Goal: Task Accomplishment & Management: Complete application form

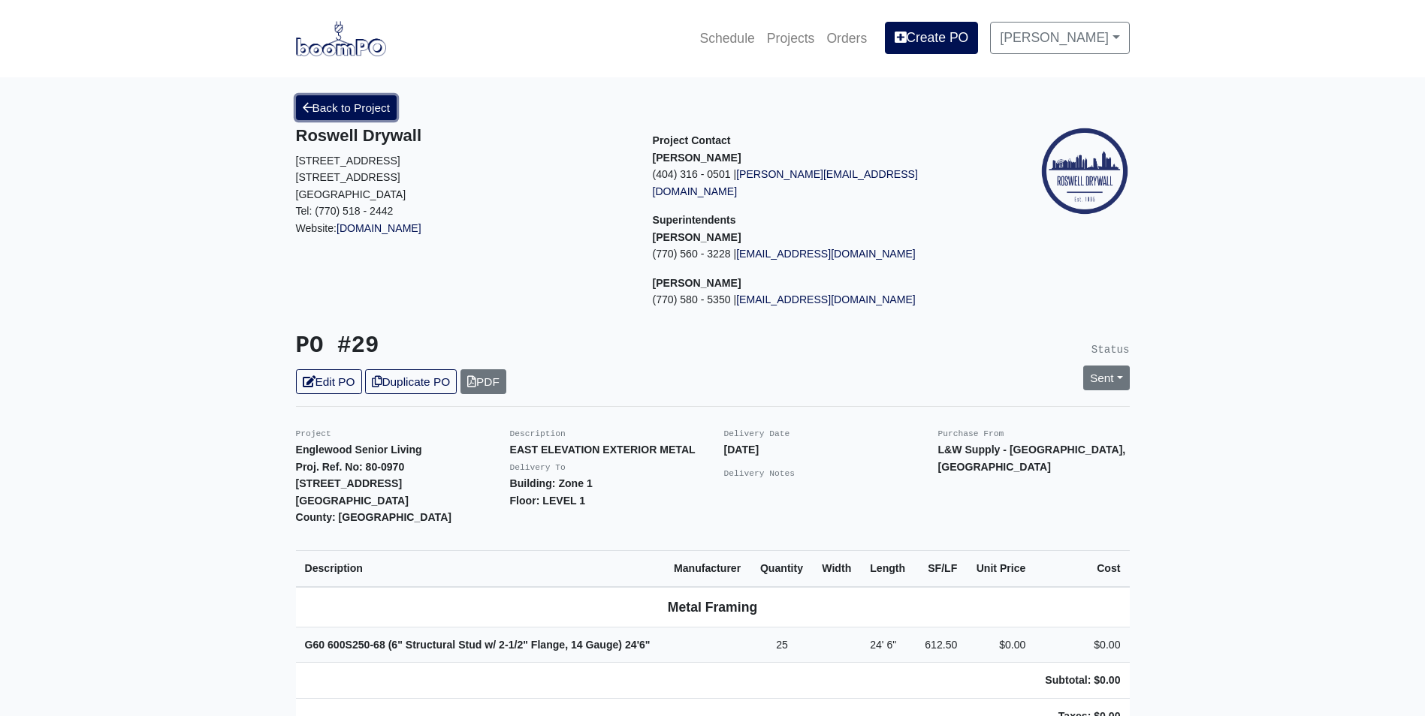
click at [327, 108] on link "Back to Project" at bounding box center [346, 107] width 101 height 25
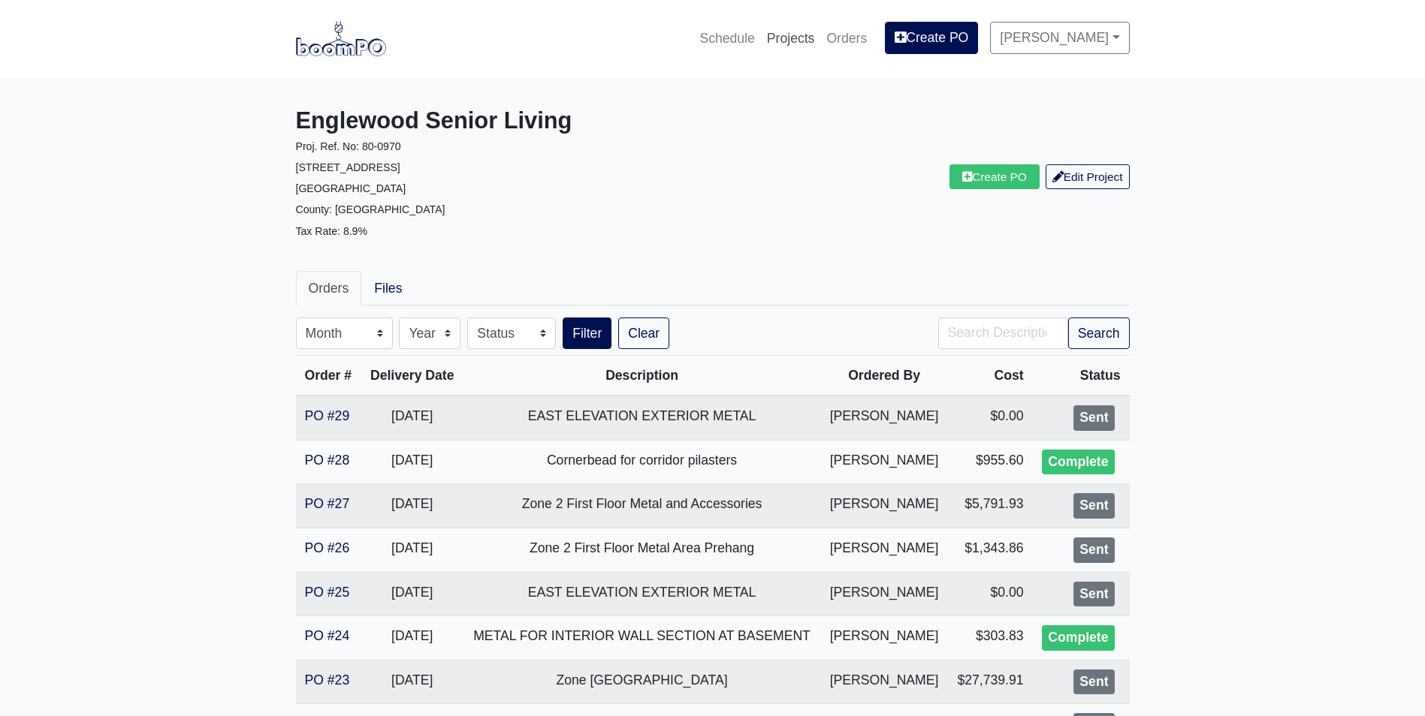
click at [776, 40] on link "Projects" at bounding box center [791, 38] width 60 height 33
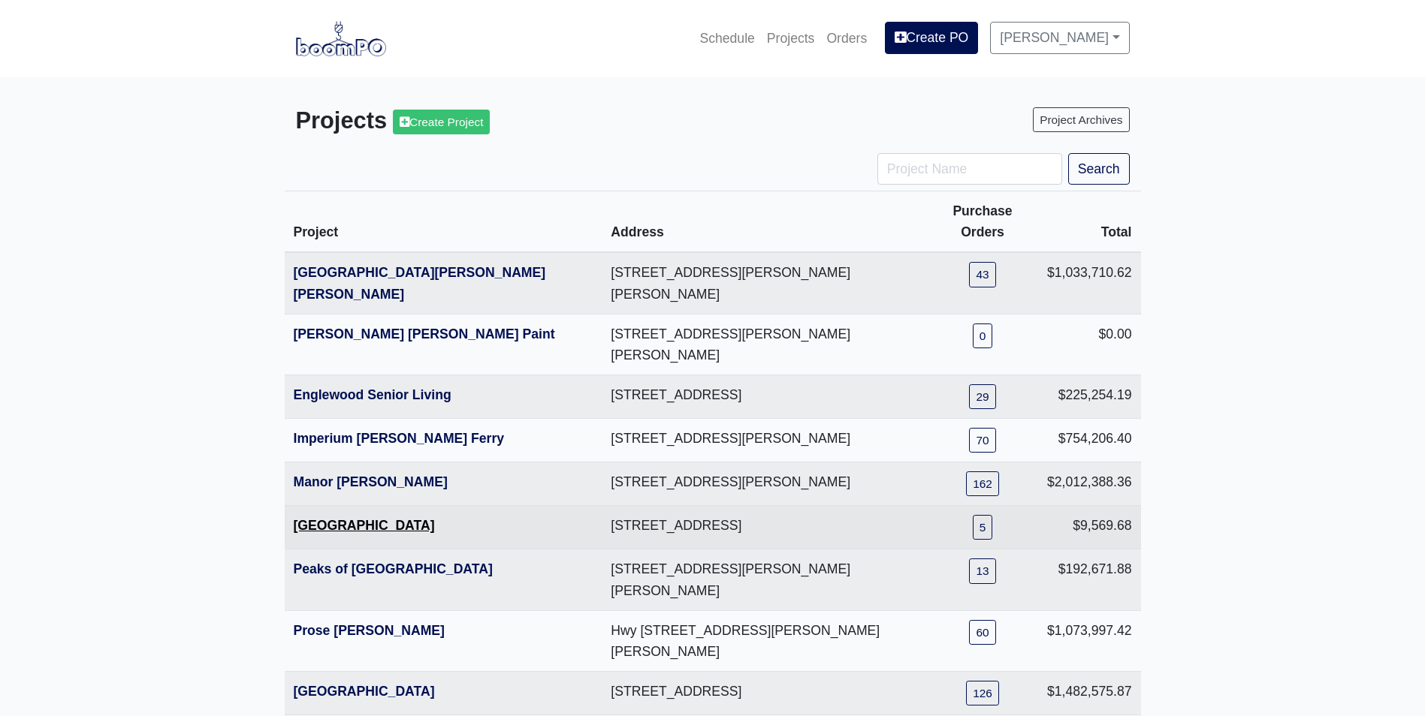
click at [309, 518] on link "Metropolitan Place" at bounding box center [364, 525] width 141 height 15
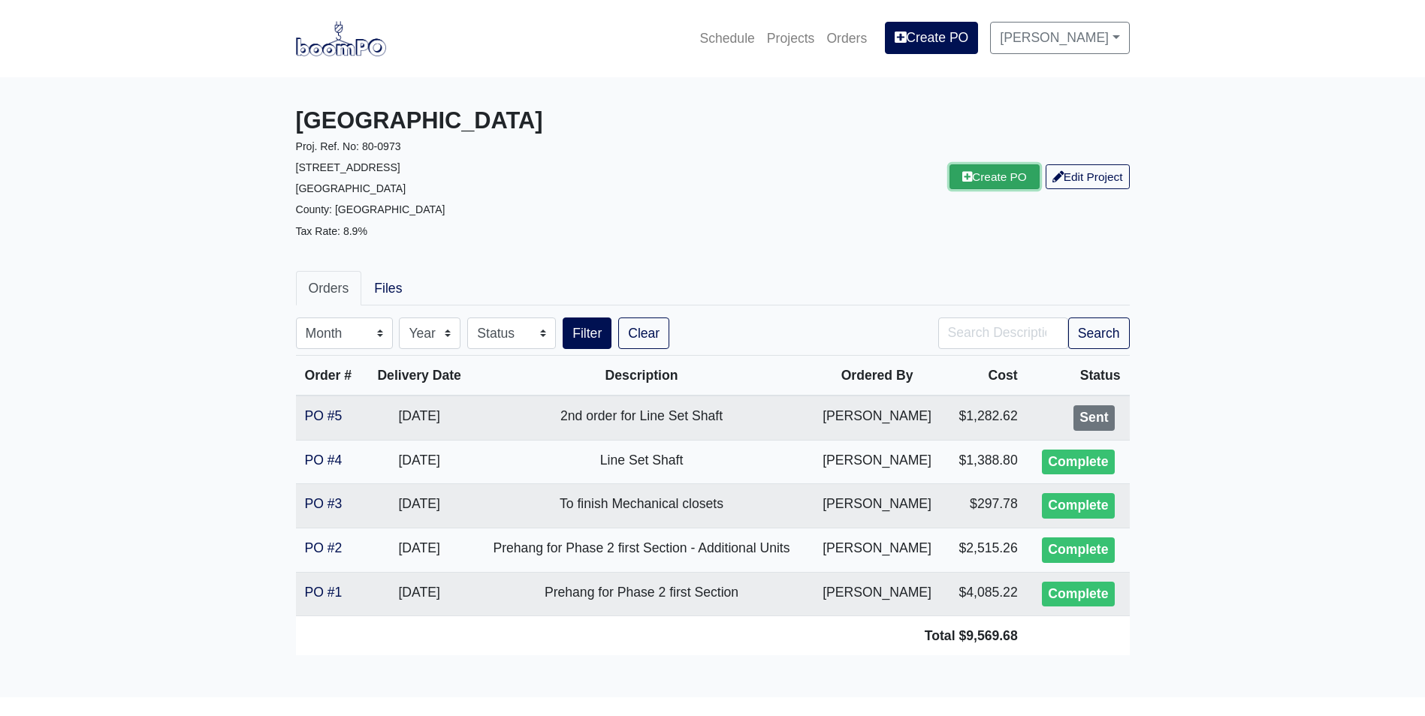
click at [974, 176] on link "Create PO" at bounding box center [994, 176] width 90 height 25
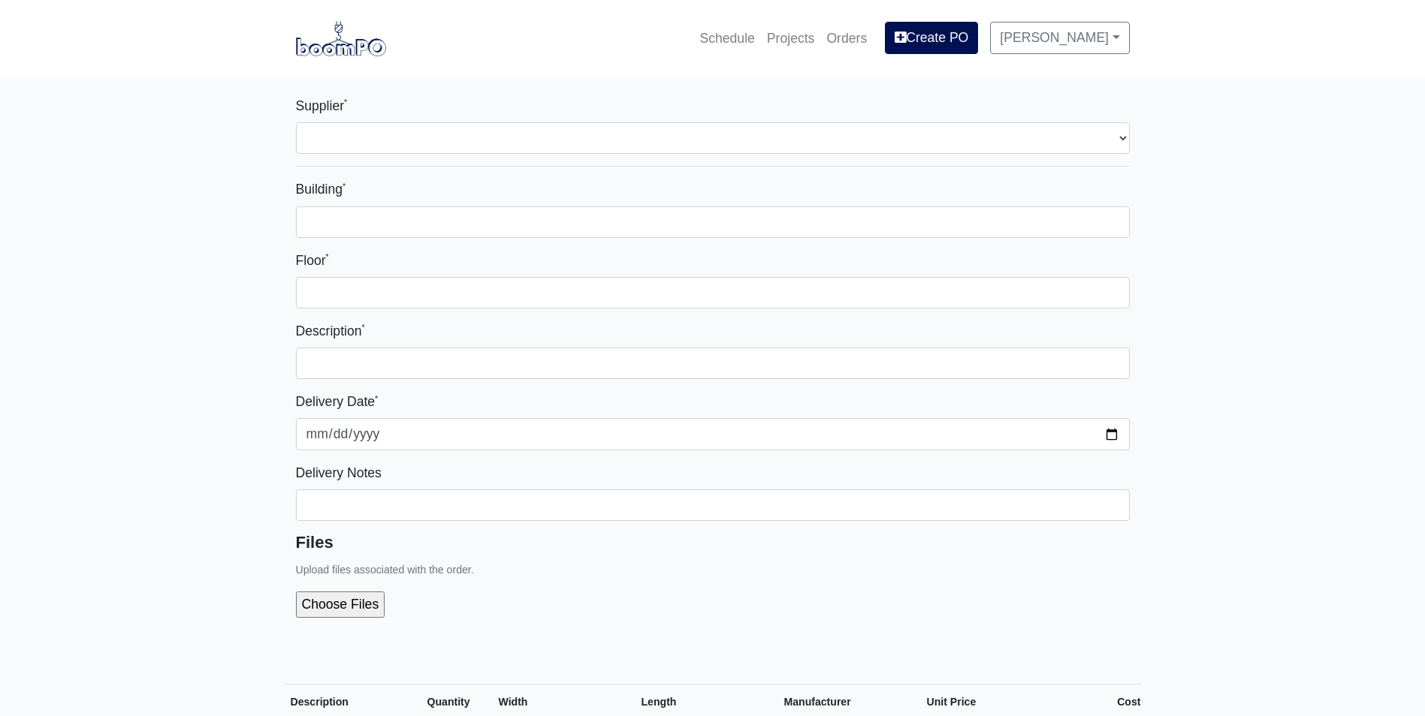
select select
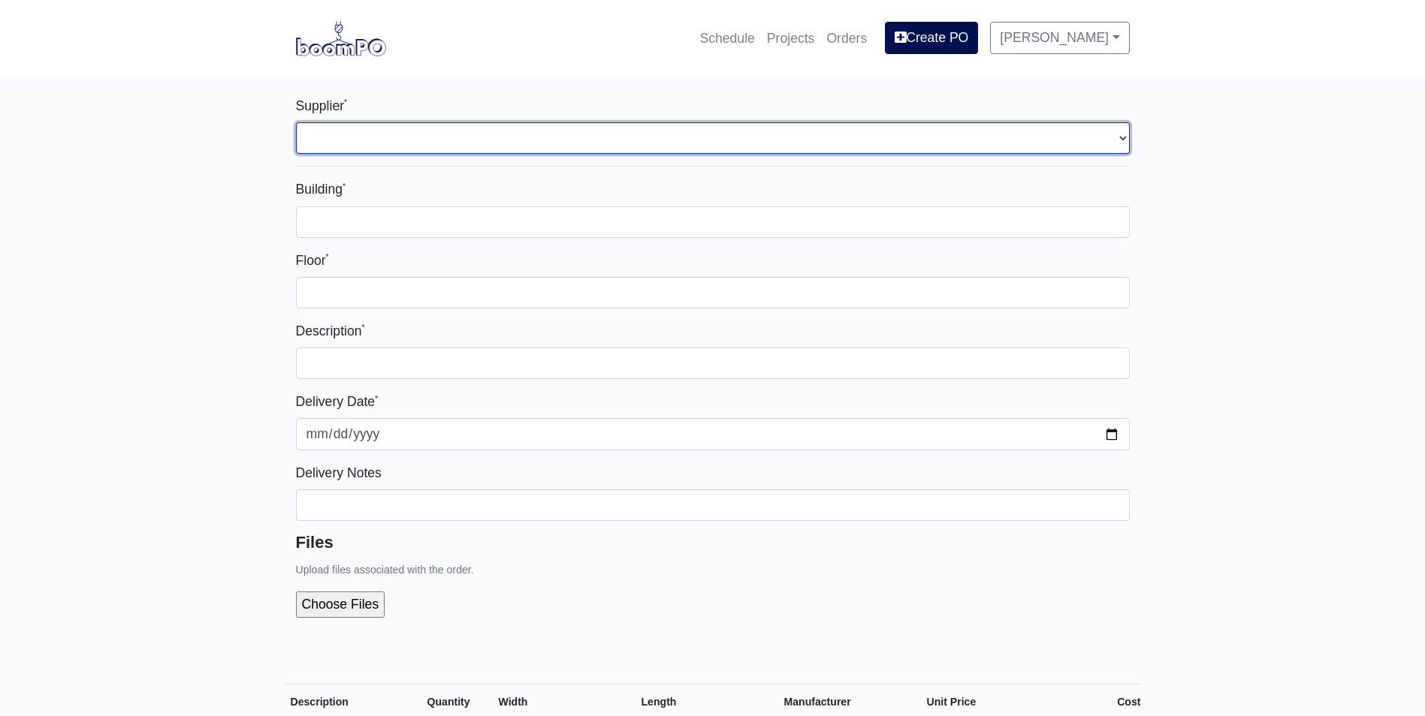
click at [392, 145] on select "Select one... Interior/Exterior Building Supply - Canton, GA" at bounding box center [713, 138] width 834 height 32
select select "861"
click at [296, 122] on select "Select one... Interior/Exterior Building Supply - Canton, GA" at bounding box center [713, 138] width 834 height 32
select select
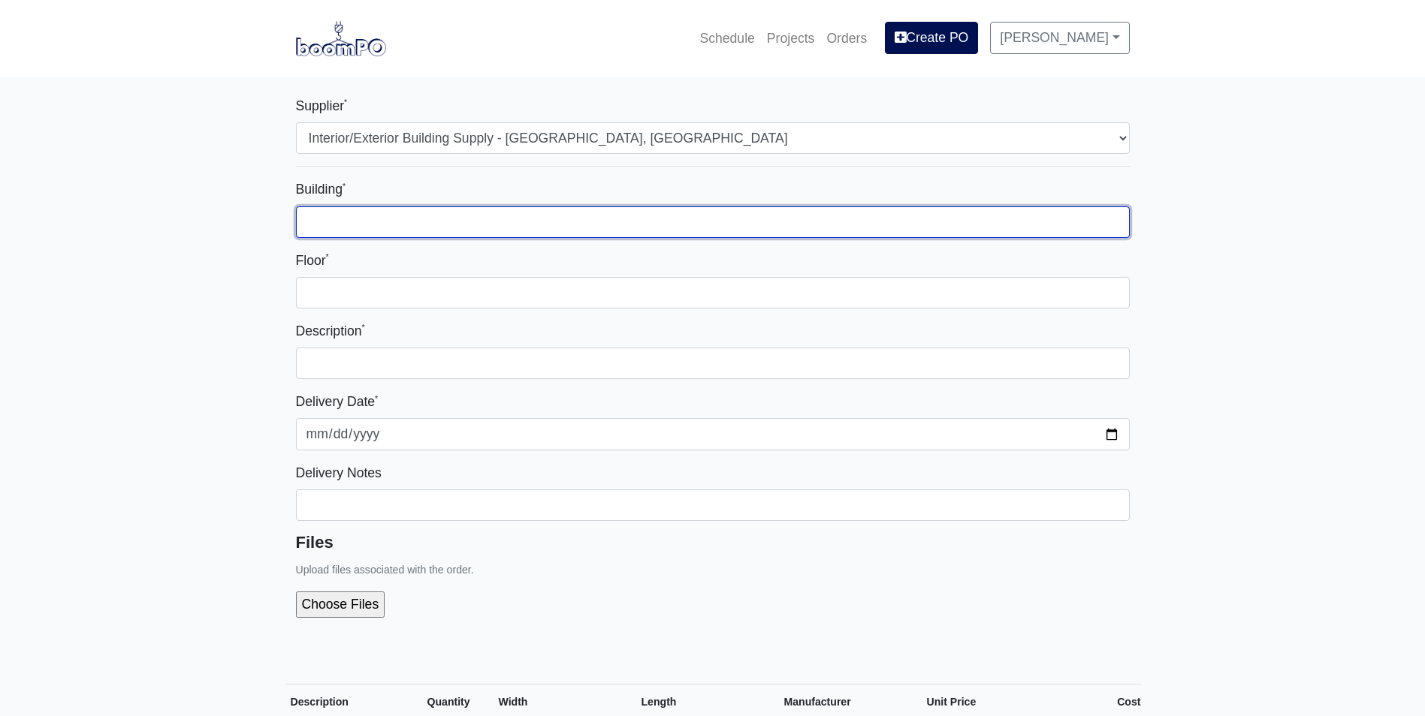
click at [339, 221] on input "Building *" at bounding box center [713, 223] width 834 height 32
type input "Bldg 4"
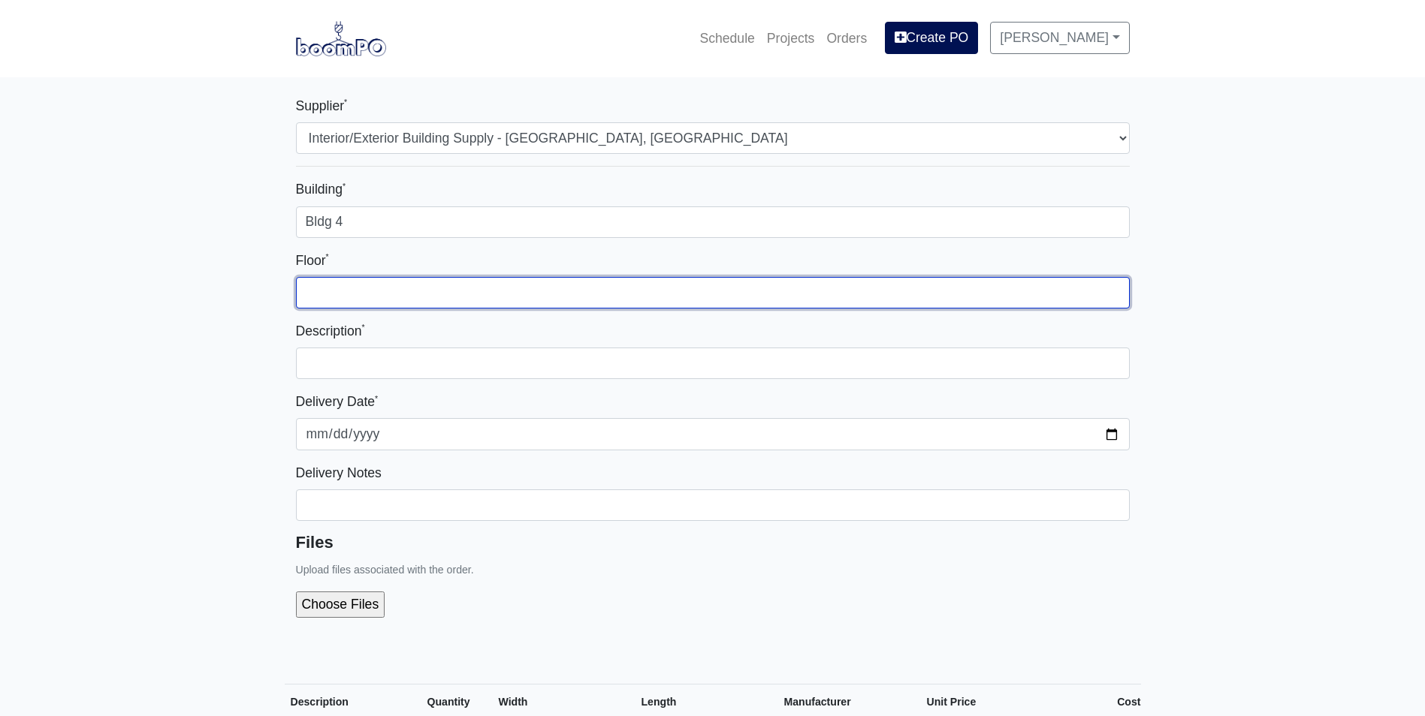
type input "ALL"
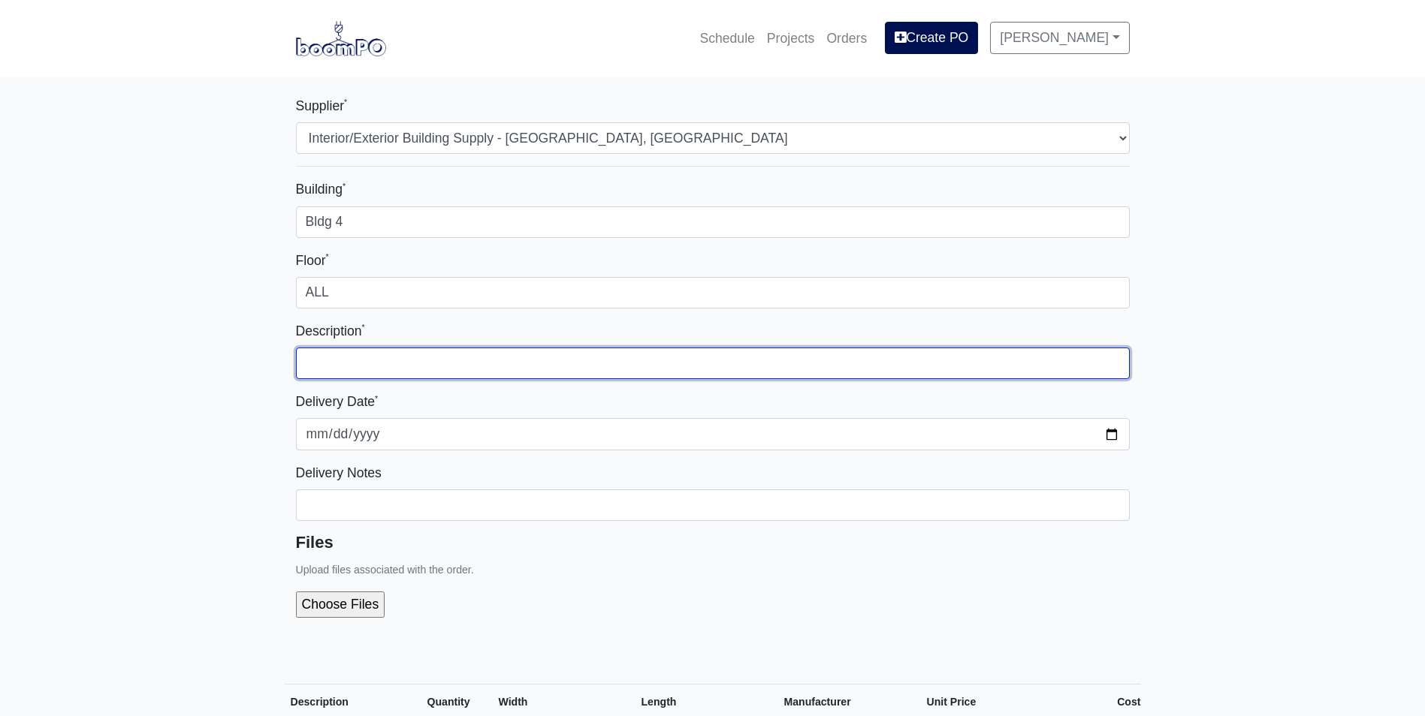
type input "Line Set Shaft"
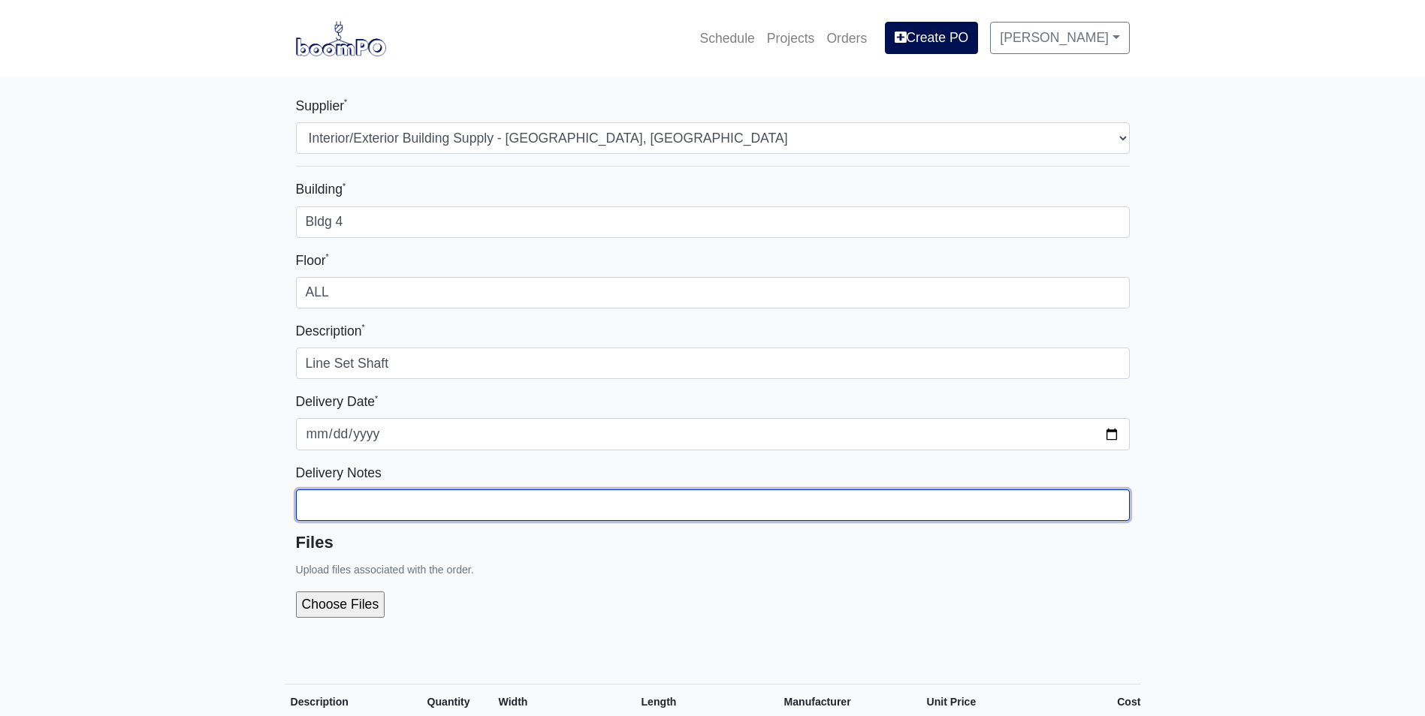
type input "8 pieces Shaft Liner per floor, 10 C-runner per floor, 1 h Stud per floor"
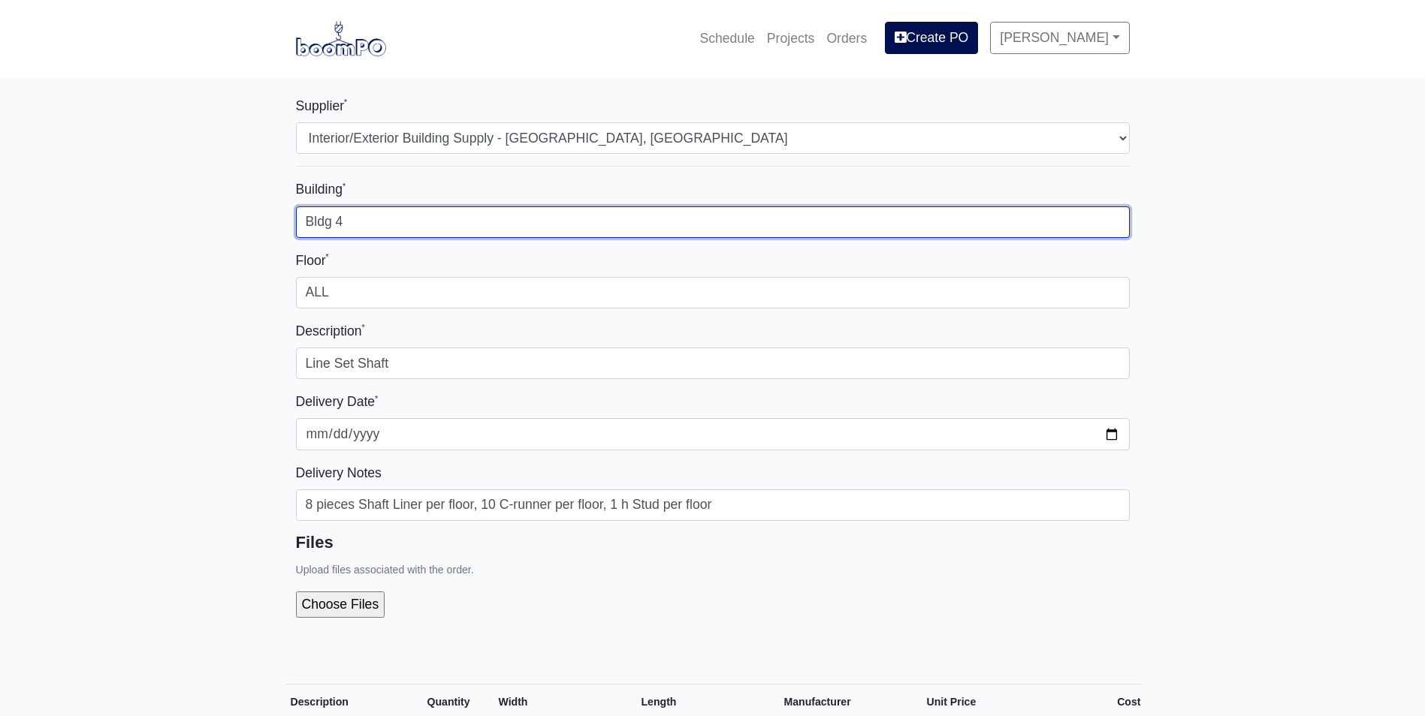
select select
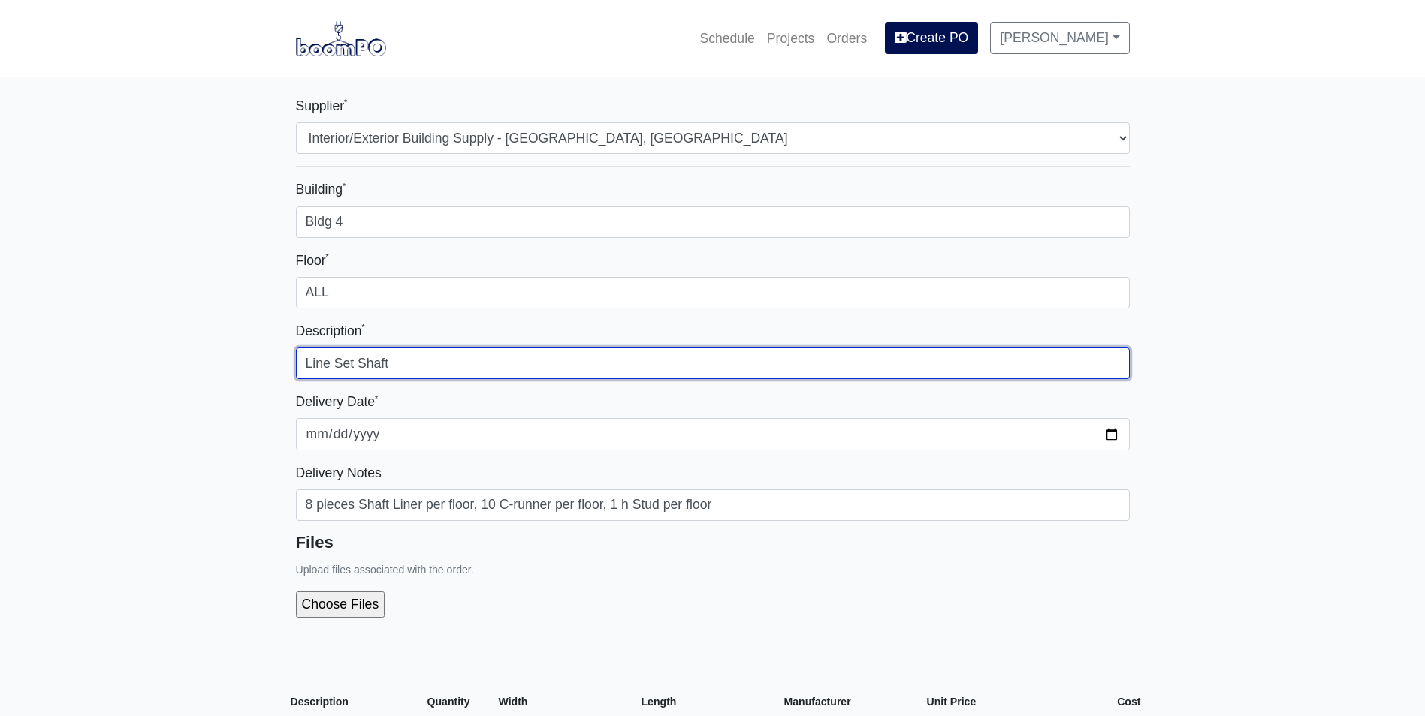
drag, startPoint x: 406, startPoint y: 363, endPoint x: 199, endPoint y: 359, distance: 206.6
type input "p"
type input "Prehang repair"
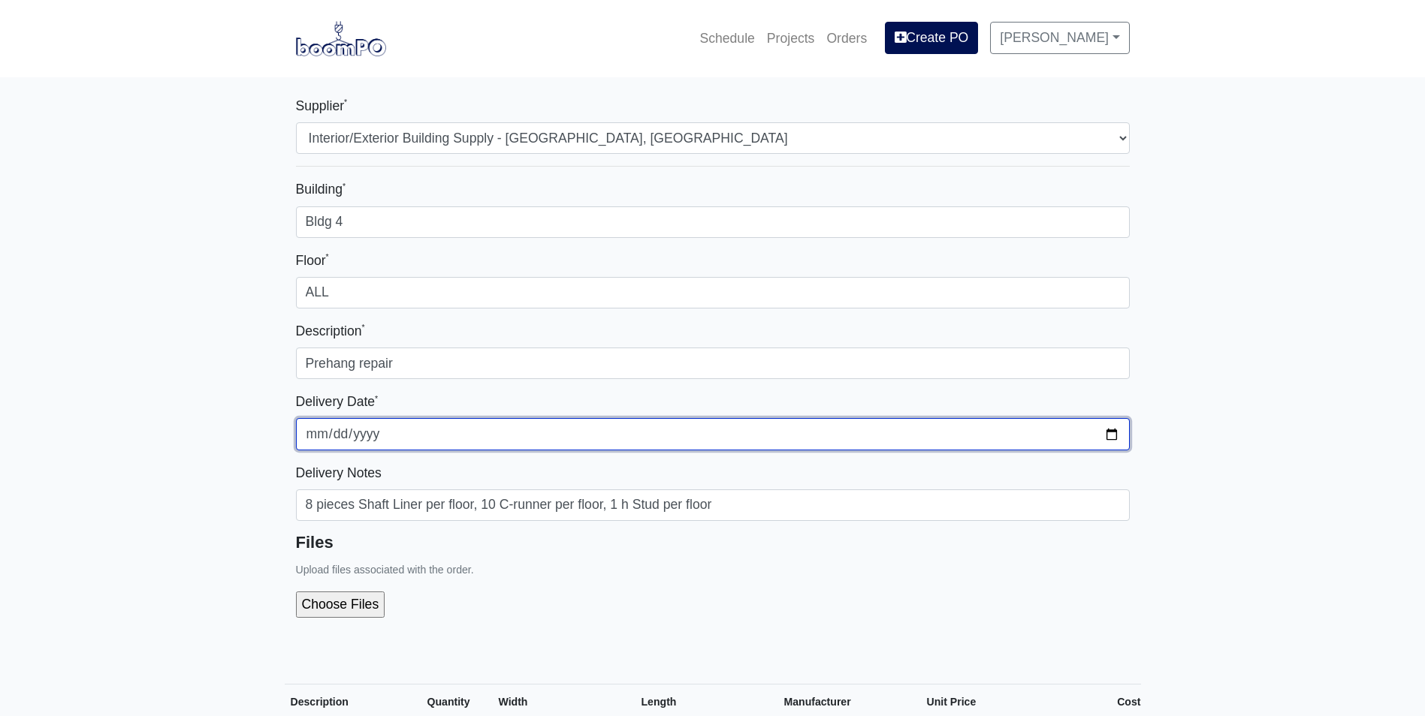
click at [1103, 438] on input "2025-09-16" at bounding box center [713, 434] width 834 height 32
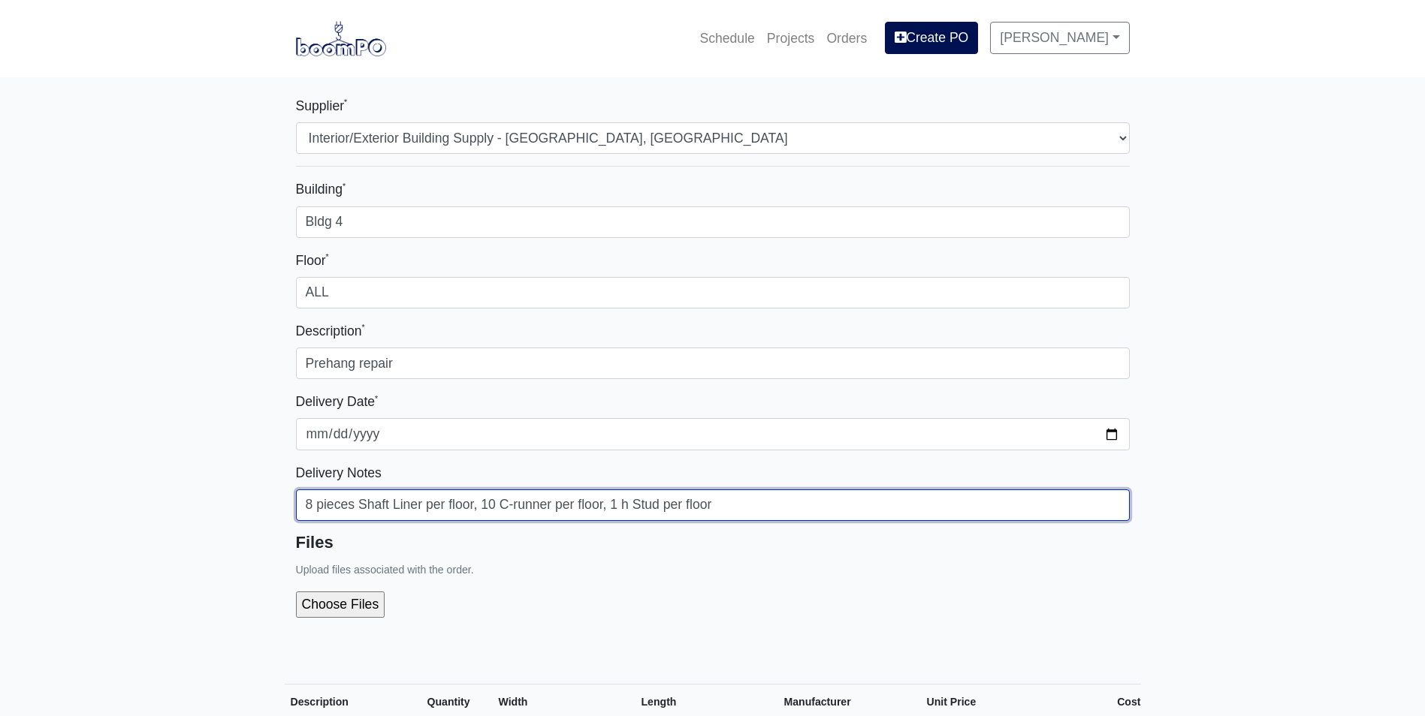
drag, startPoint x: 732, startPoint y: 507, endPoint x: 218, endPoint y: 475, distance: 514.7
type input "2025-09-16"
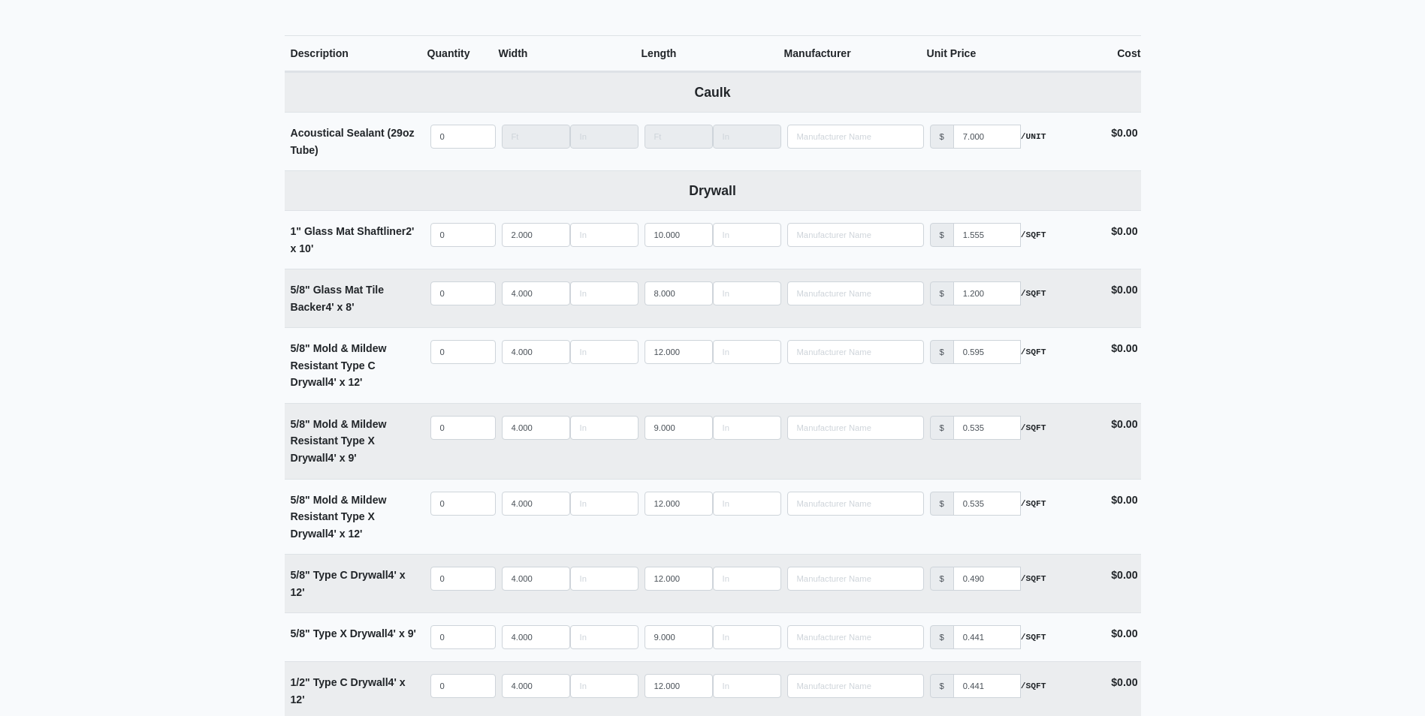
scroll to position [676, 0]
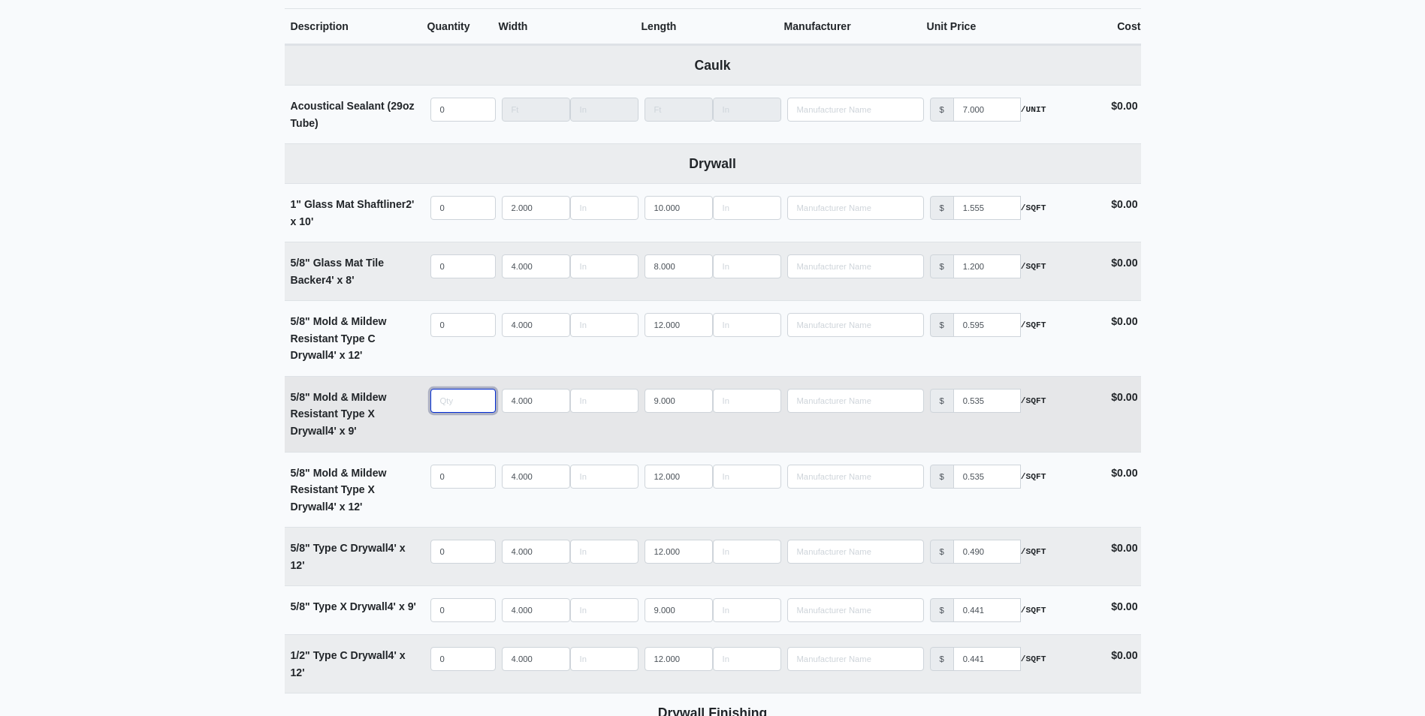
click at [446, 407] on input "quantity" at bounding box center [462, 401] width 65 height 24
type input "2"
select select
type input "20"
select select
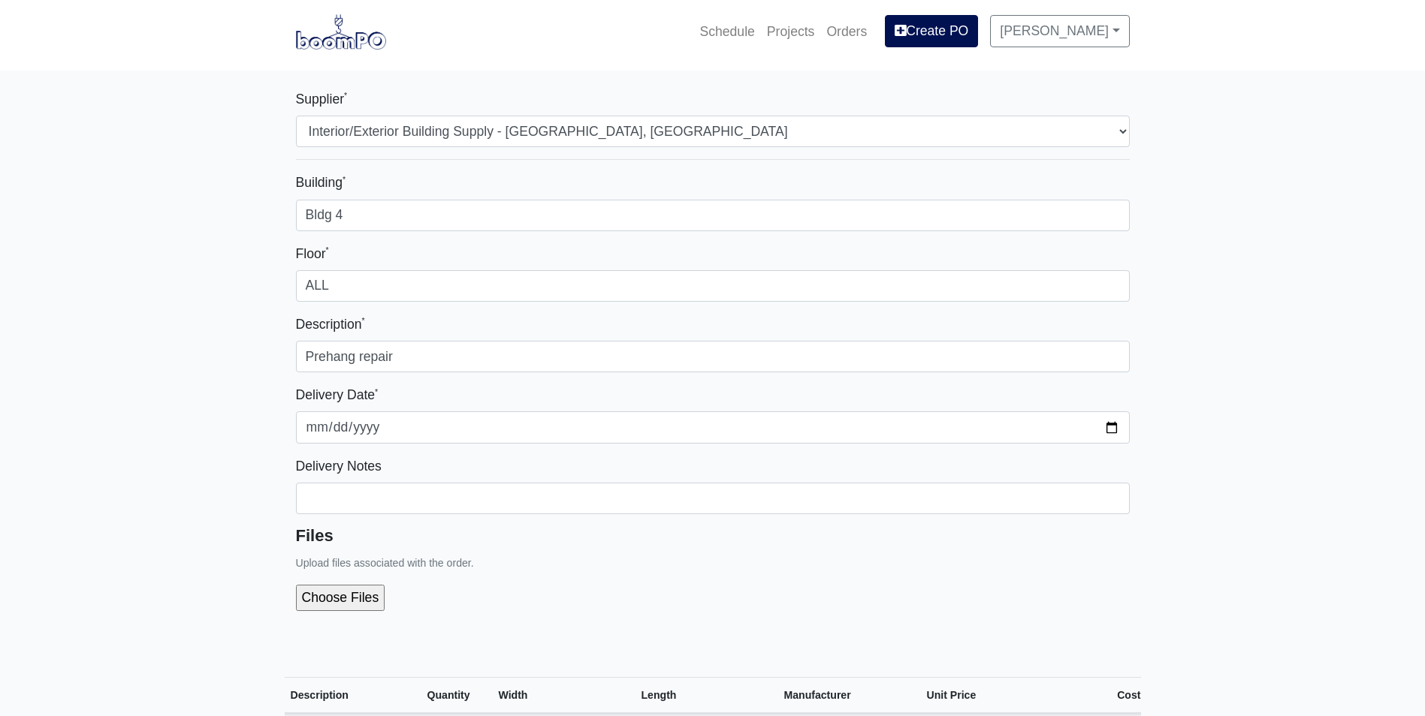
scroll to position [0, 0]
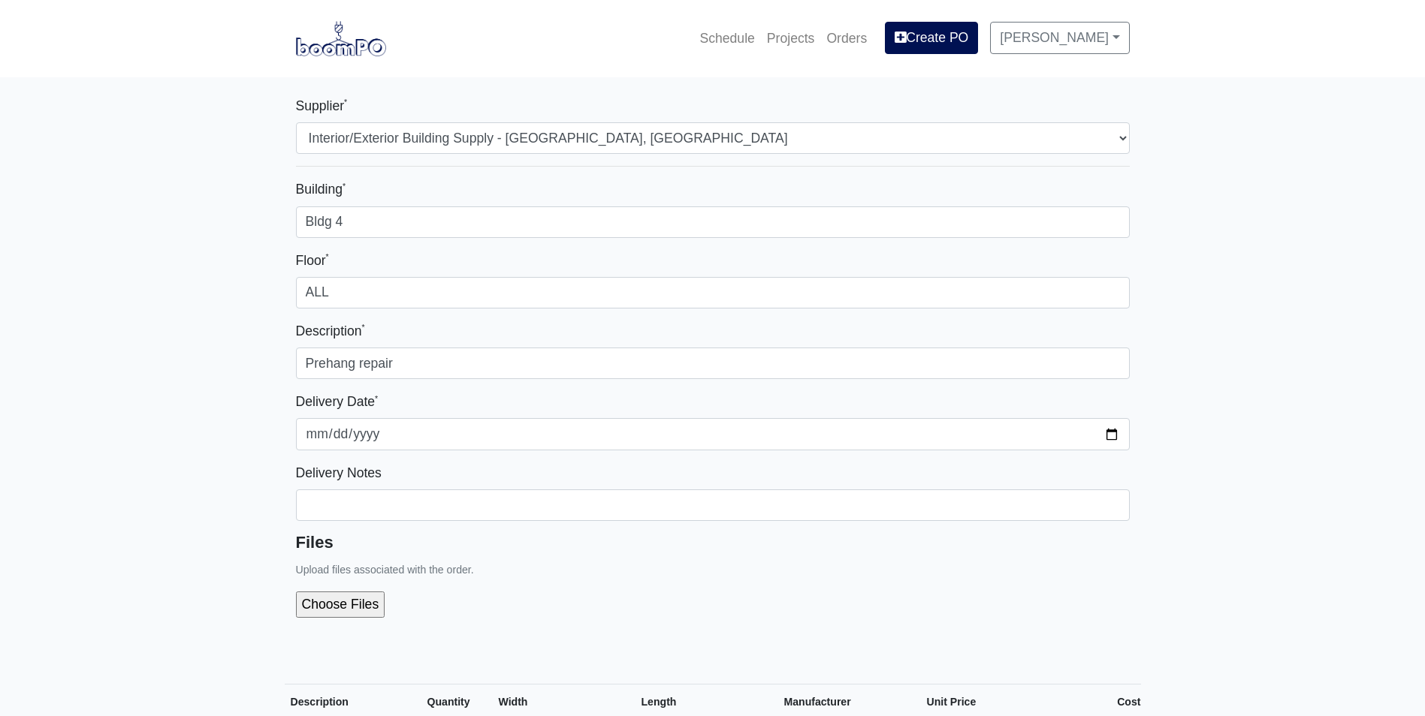
type input "20"
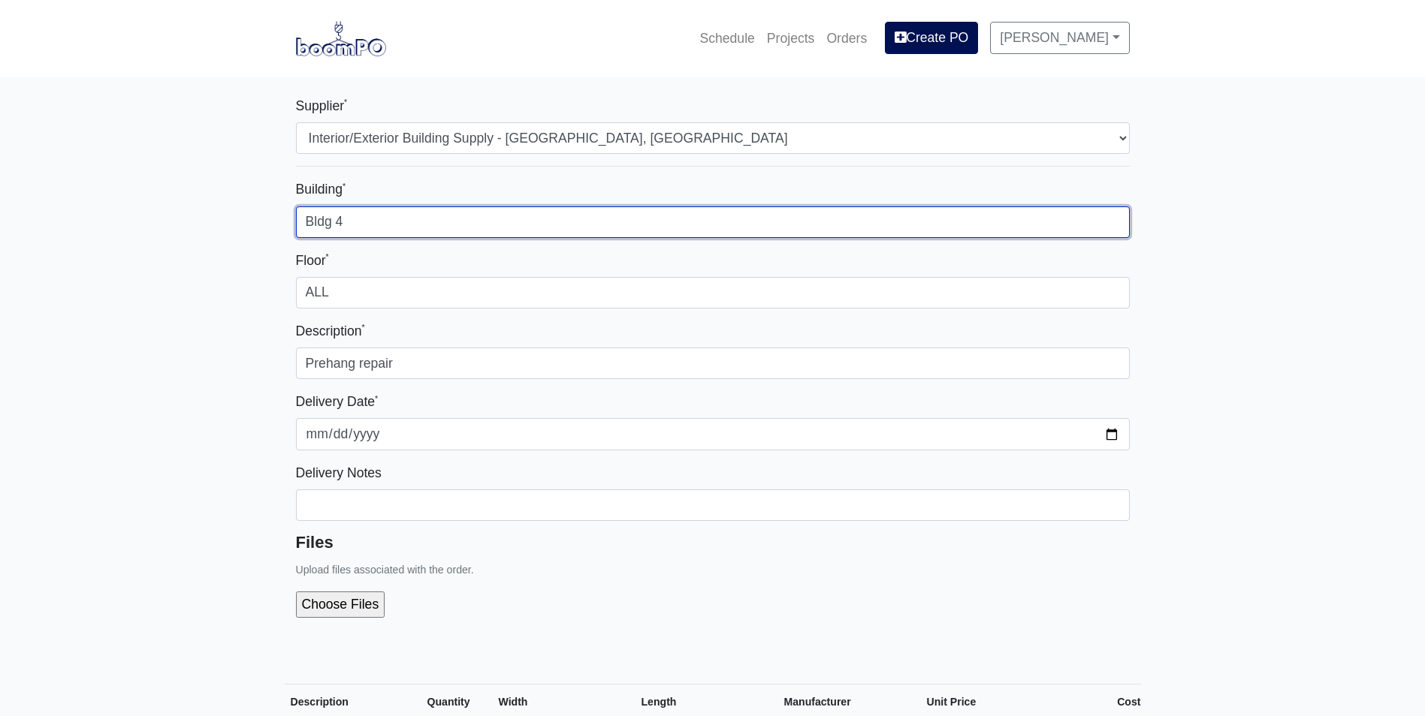
click at [384, 228] on input "Bldg 4" at bounding box center [713, 223] width 834 height 32
type input "Bldg 4 AND Building 5"
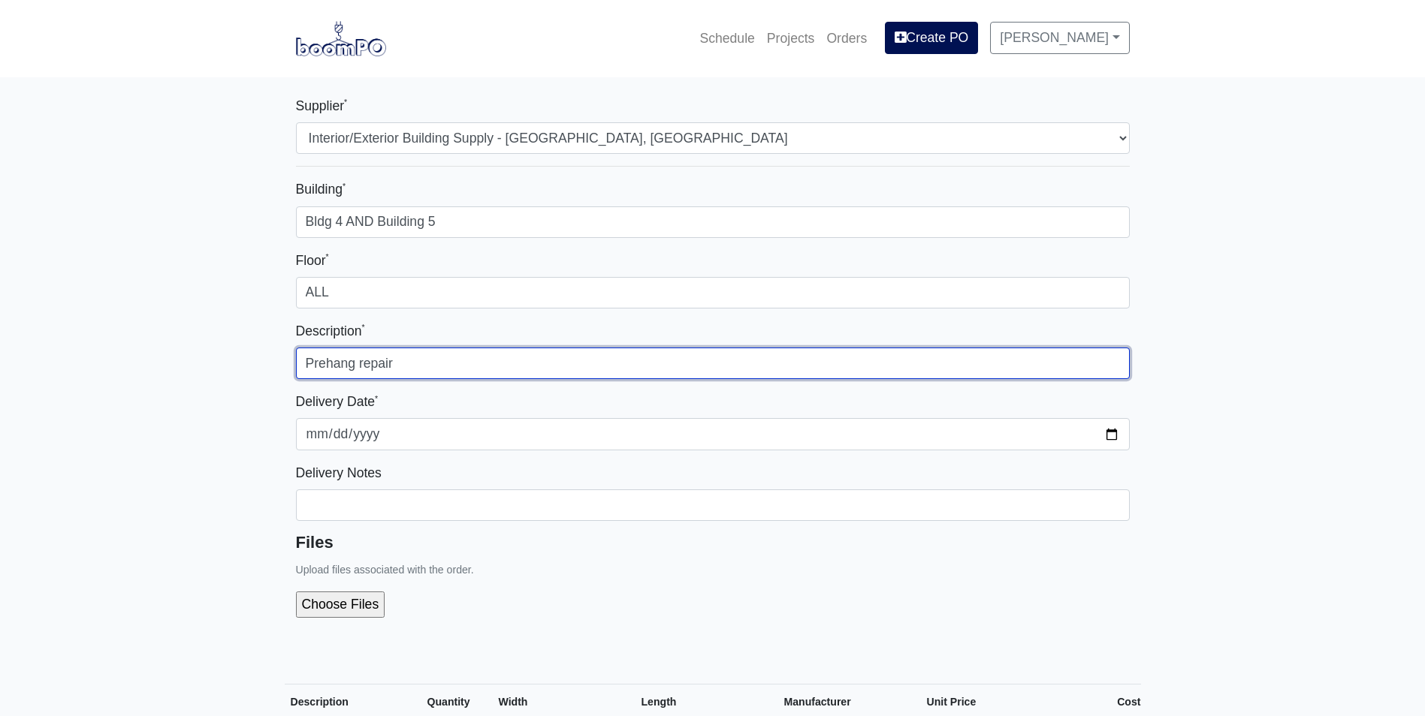
click at [359, 365] on input "Prehang repair" at bounding box center [713, 364] width 834 height 32
type input "Prehang for Building 5 and repair for prehang bldg 4"
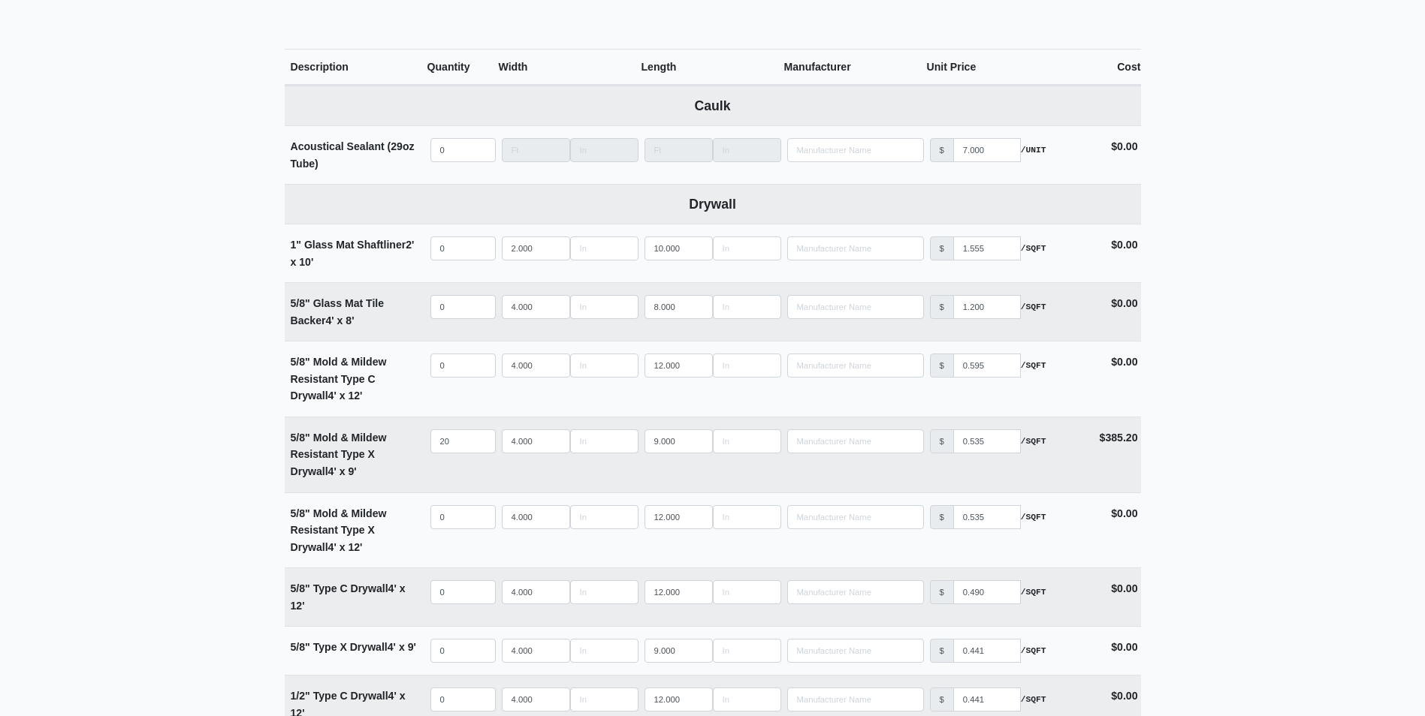
scroll to position [676, 0]
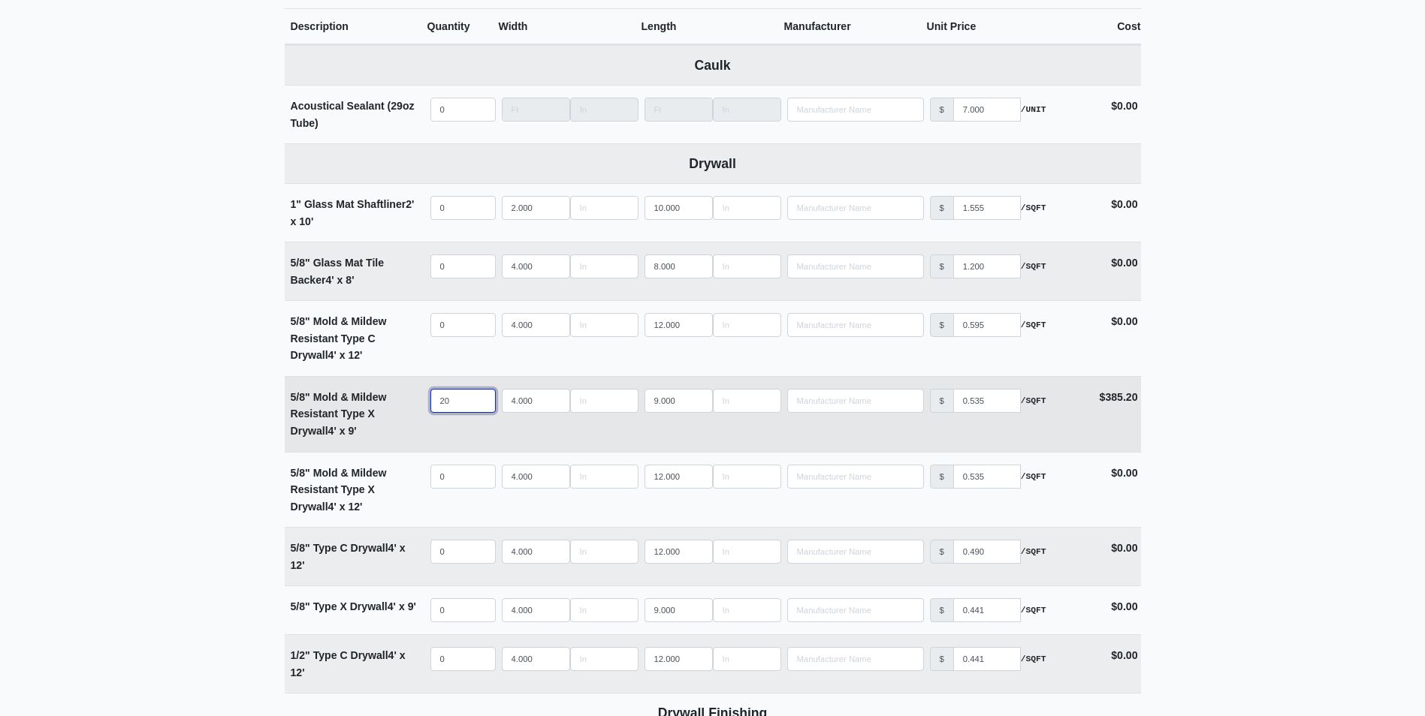
click at [451, 403] on input "20" at bounding box center [462, 401] width 65 height 24
type input "2"
select select
type input "27"
select select
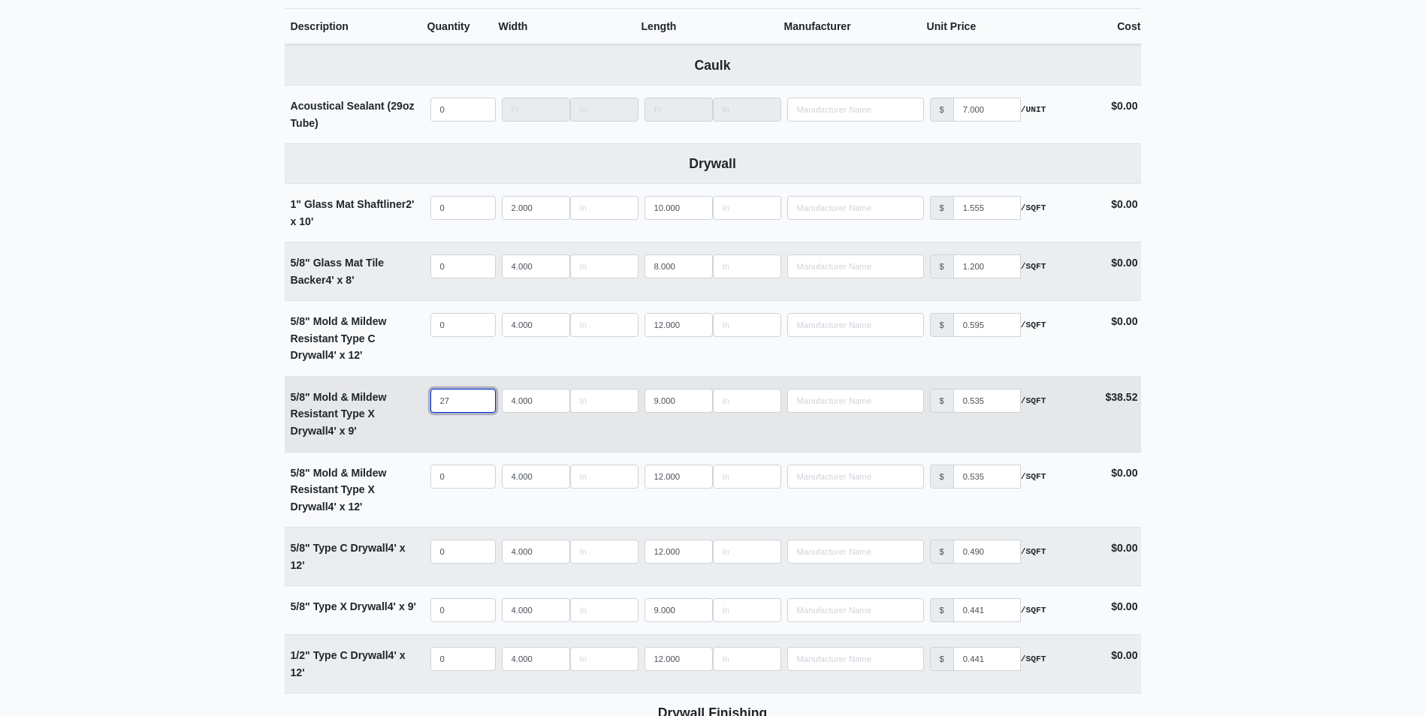
type input "270"
select select
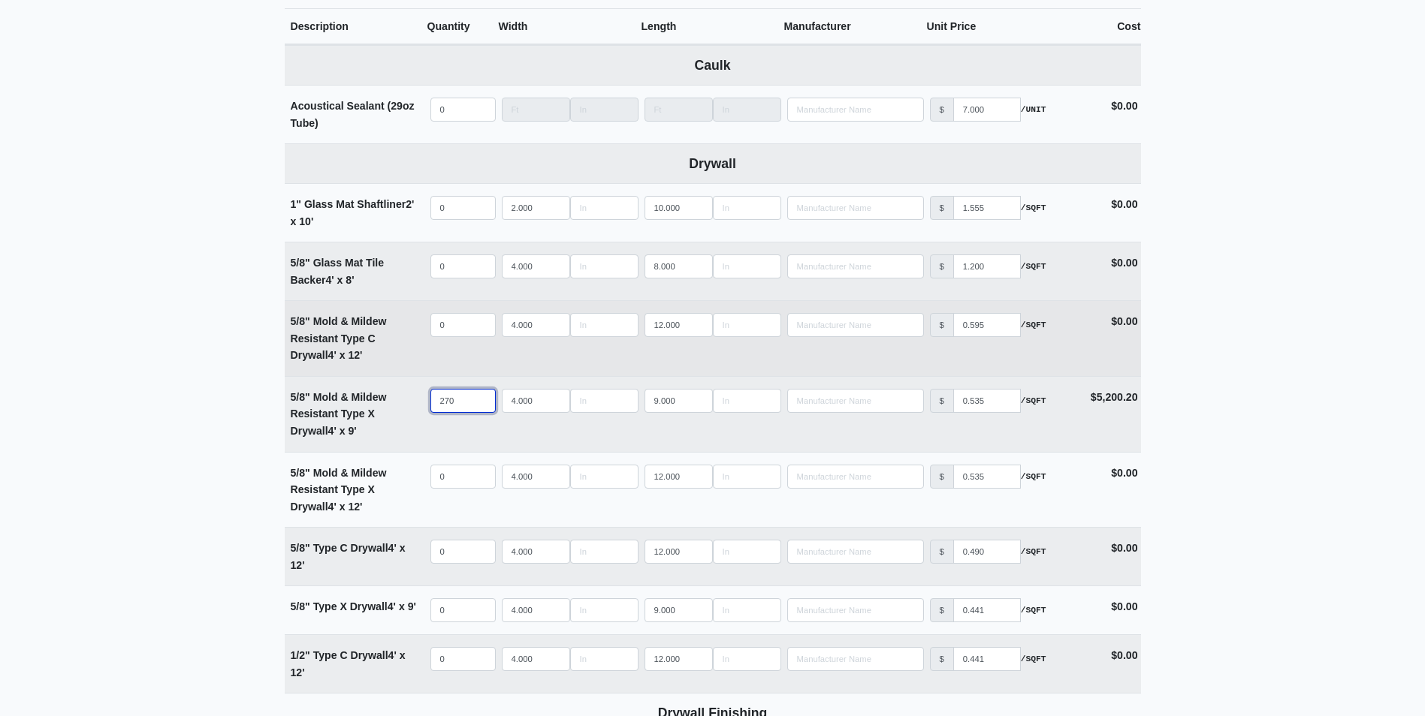
type input "270"
click at [449, 325] on input "quantity" at bounding box center [462, 325] width 65 height 24
type input "4"
select select
type input "48"
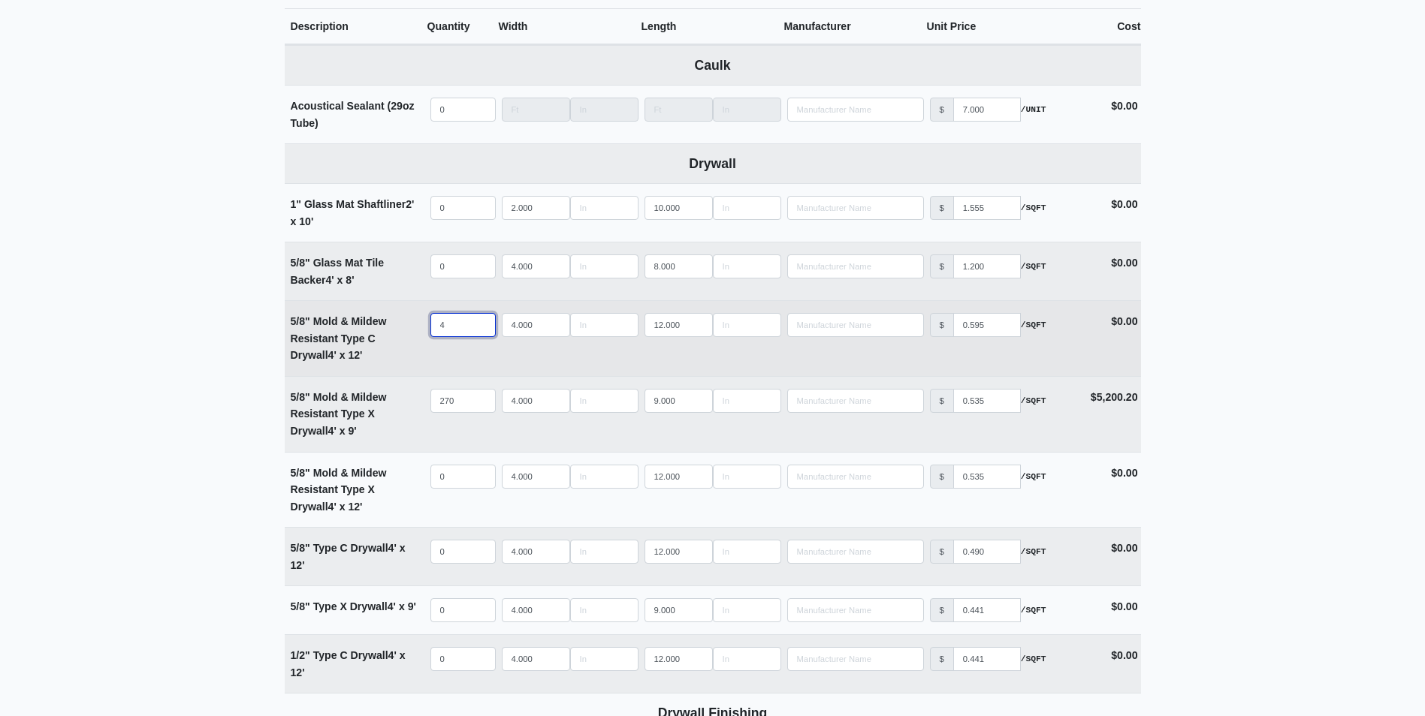
select select
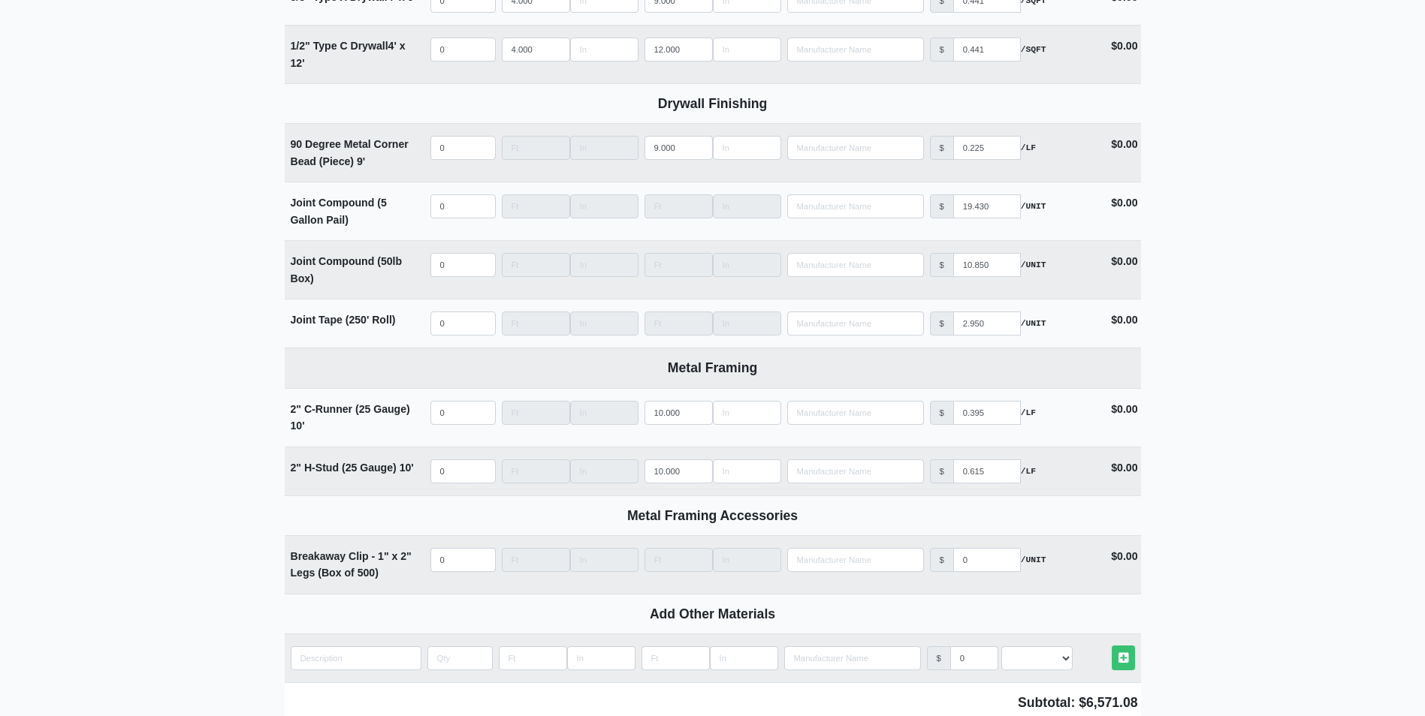
scroll to position [1277, 0]
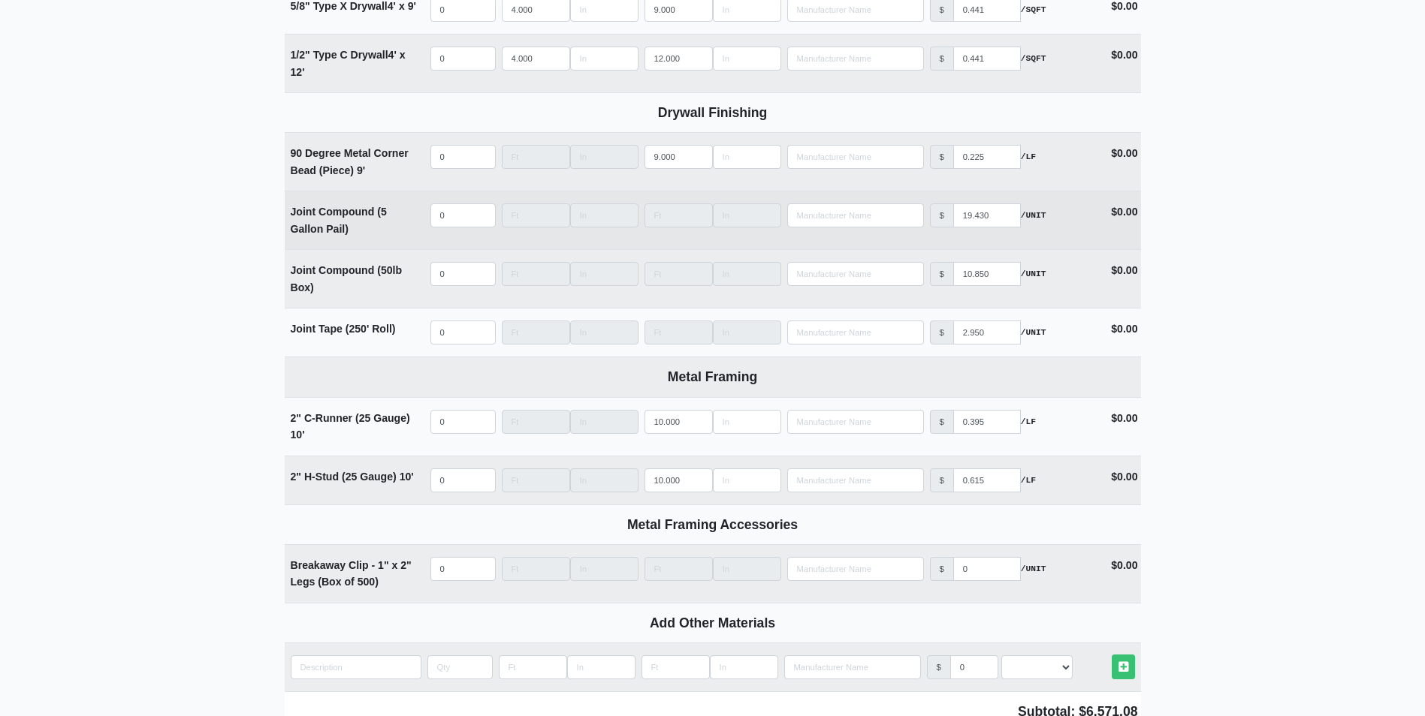
type input "48"
click at [453, 210] on input "quantity" at bounding box center [462, 216] width 65 height 24
type input "5"
select select
type input "5"
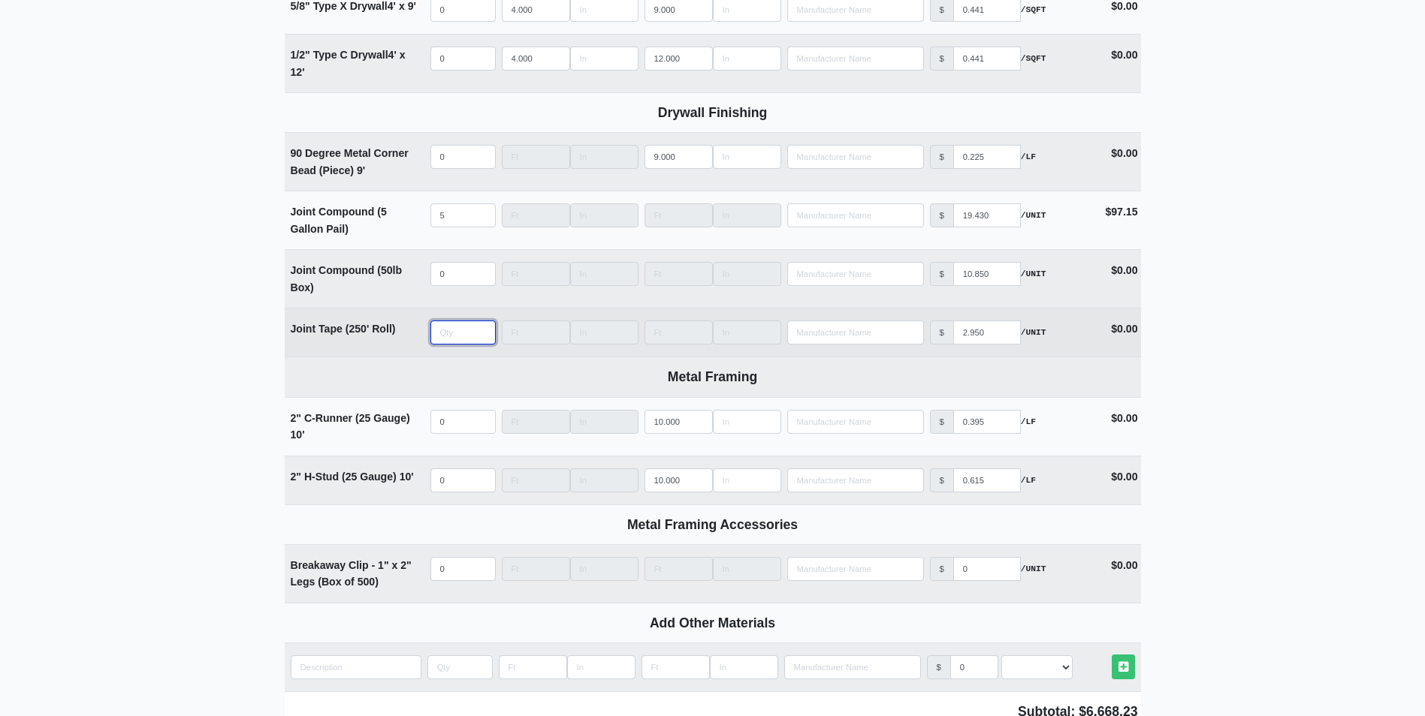
drag, startPoint x: 442, startPoint y: 334, endPoint x: 424, endPoint y: 333, distance: 18.8
click at [424, 333] on tr "Joint Tape (250' Roll) Qty Width Length Manufacturer No Results Price $ 2.950 /…" at bounding box center [713, 332] width 856 height 49
type input "2"
select select
type input "20"
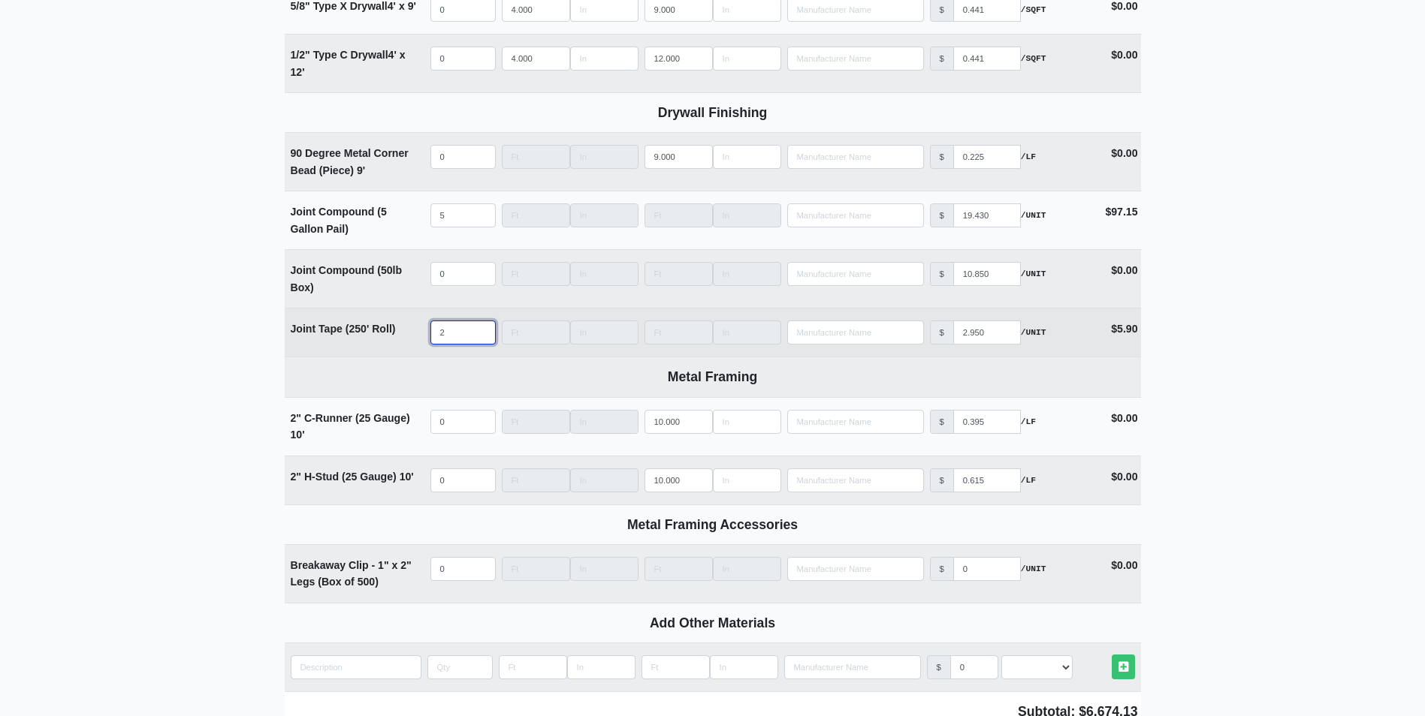
select select
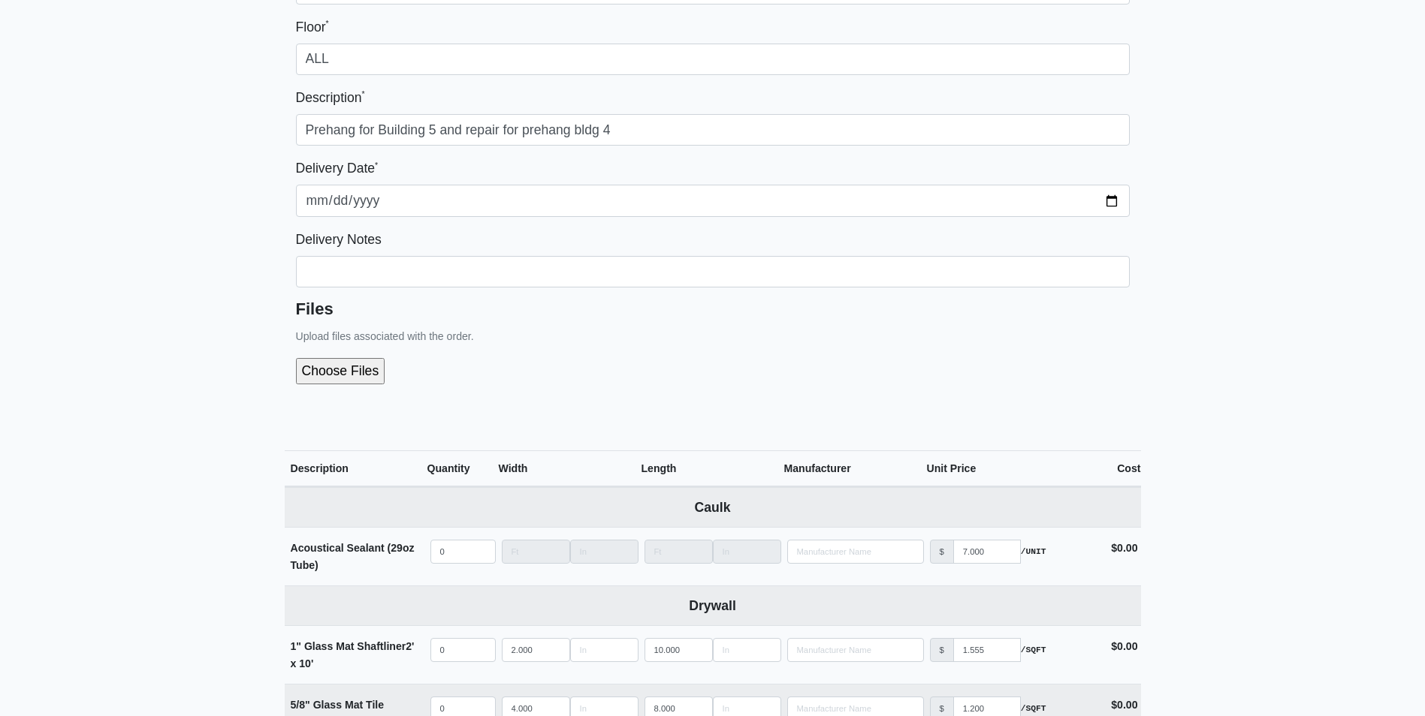
scroll to position [225, 0]
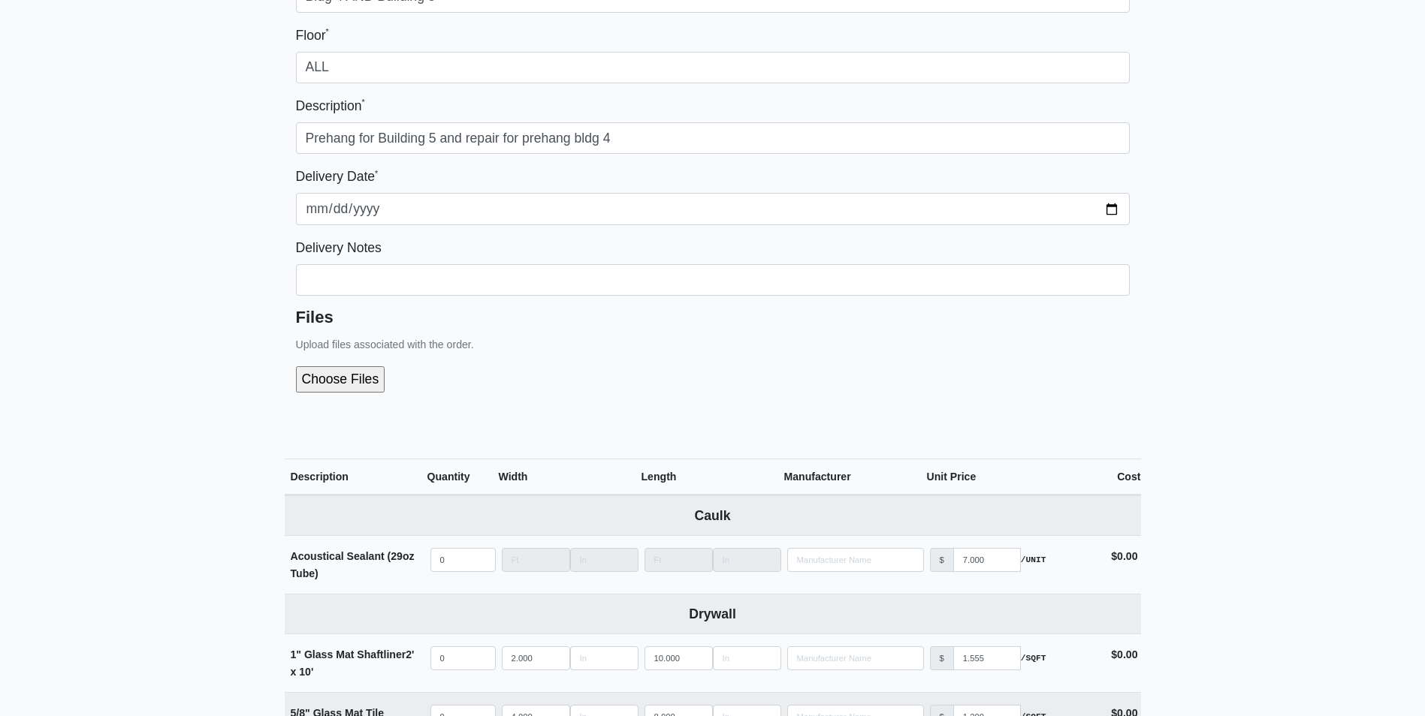
type input "20"
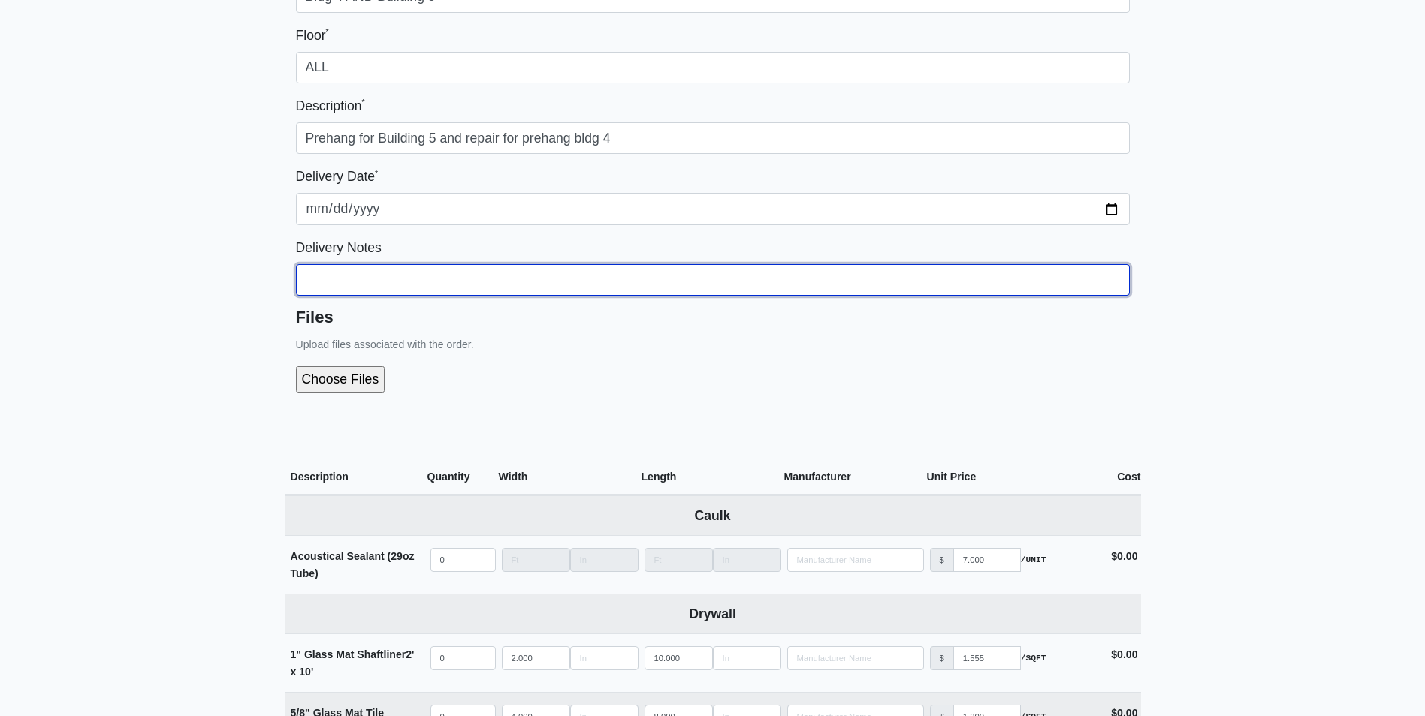
click at [313, 275] on input "Building *" at bounding box center [713, 280] width 834 height 32
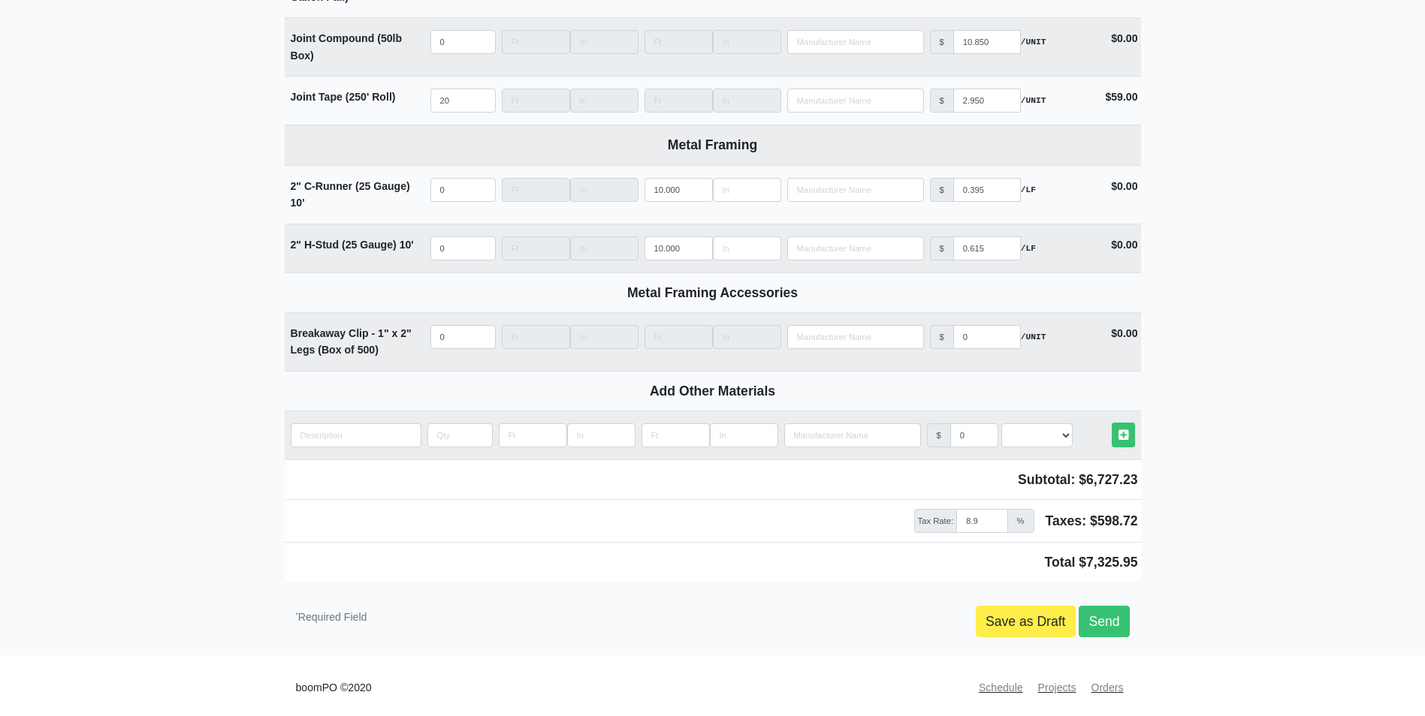
scroll to position [1518, 0]
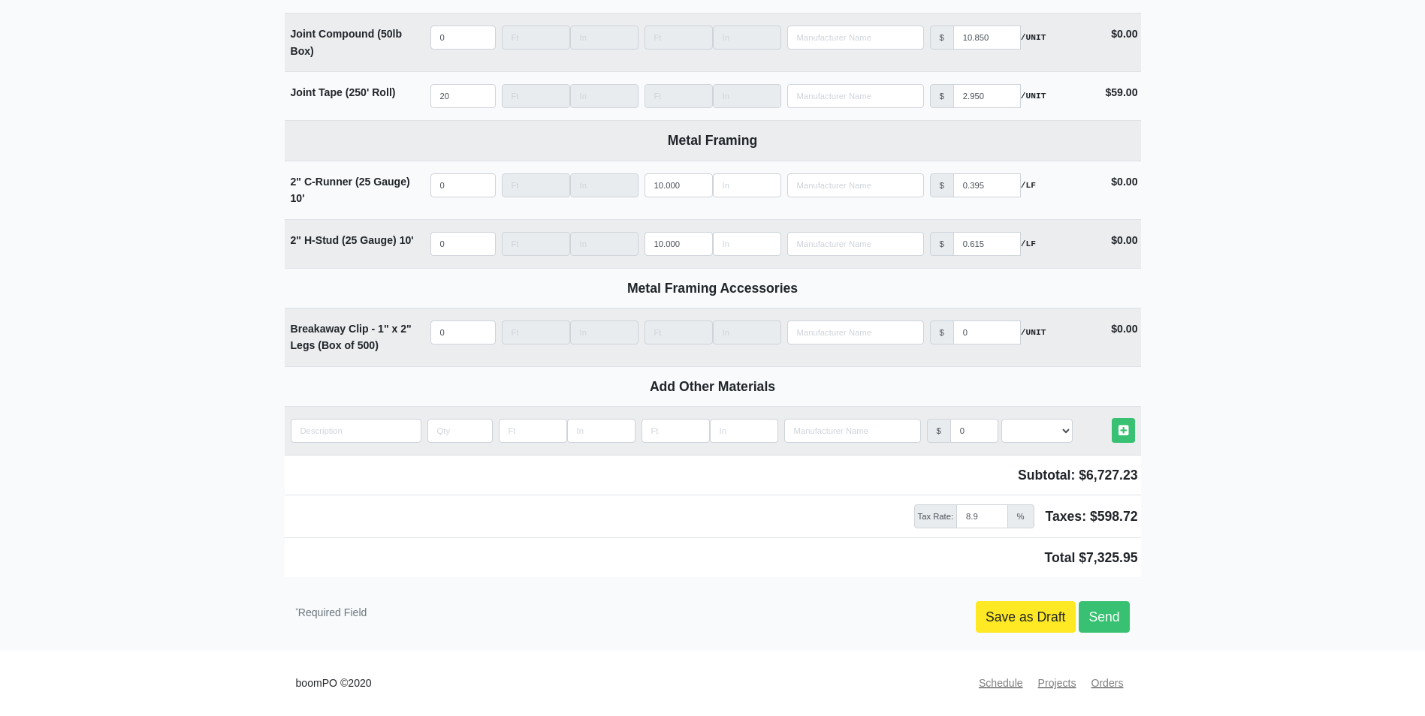
type input "20 pieces of MMRX in Building 4. 50 pieces MMRX 12 Pieces MMRC per floor buildi…"
click at [1033, 614] on link "Save as Draft" at bounding box center [1026, 618] width 100 height 32
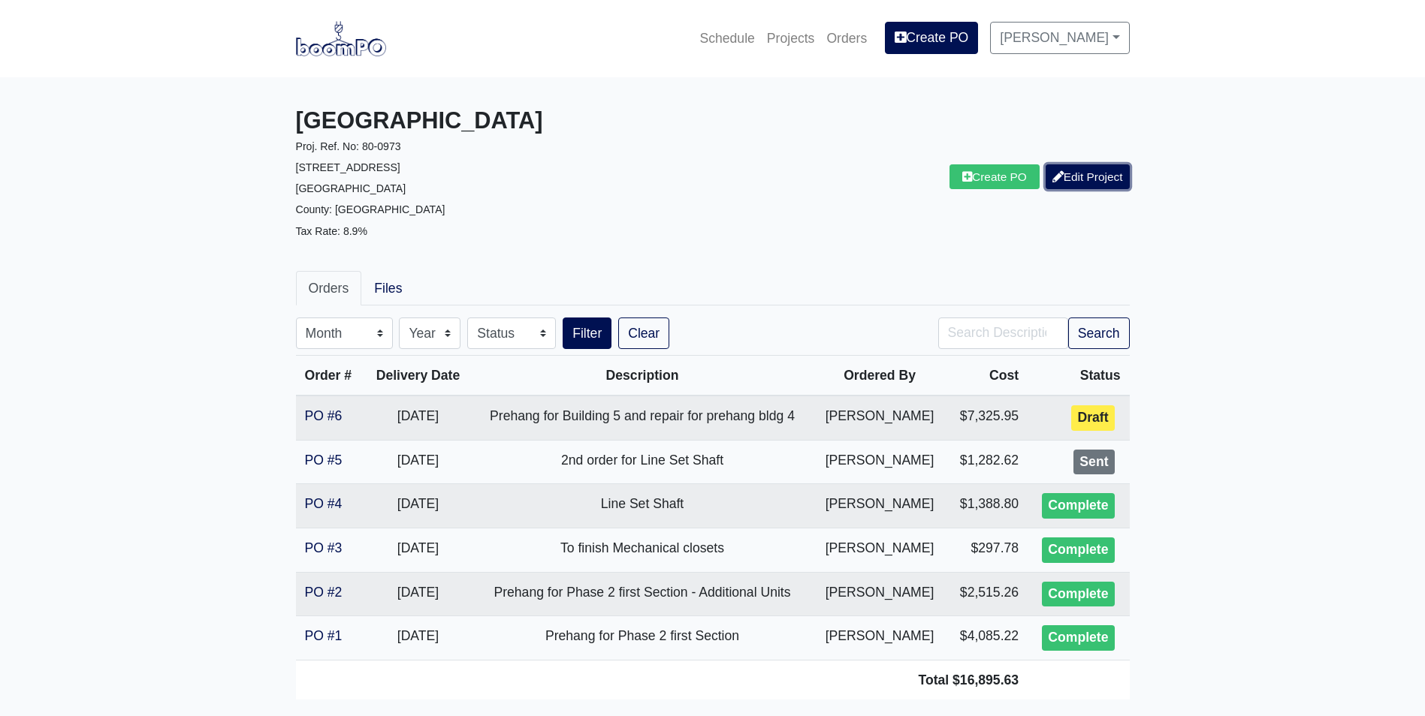
click at [1104, 174] on link "Edit Project" at bounding box center [1087, 176] width 84 height 25
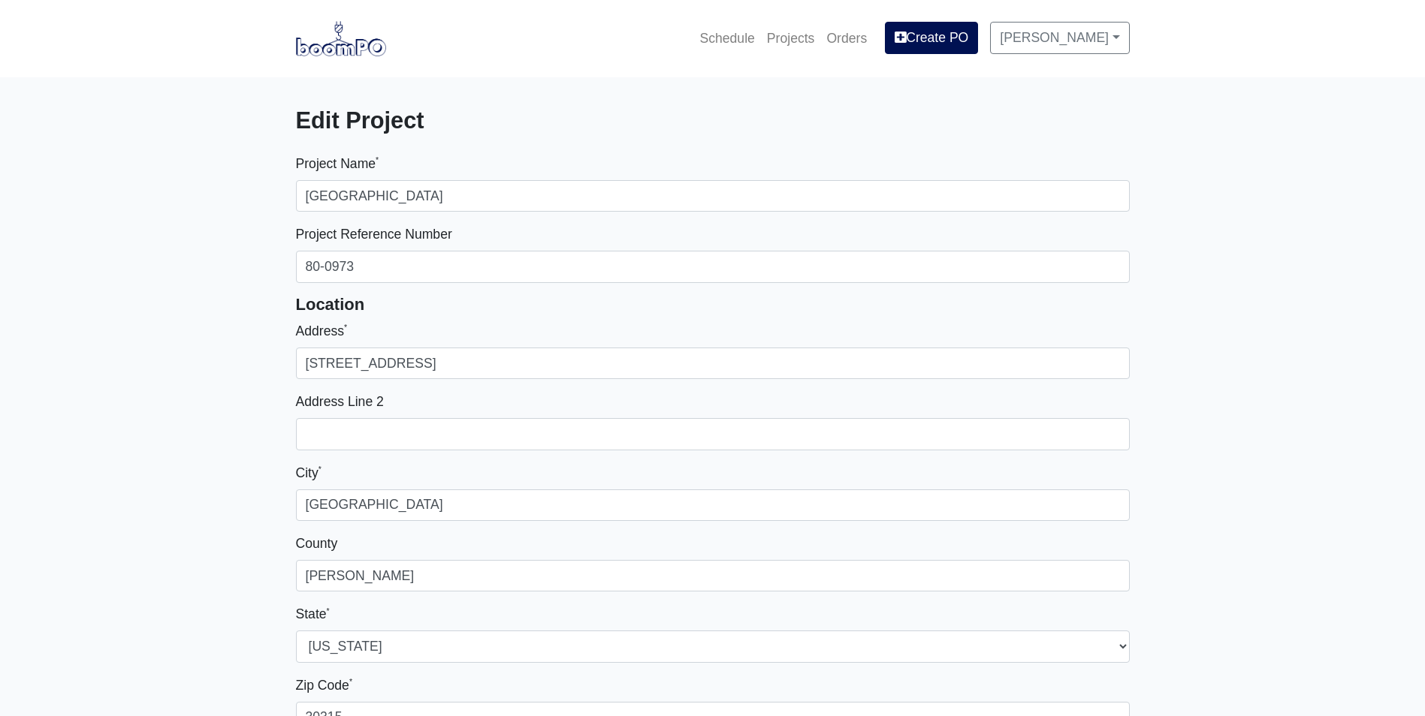
select select
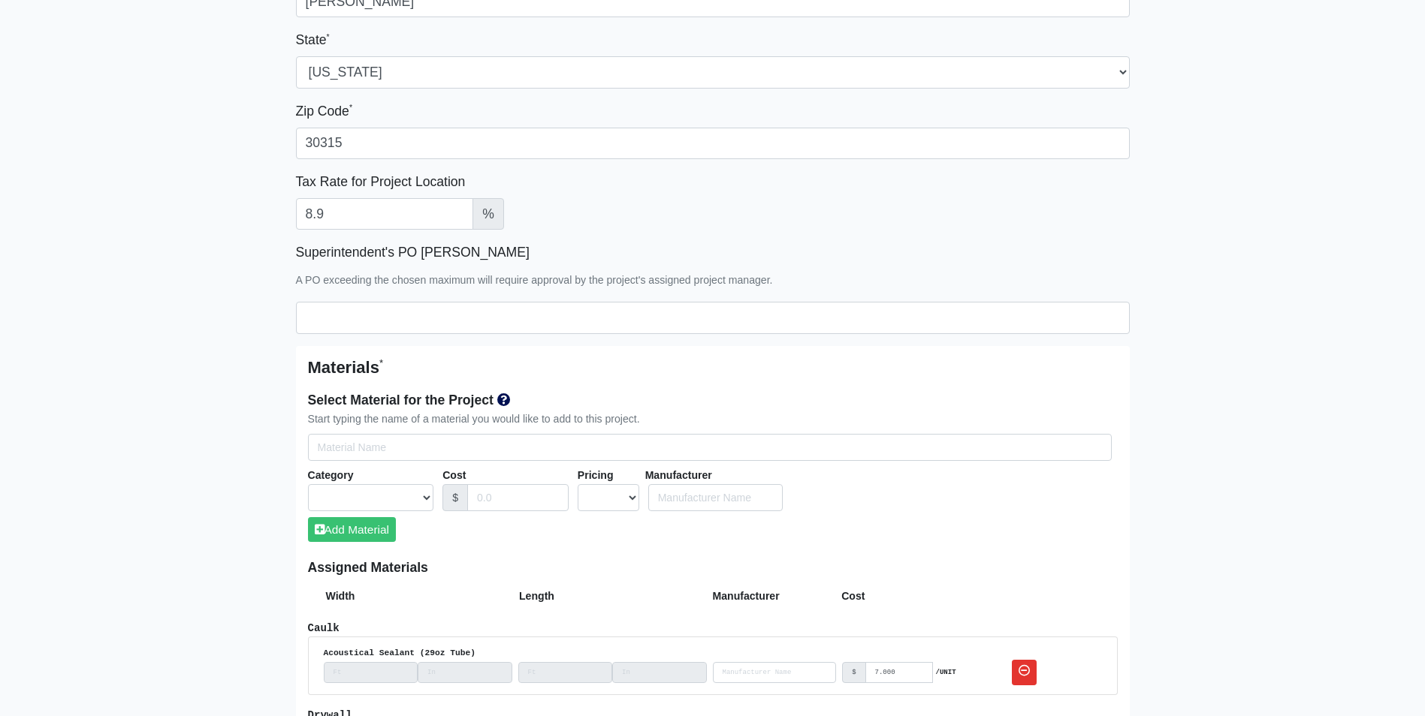
scroll to position [601, 0]
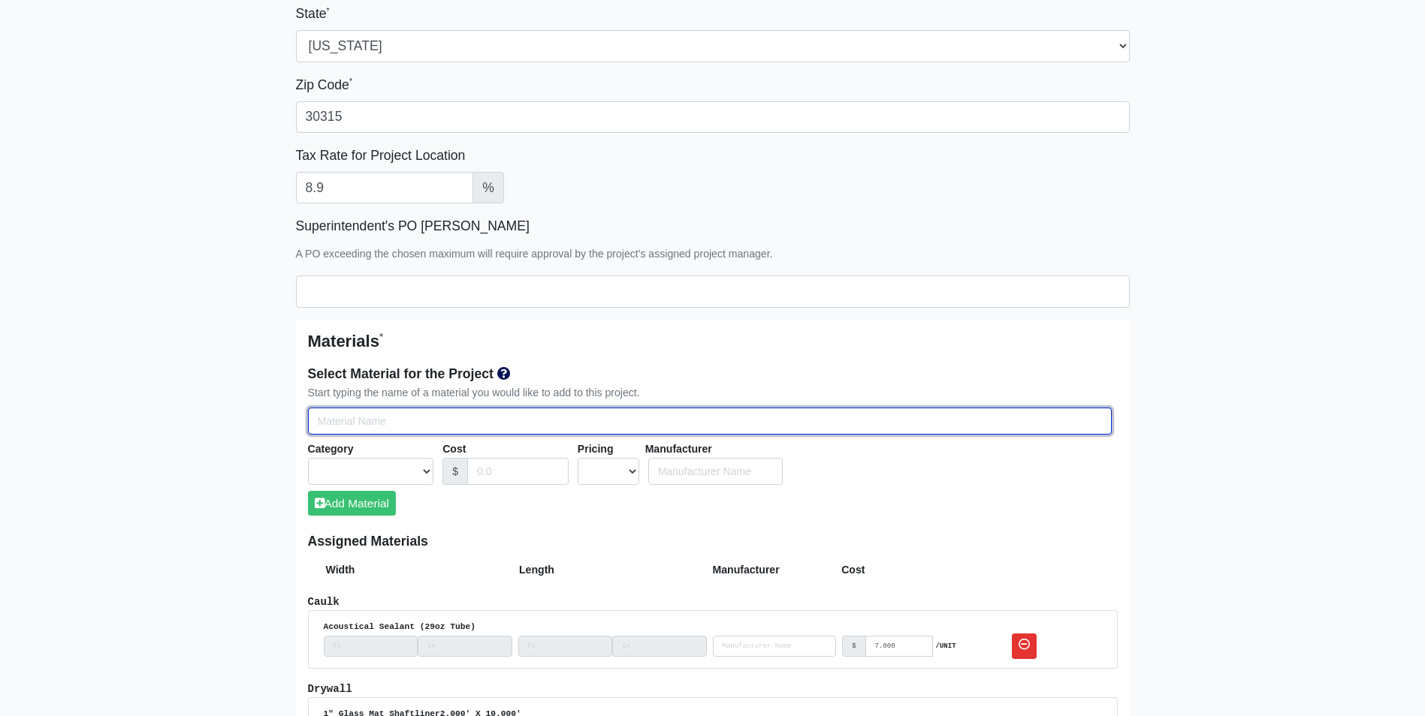
click at [336, 417] on input "Select Team Members for the Project" at bounding box center [710, 422] width 804 height 28
type input "r"
select select
type input "rc"
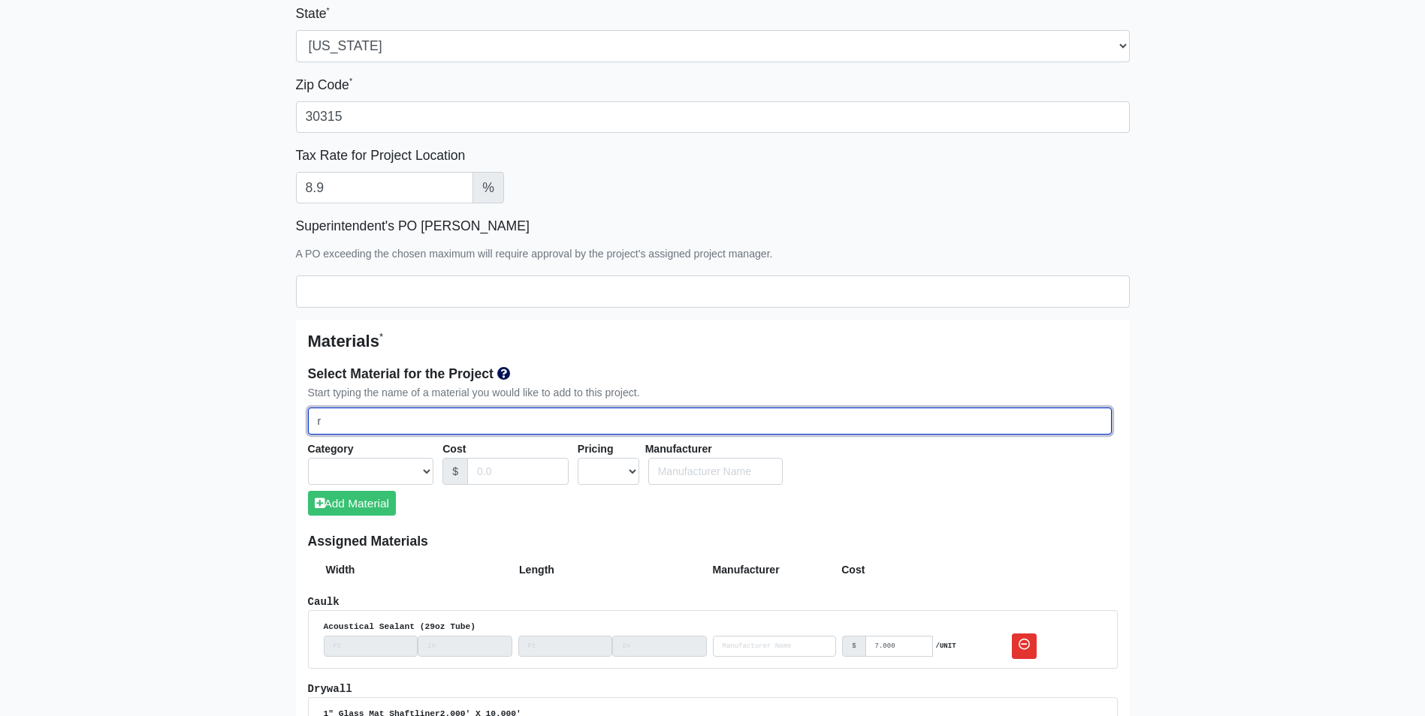
select select
type input "rc-"
select select
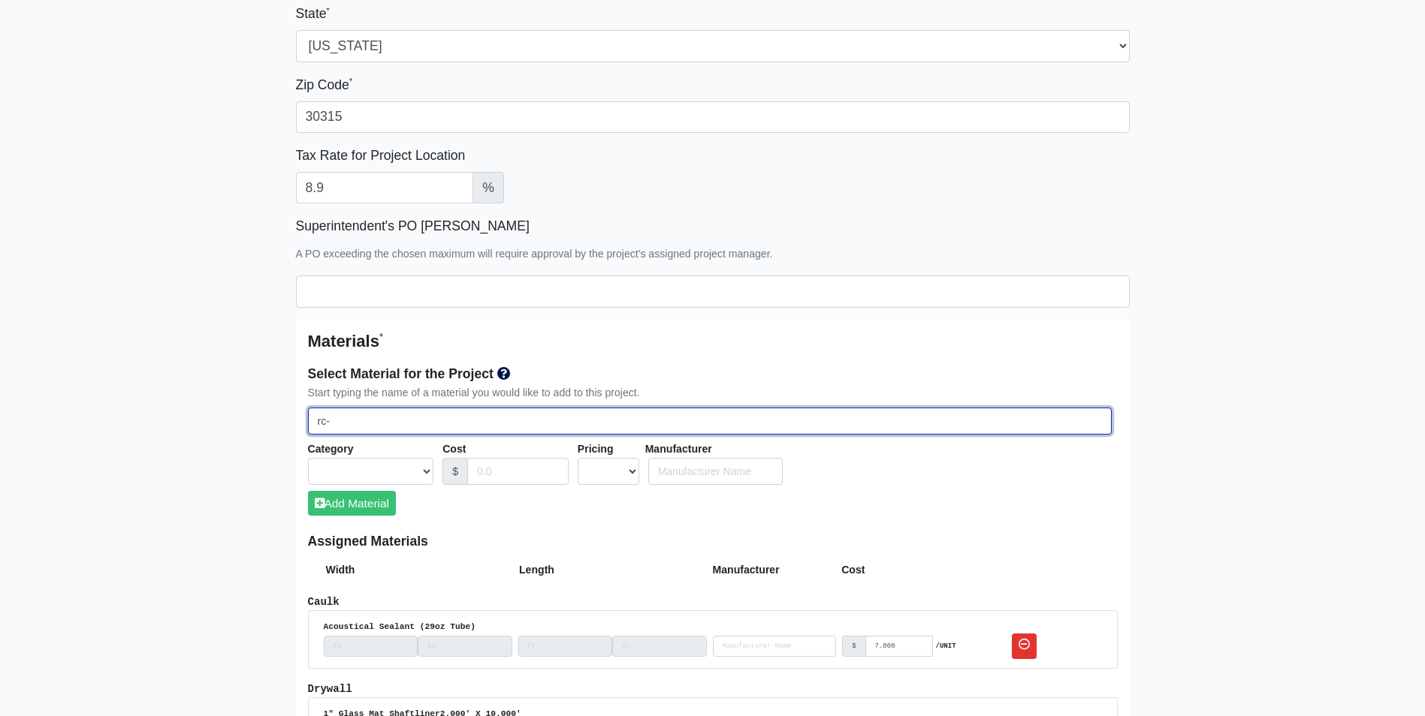
type input "rc-1"
select select
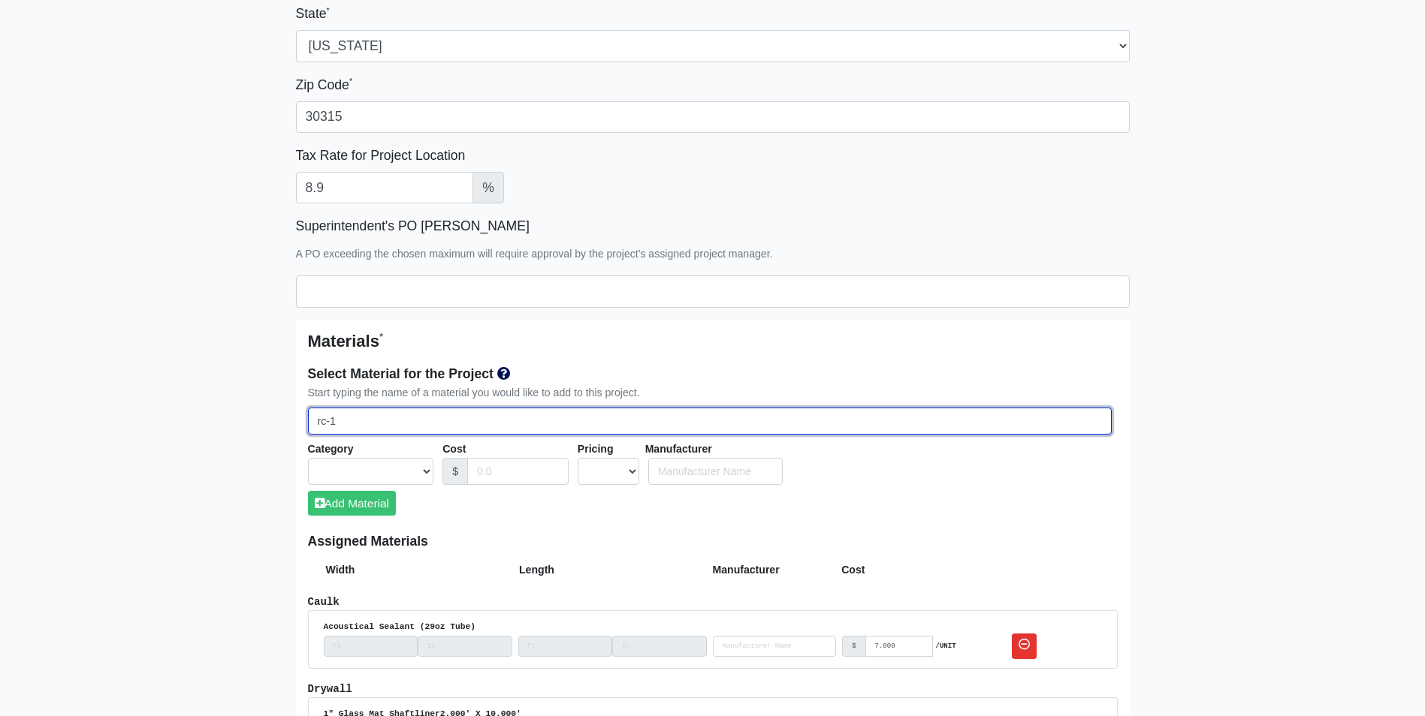
select select
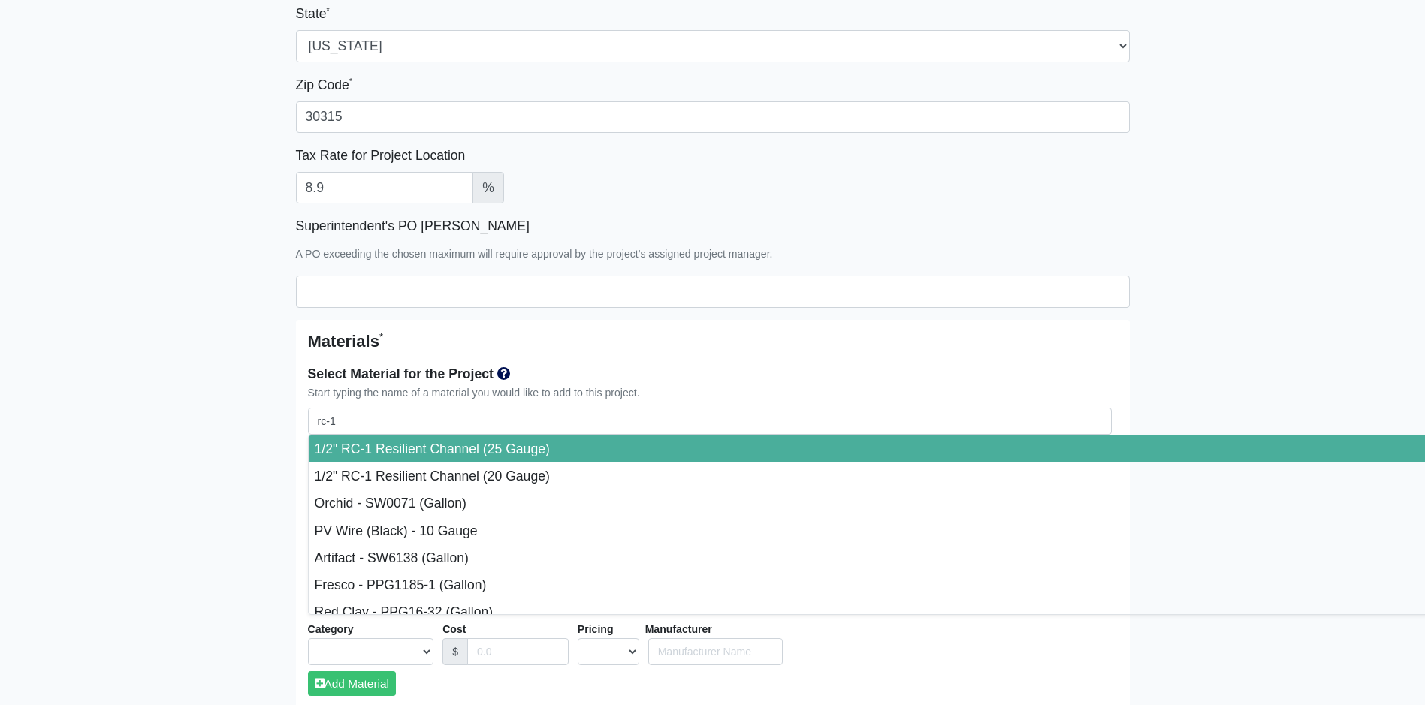
type input "1/2" RC-1 Resilient Channel (25 Gauge)"
select select "[object Object]"
select select "1"
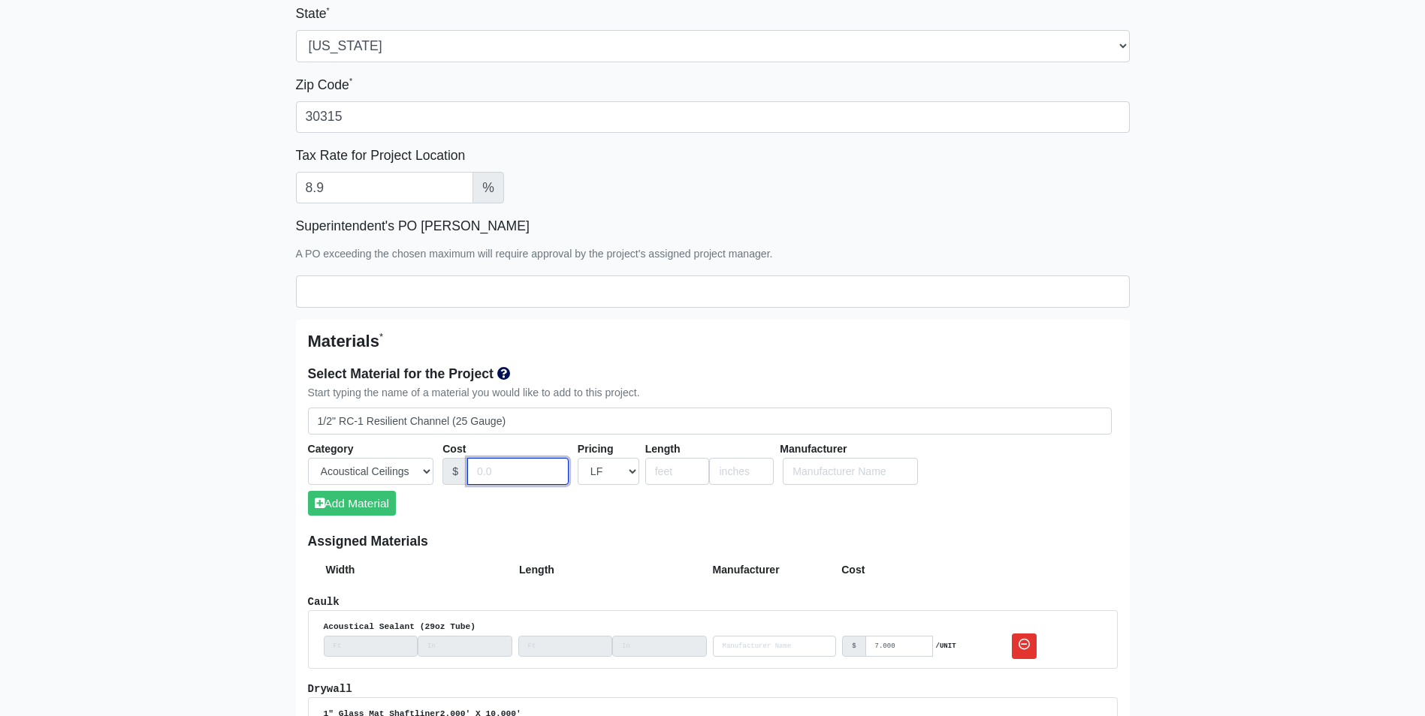
click at [523, 485] on input "Cost" at bounding box center [517, 472] width 101 height 28
type input ".165"
type input "12"
click at [375, 502] on button "Add Material" at bounding box center [352, 503] width 88 height 25
select select
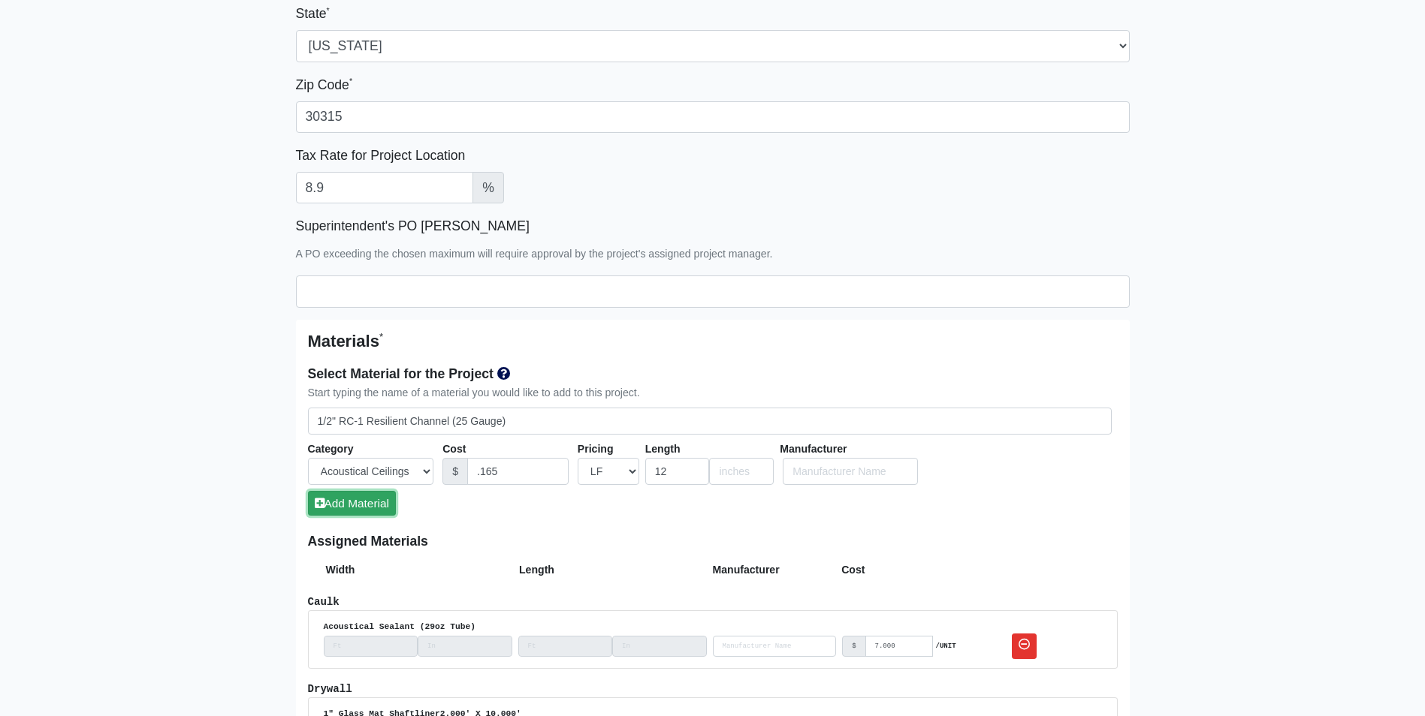
select select
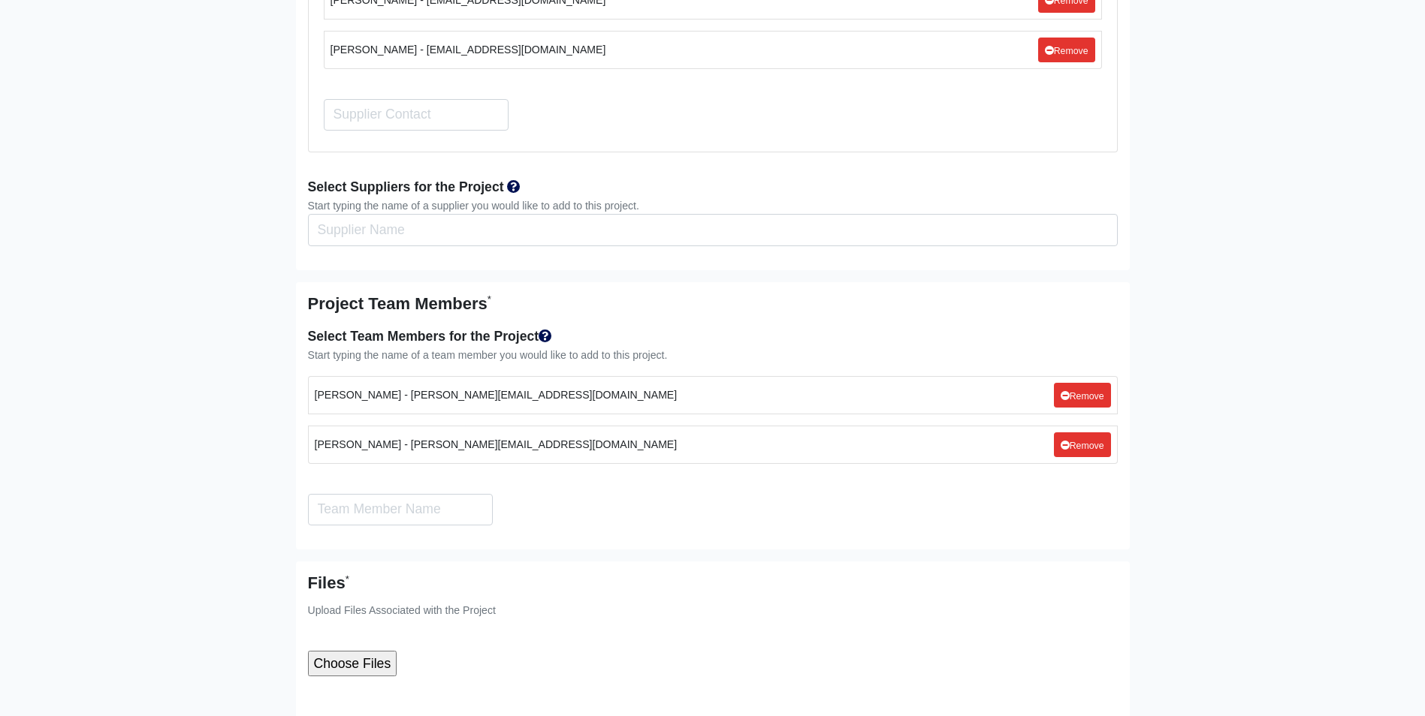
scroll to position [2704, 0]
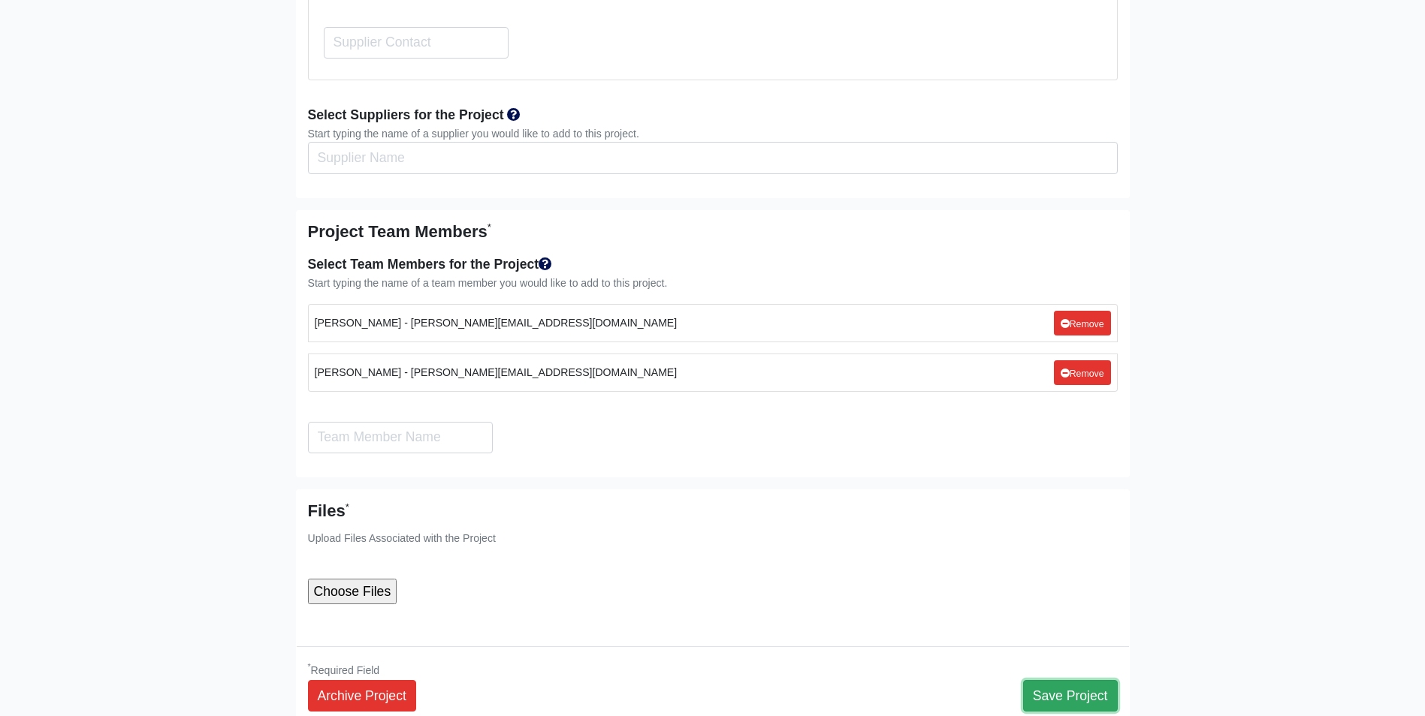
click at [1062, 680] on button "Save Project" at bounding box center [1070, 696] width 95 height 32
select select
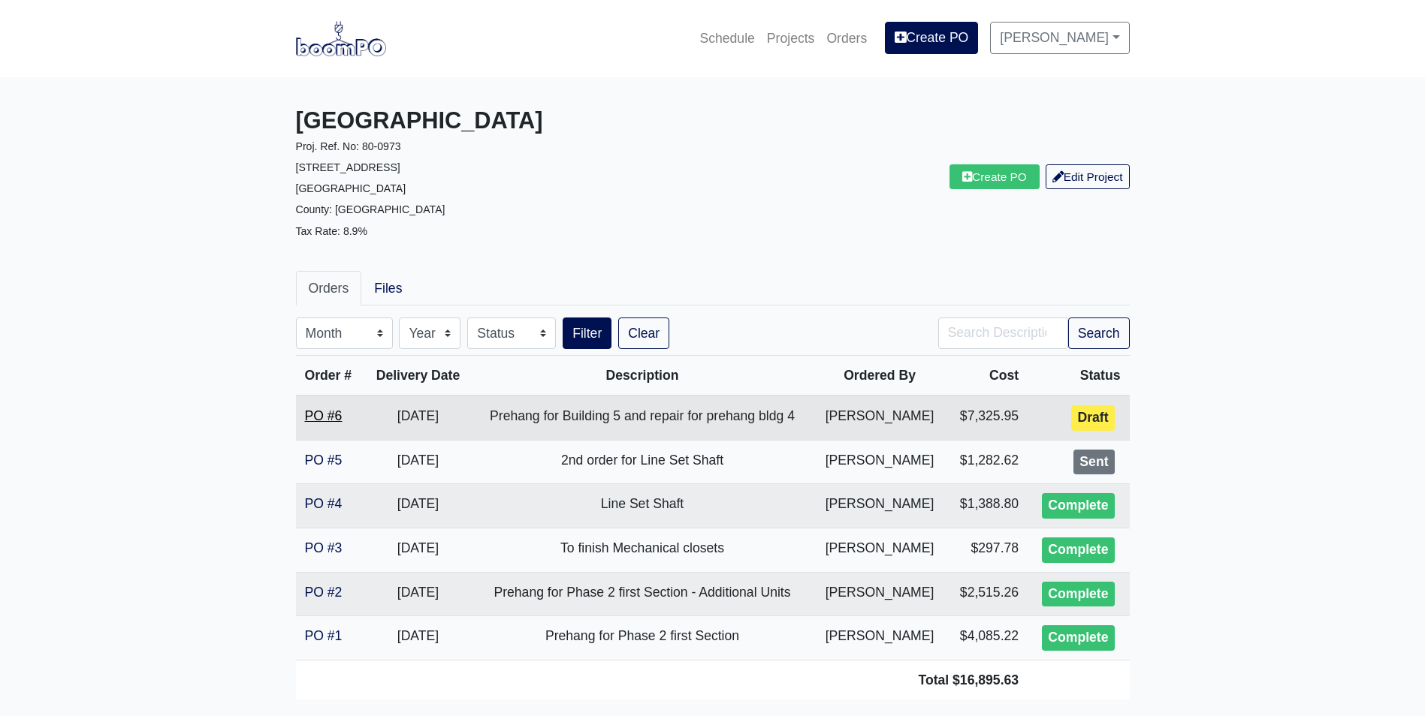
click at [333, 412] on link "PO #6" at bounding box center [324, 416] width 38 height 15
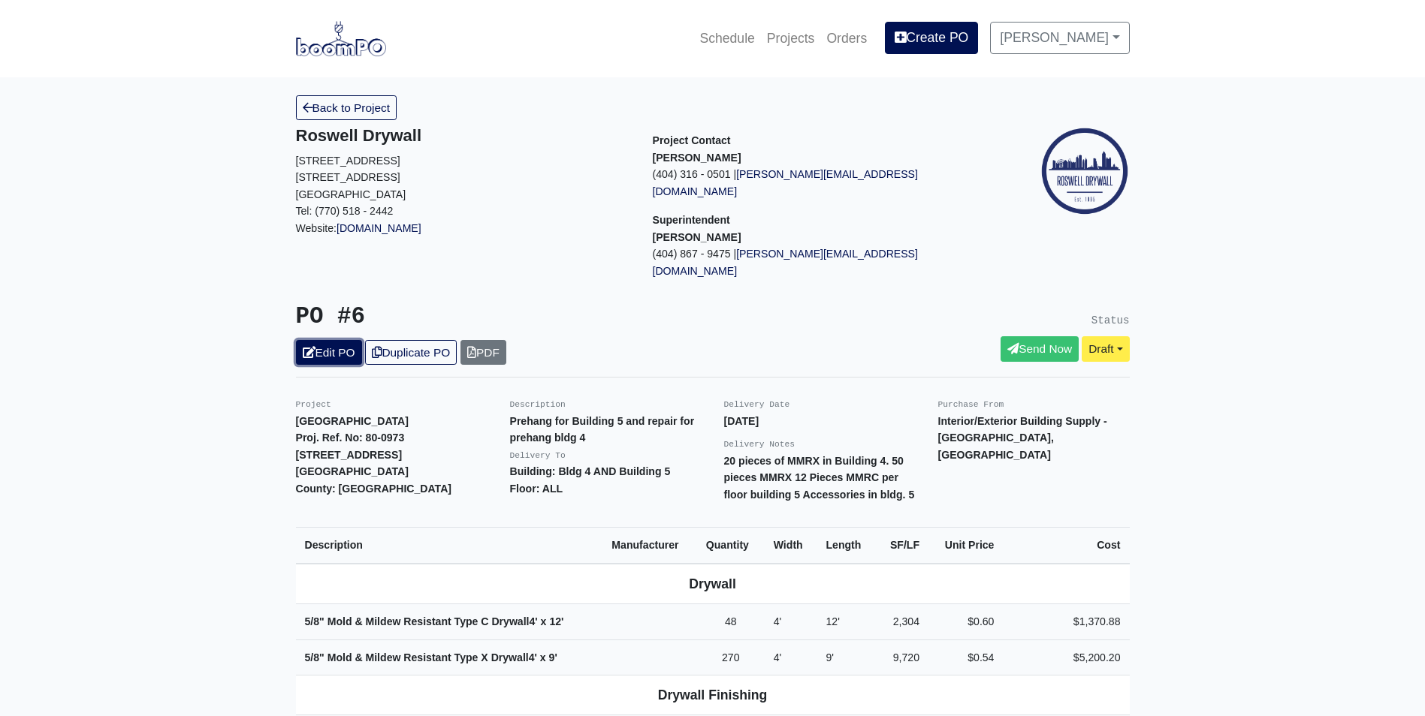
click at [330, 340] on link "Edit PO" at bounding box center [329, 352] width 66 height 25
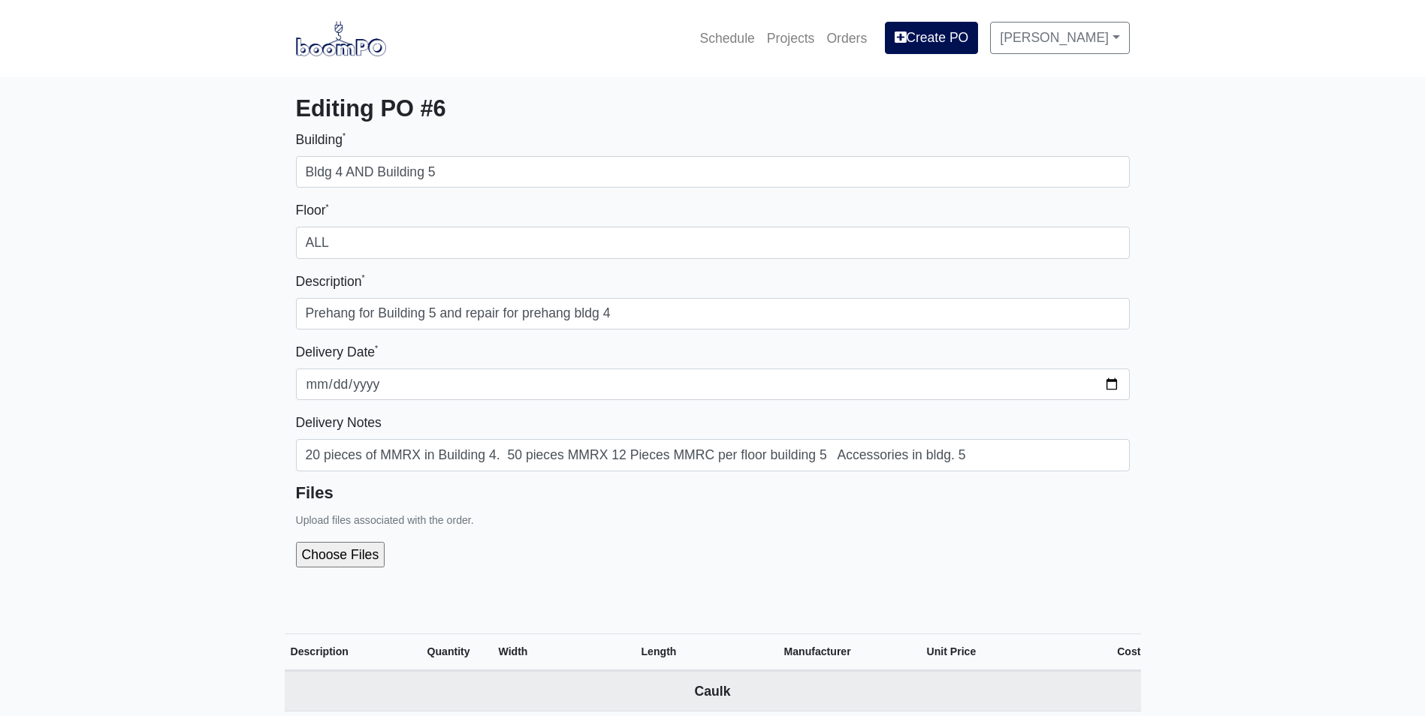
select select
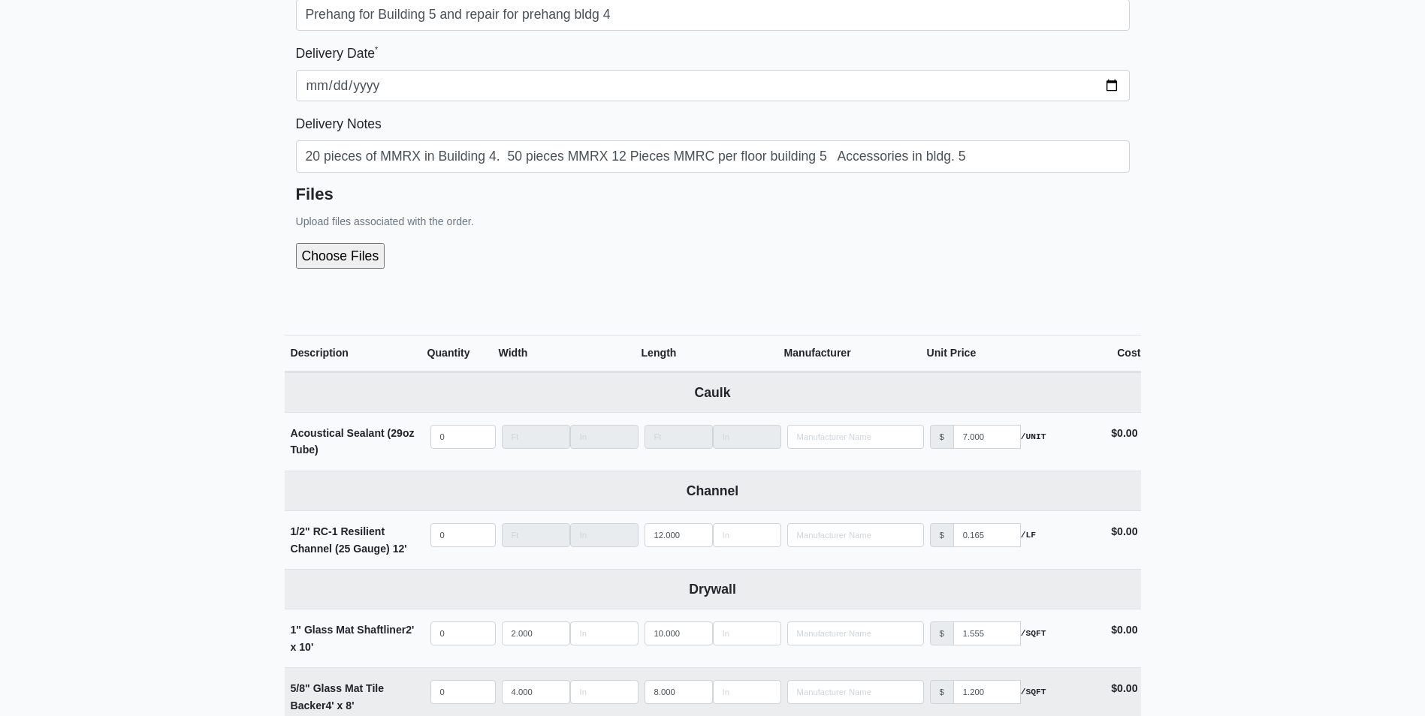
scroll to position [300, 0]
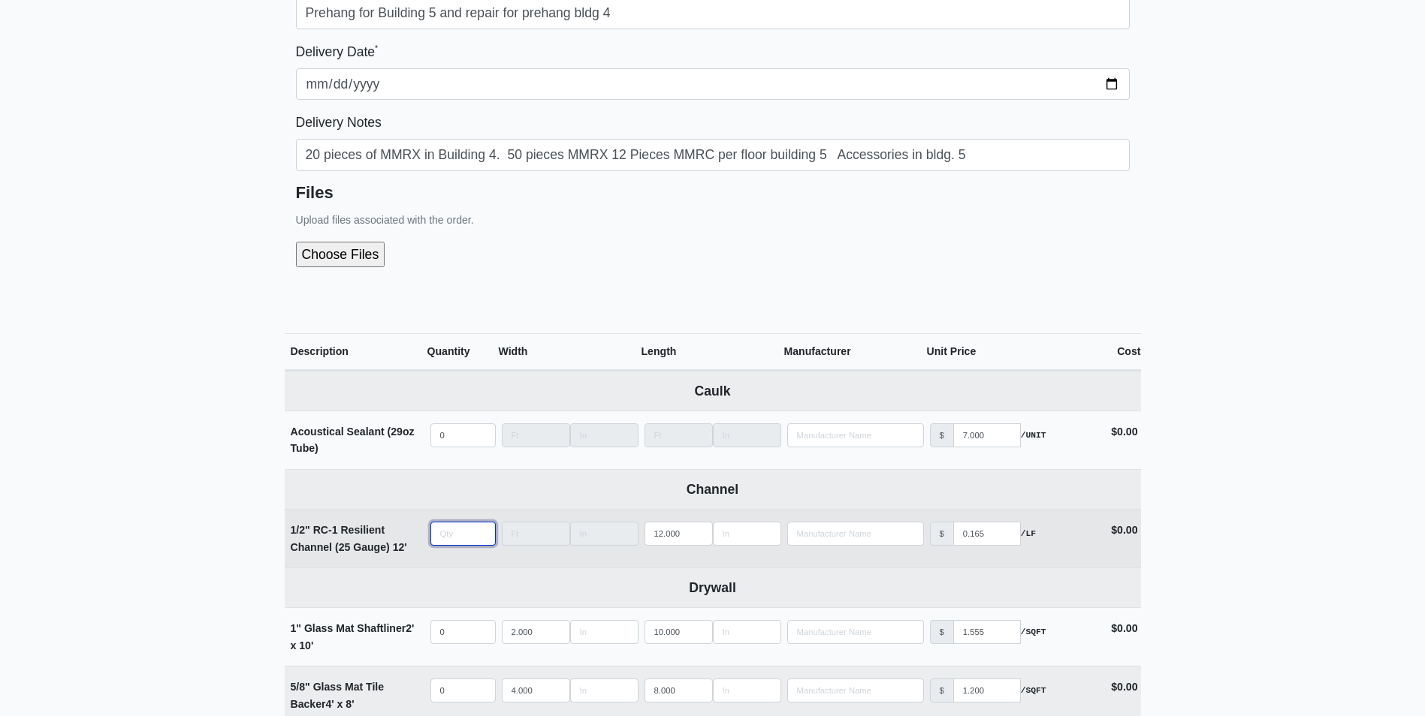
click at [448, 537] on input "quantity" at bounding box center [462, 534] width 65 height 24
type input "1"
select select
type input "12"
select select
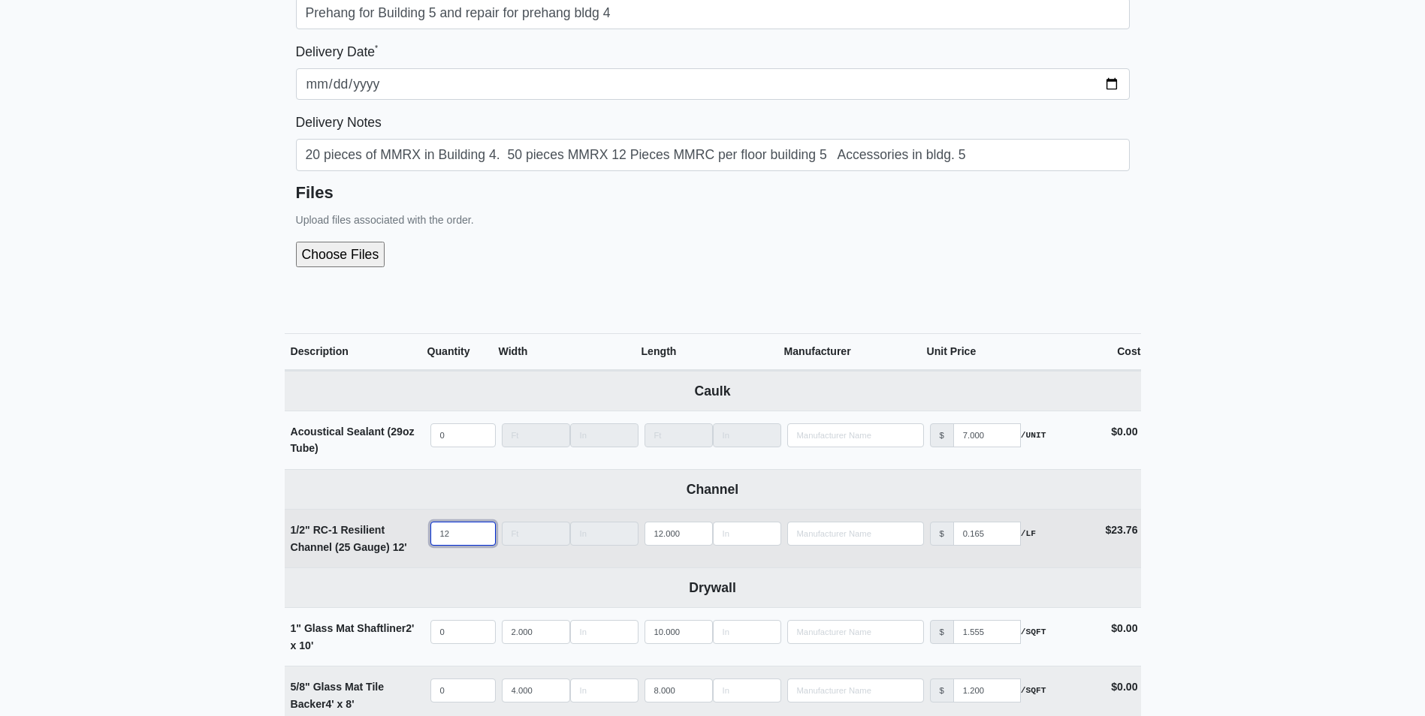
type input "120"
select select
type input "120"
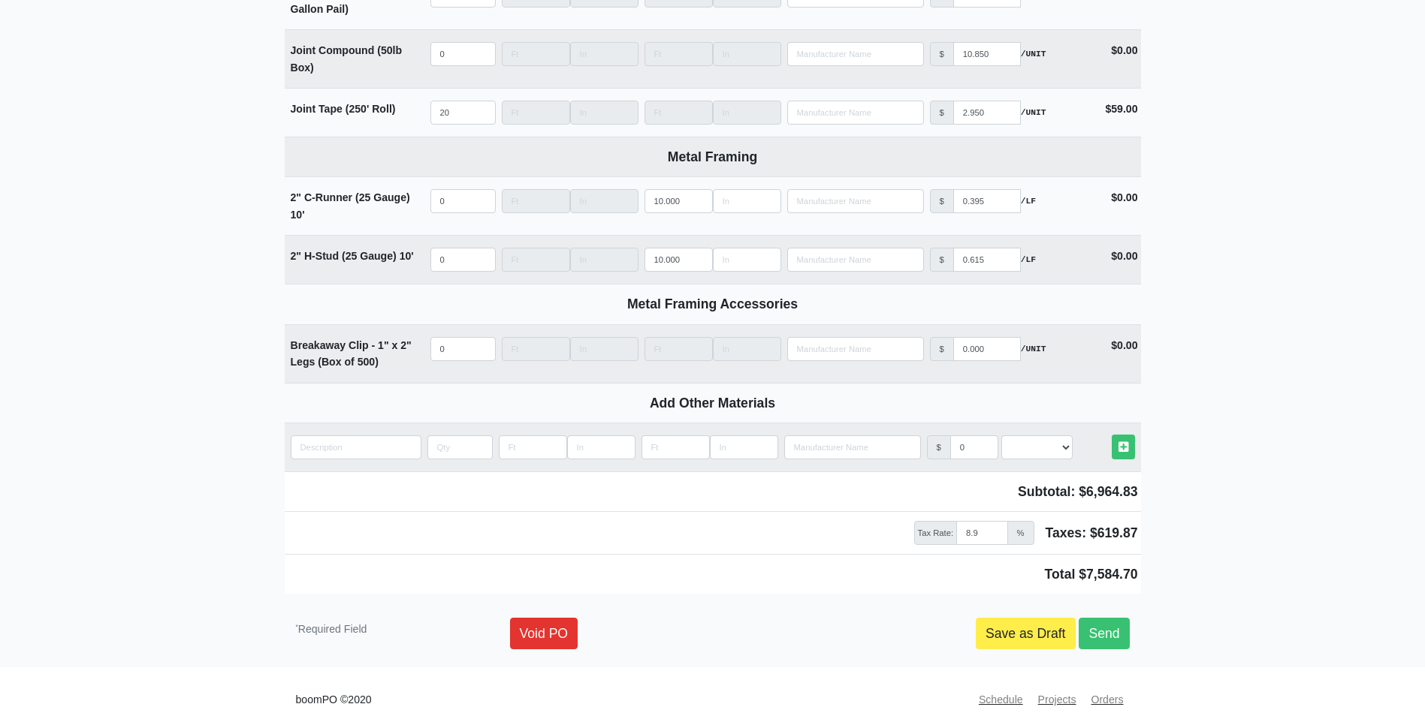
scroll to position [1567, 0]
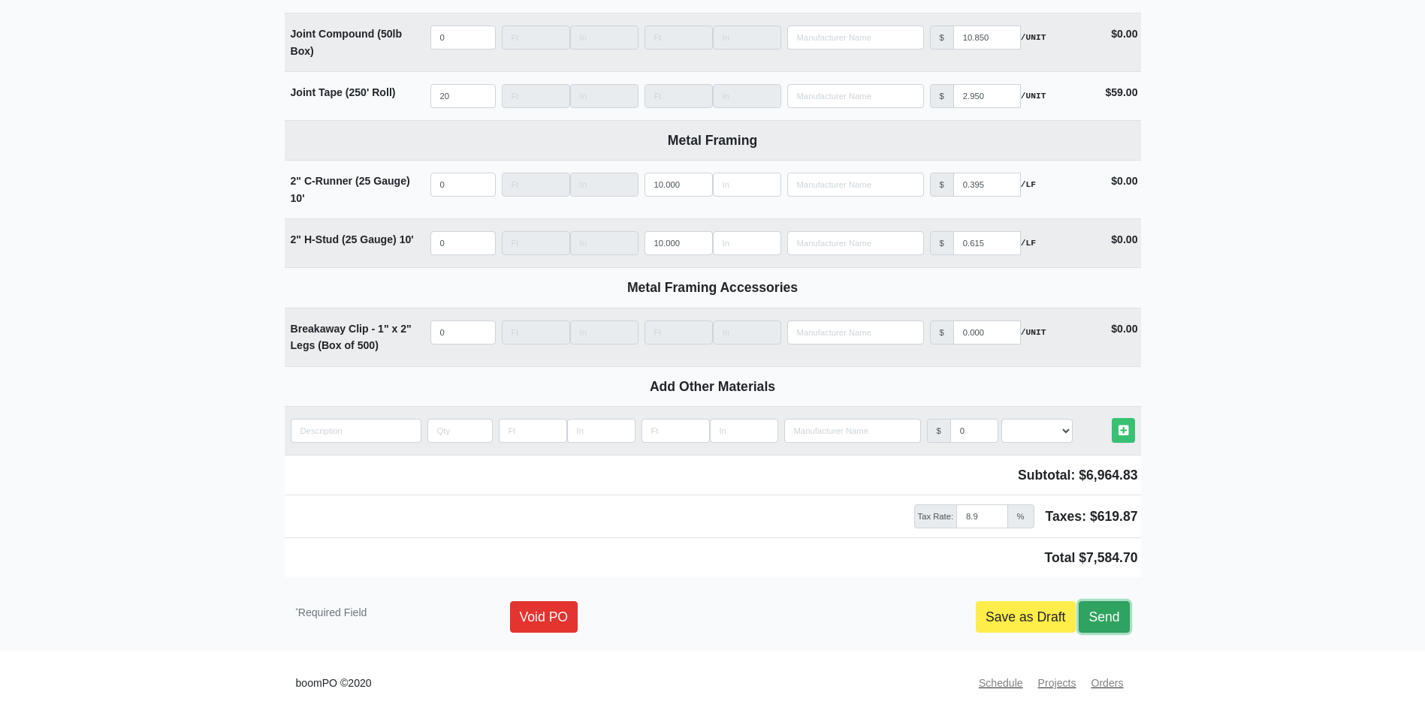
click at [1102, 617] on link "Send" at bounding box center [1103, 618] width 50 height 32
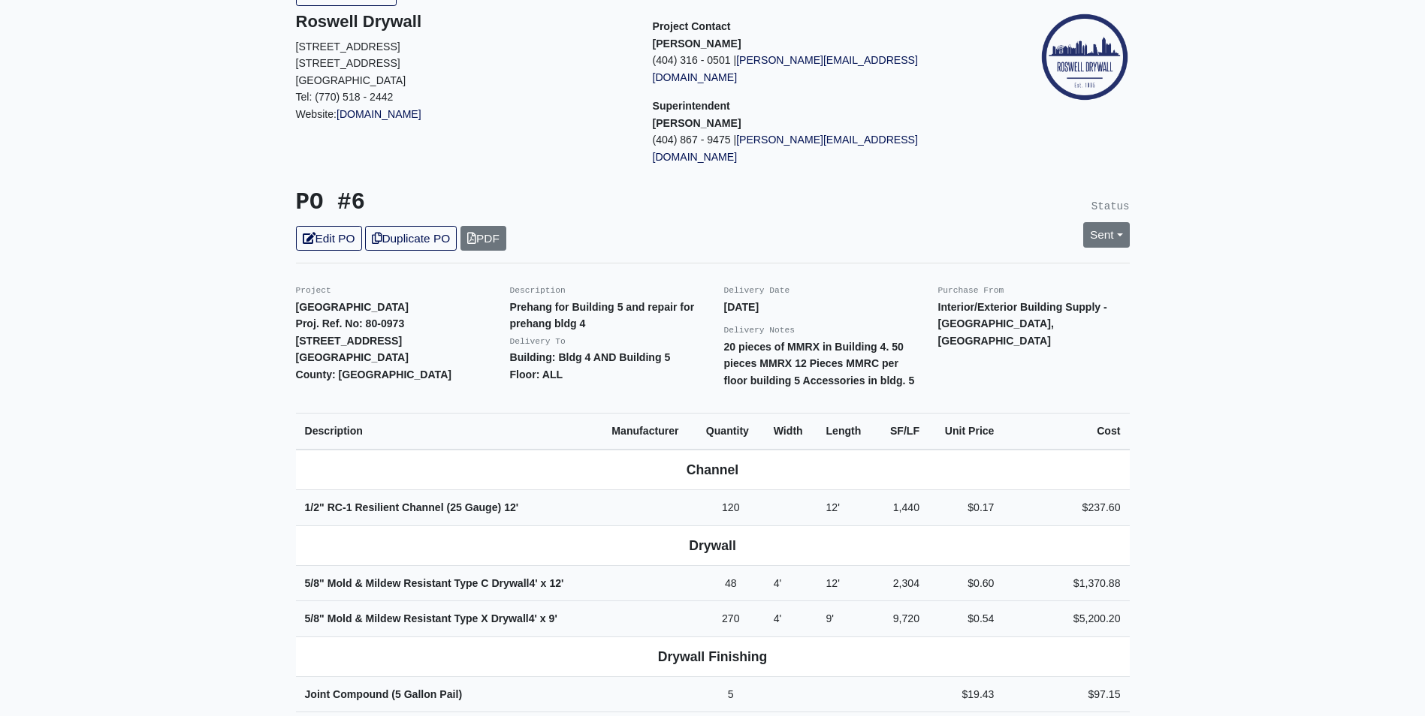
scroll to position [47, 0]
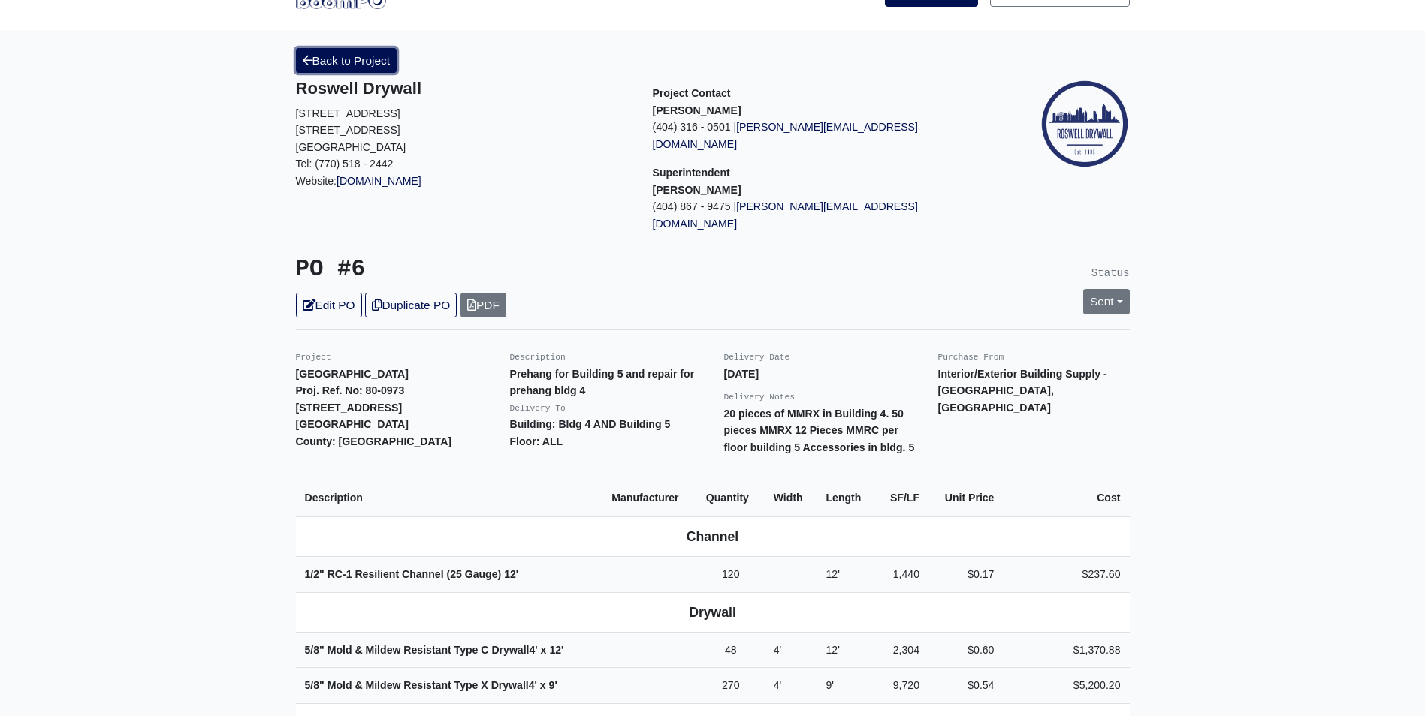
click at [354, 67] on link "Back to Project" at bounding box center [346, 60] width 101 height 25
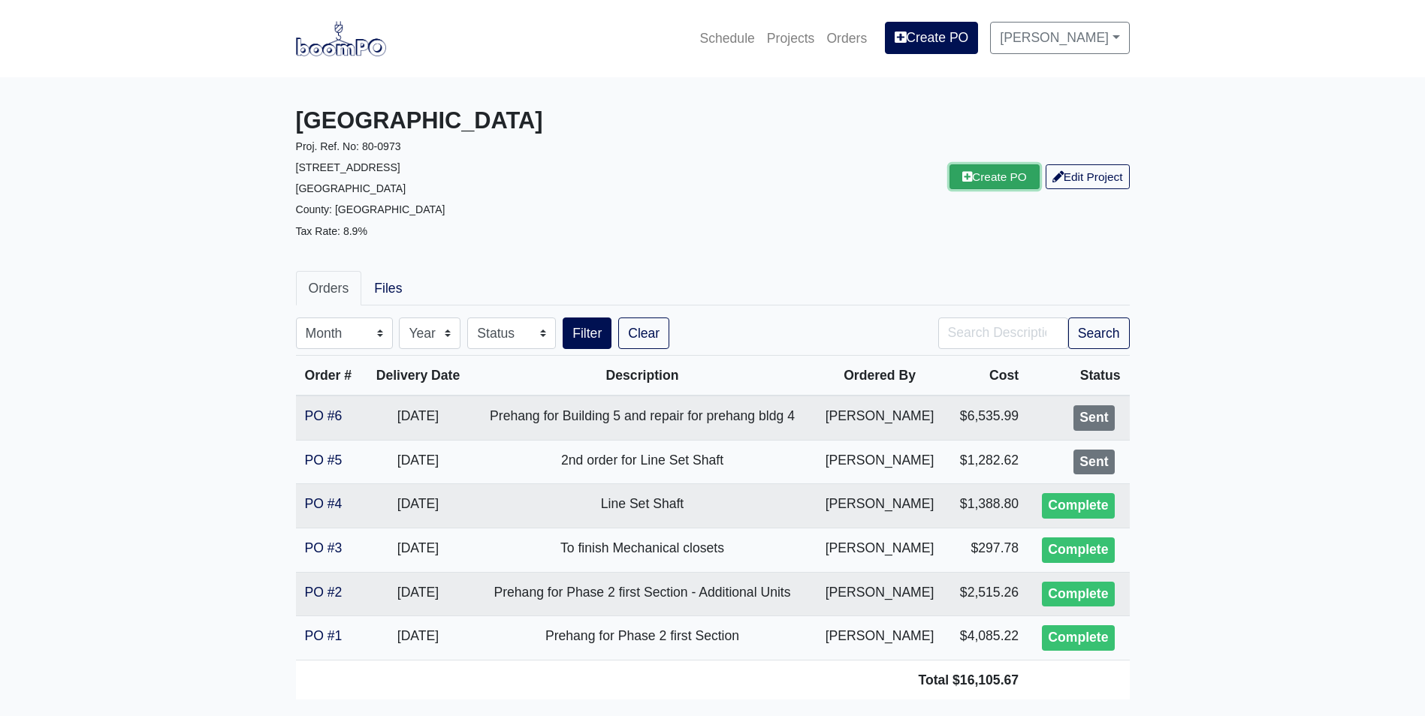
click at [981, 173] on link "Create PO" at bounding box center [994, 176] width 90 height 25
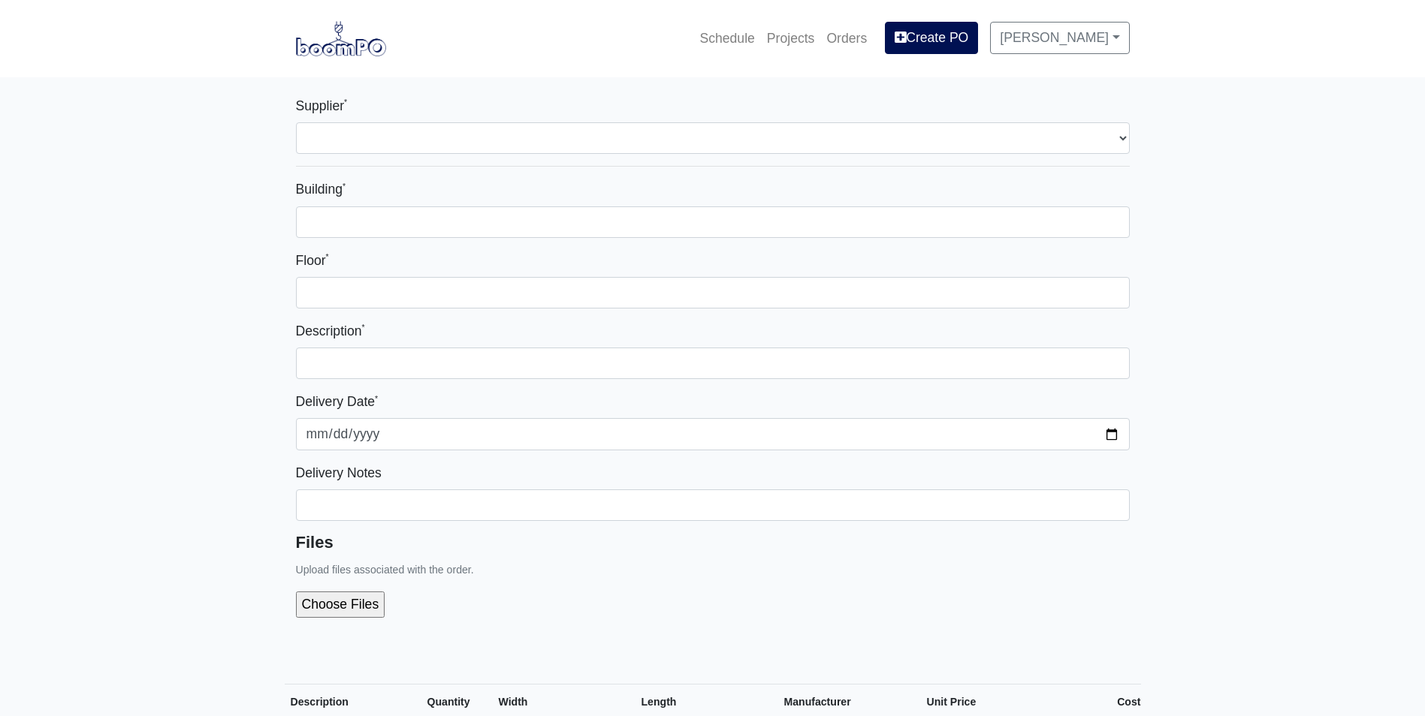
select select
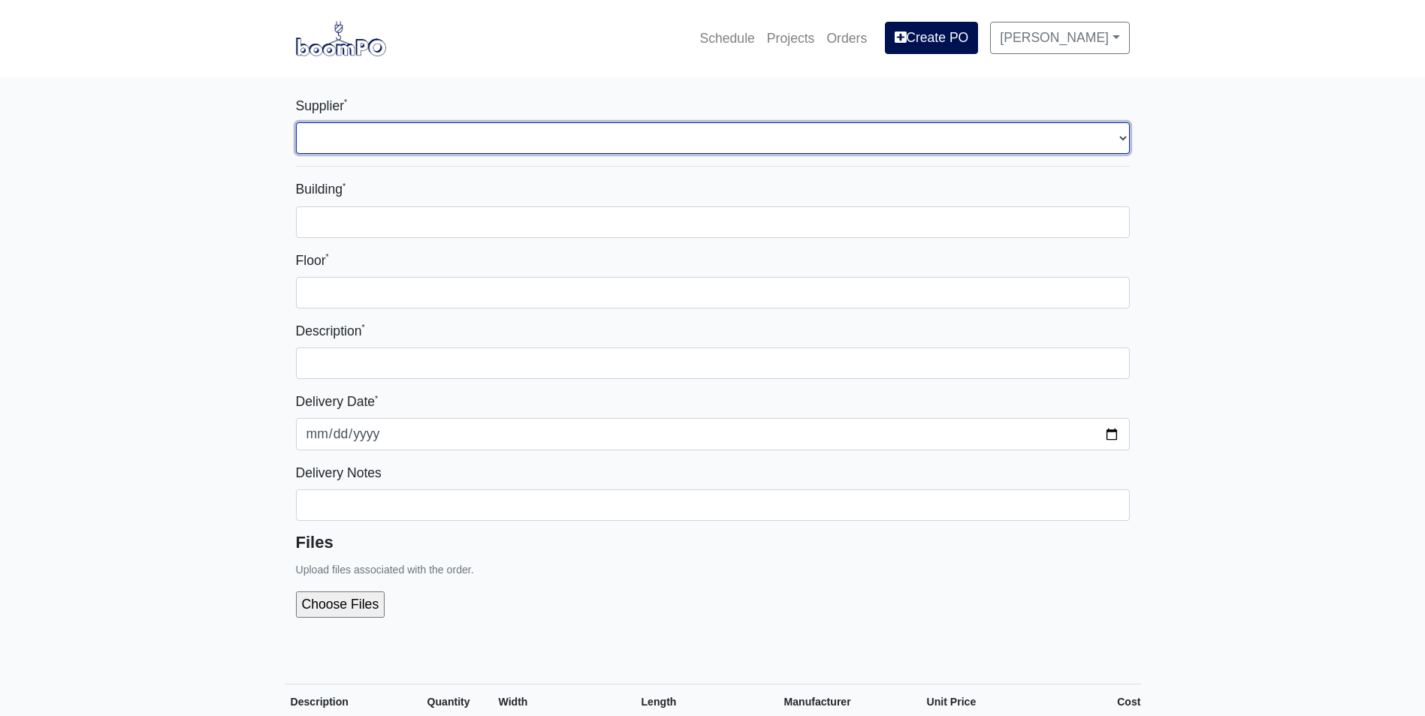
click at [348, 138] on select "Select one... Interior/Exterior Building Supply - Canton, GA" at bounding box center [713, 138] width 834 height 32
select select "861"
click at [296, 122] on select "Select one... Interior/Exterior Building Supply - Canton, GA" at bounding box center [713, 138] width 834 height 32
select select
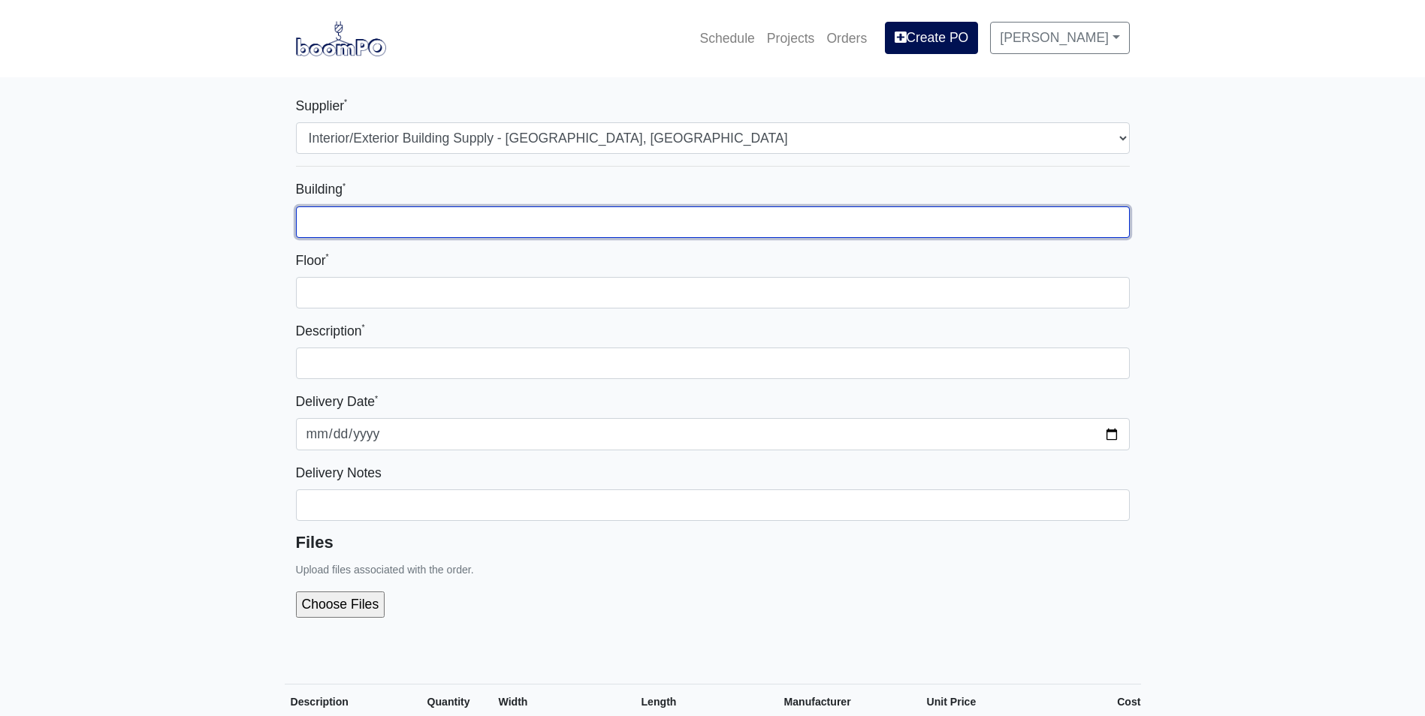
click at [332, 222] on input "Building *" at bounding box center [713, 223] width 834 height 32
type input "Bldg 4 AND Building 5"
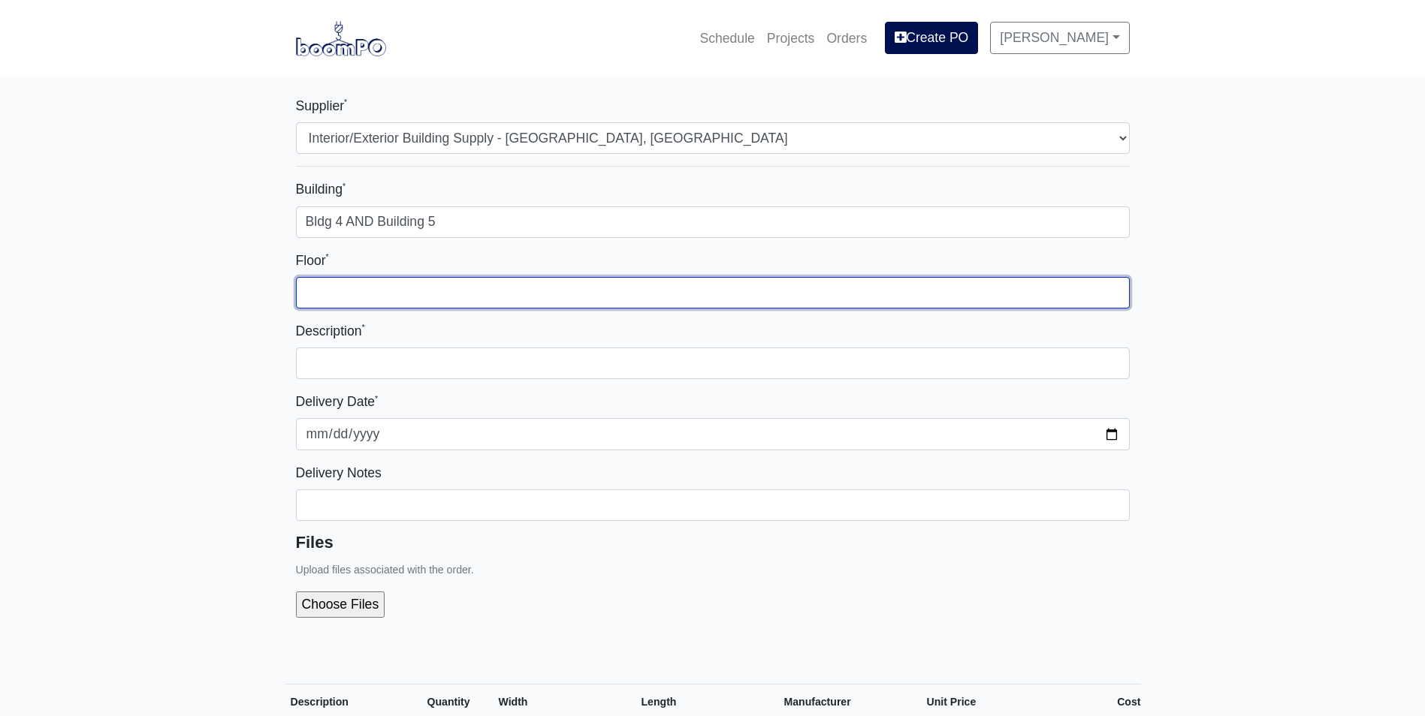
type input "ALL"
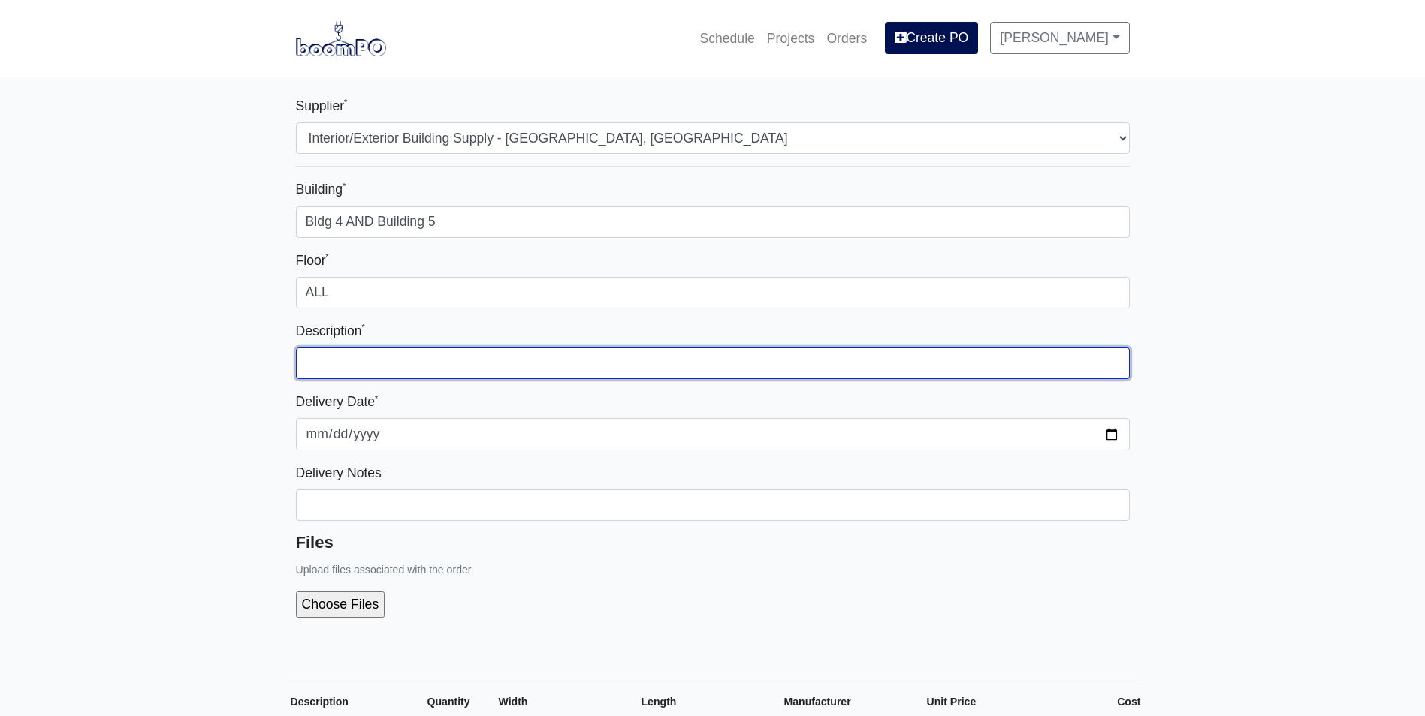
type input "Prehang for Building 5 and repair for prehang bldg 4"
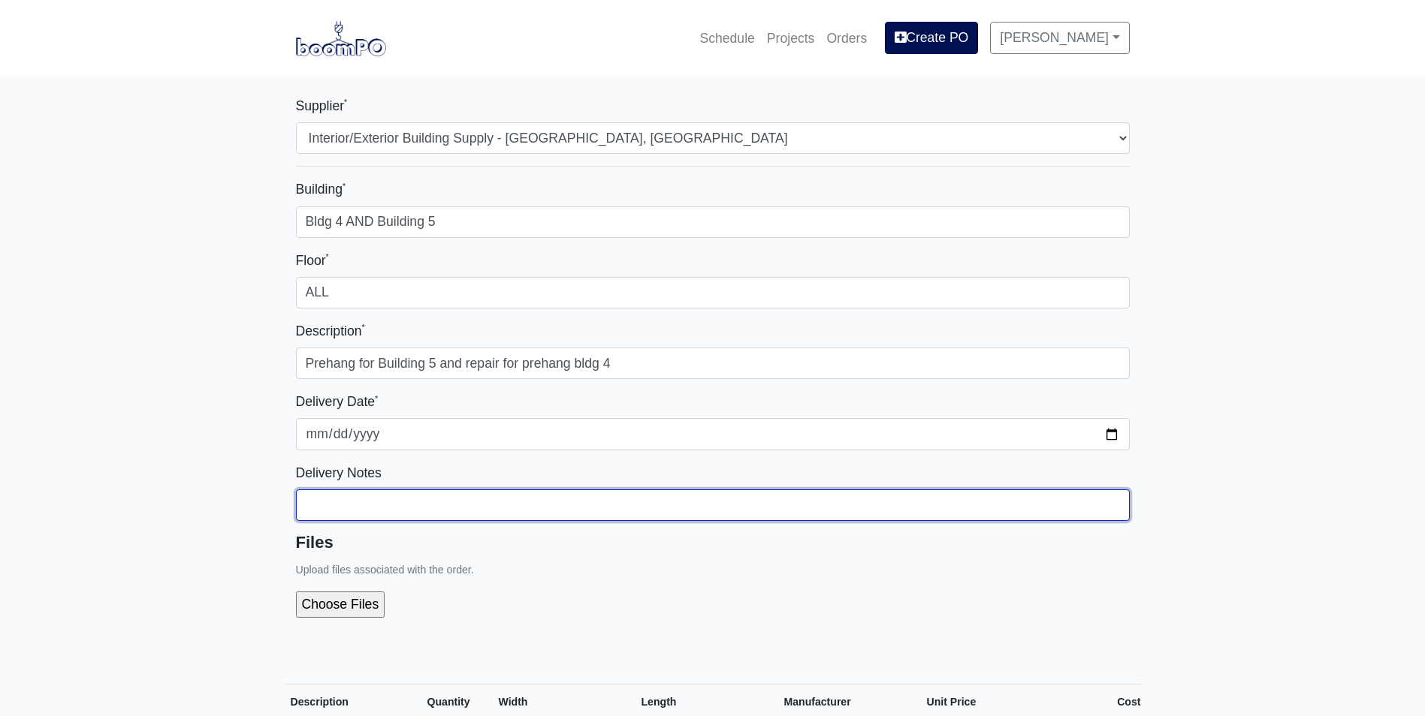
type input "20 pieces of MMRX in Building 4. 50 pieces MMRX 12 Pieces MMRC per floor buildi…"
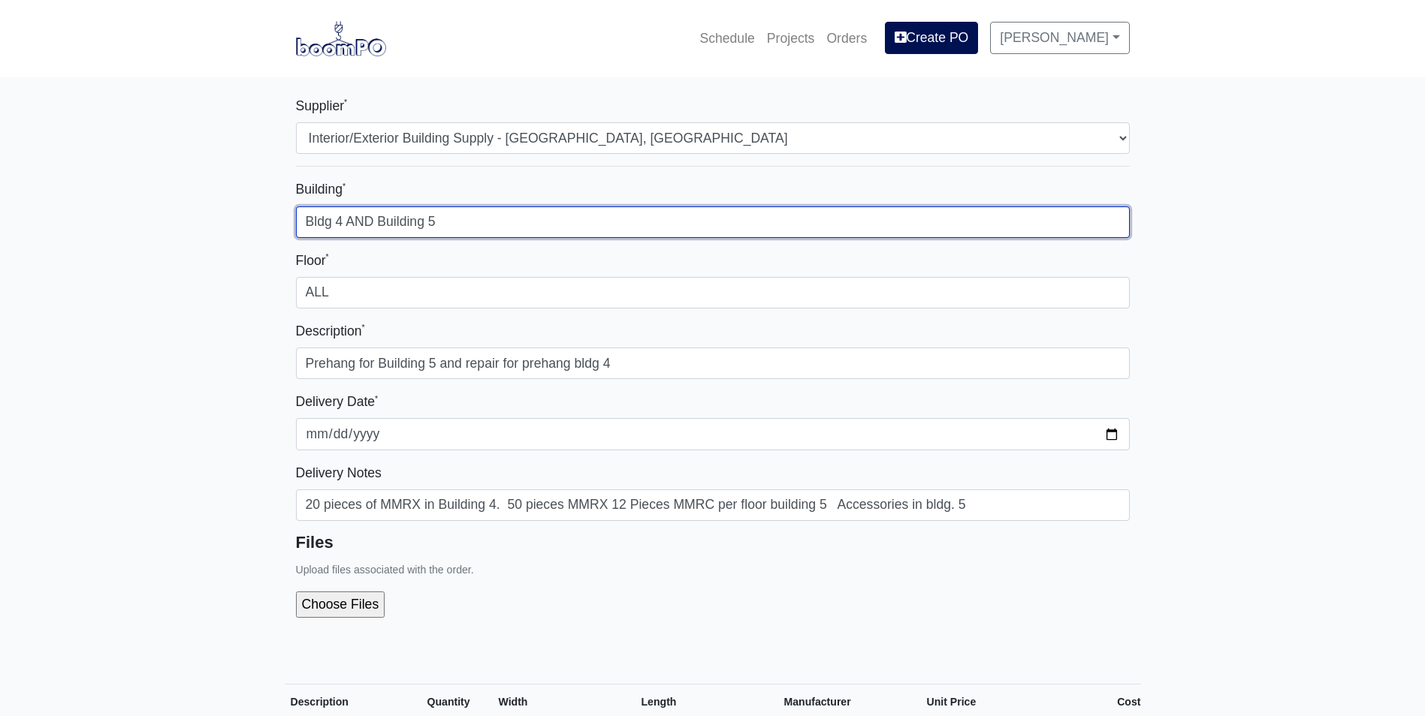
select select
drag, startPoint x: 345, startPoint y: 219, endPoint x: 590, endPoint y: 204, distance: 245.3
click at [590, 204] on div "Building * Bldg 4 AND Building 5" at bounding box center [713, 208] width 834 height 59
type input "Bldg 4"
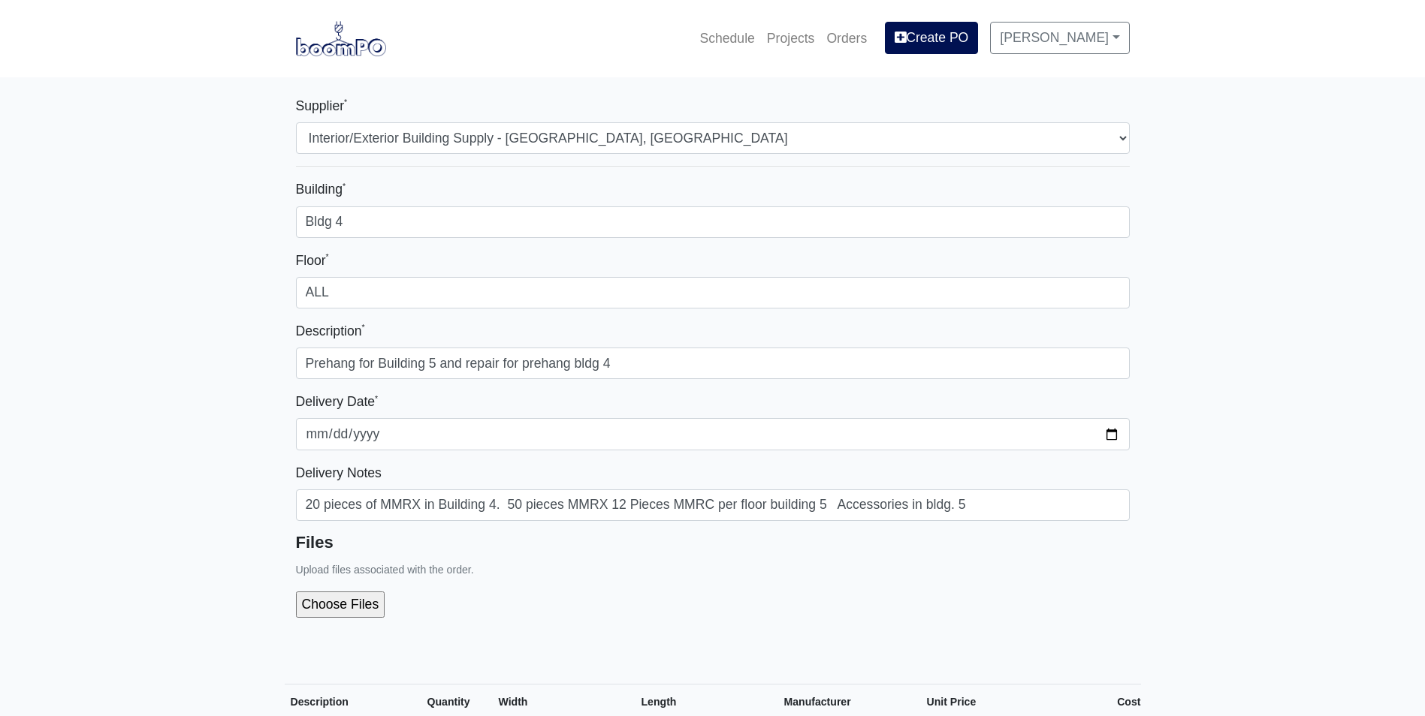
drag, startPoint x: 269, startPoint y: 308, endPoint x: 297, endPoint y: 300, distance: 29.7
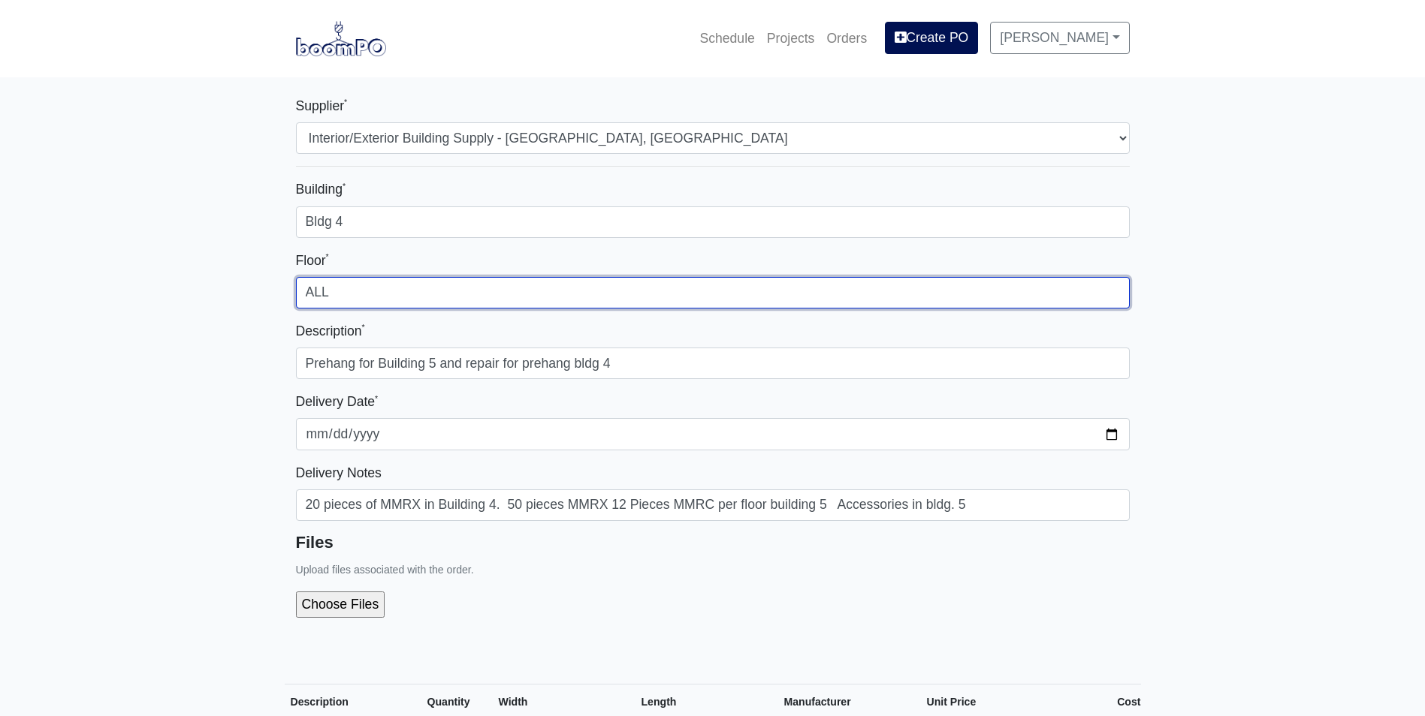
drag, startPoint x: 341, startPoint y: 290, endPoint x: 240, endPoint y: 290, distance: 101.4
type input "4th"
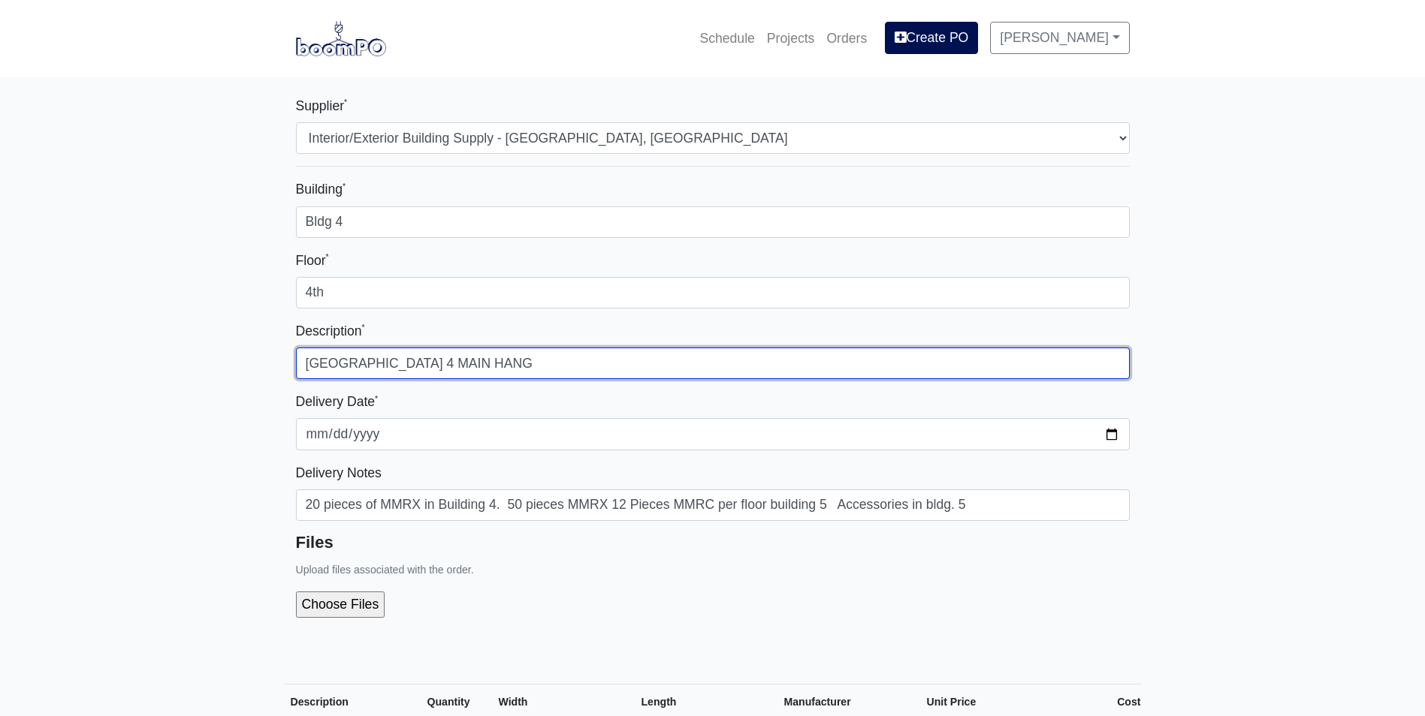
type input "[GEOGRAPHIC_DATA] 4 MAIN HANG"
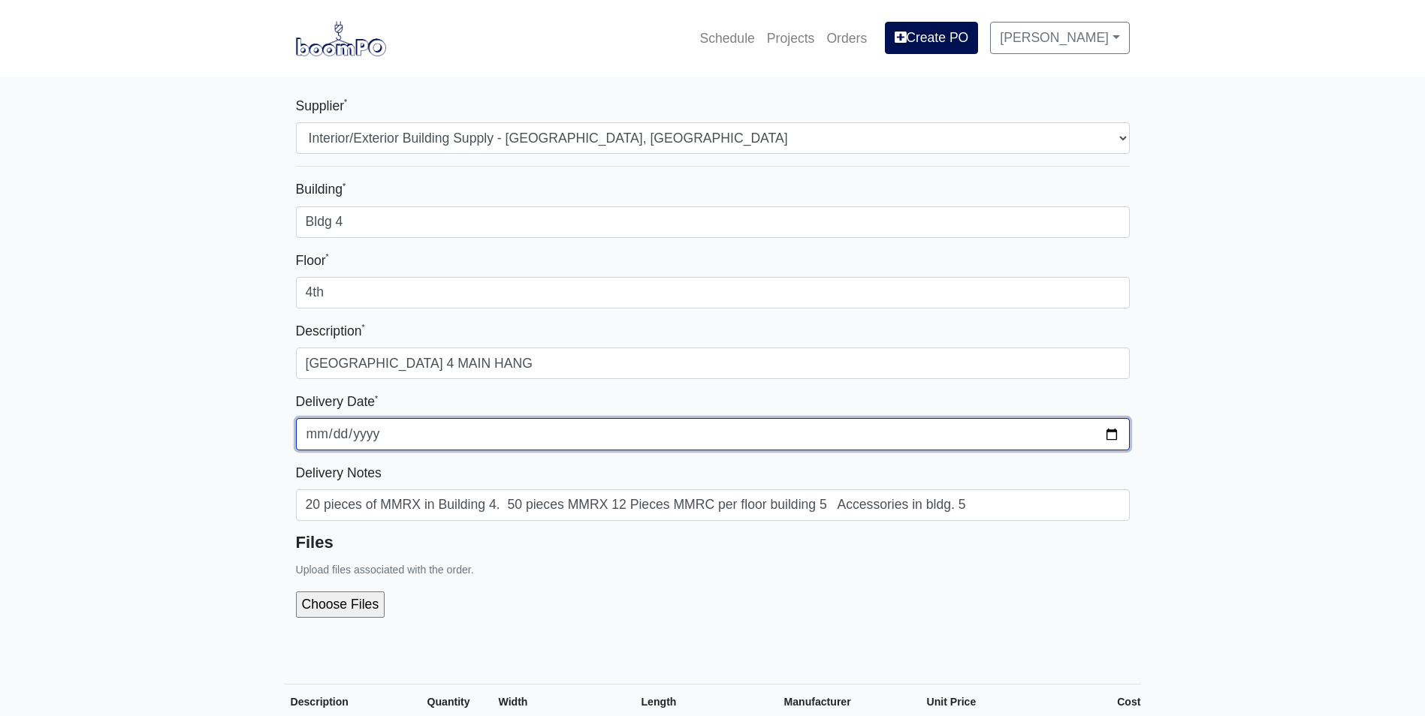
click at [1118, 433] on input "2025-09-16" at bounding box center [713, 434] width 834 height 32
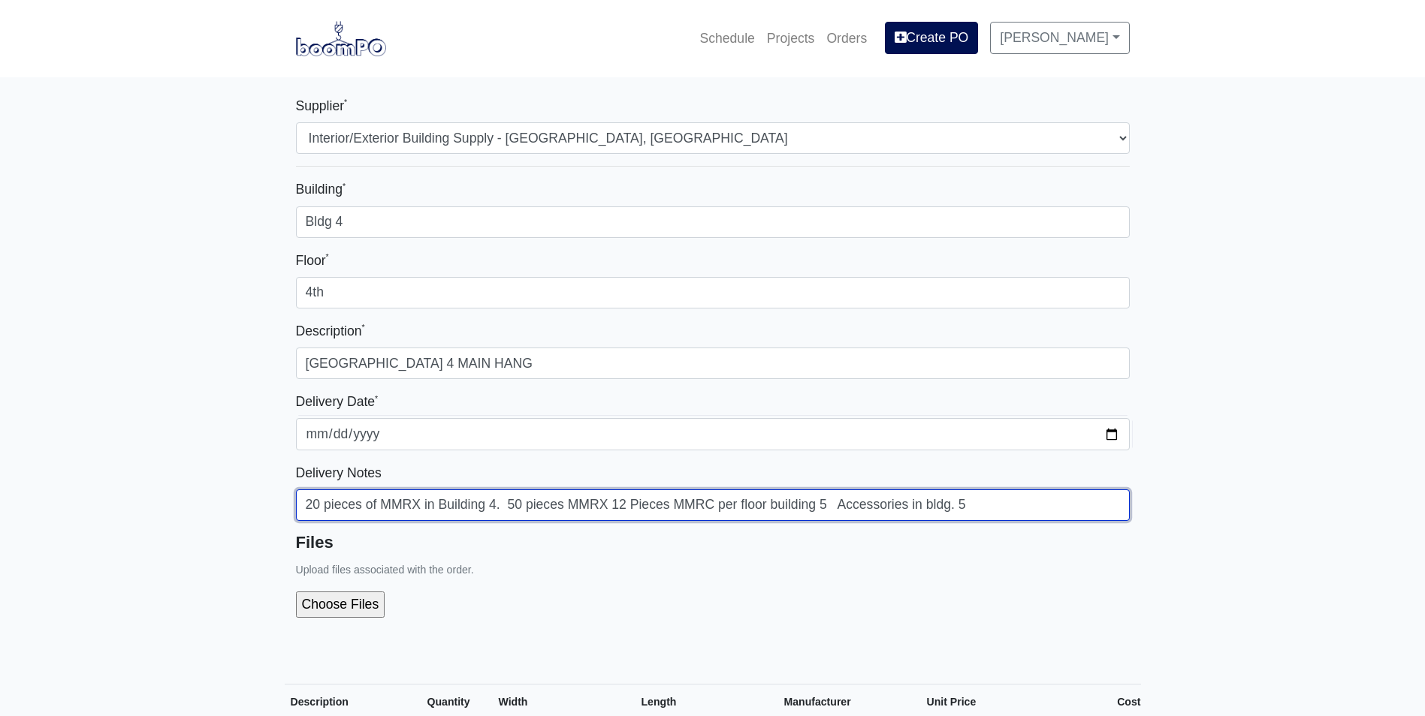
drag, startPoint x: 998, startPoint y: 513, endPoint x: 92, endPoint y: 508, distance: 906.5
type input "2025-09-16"
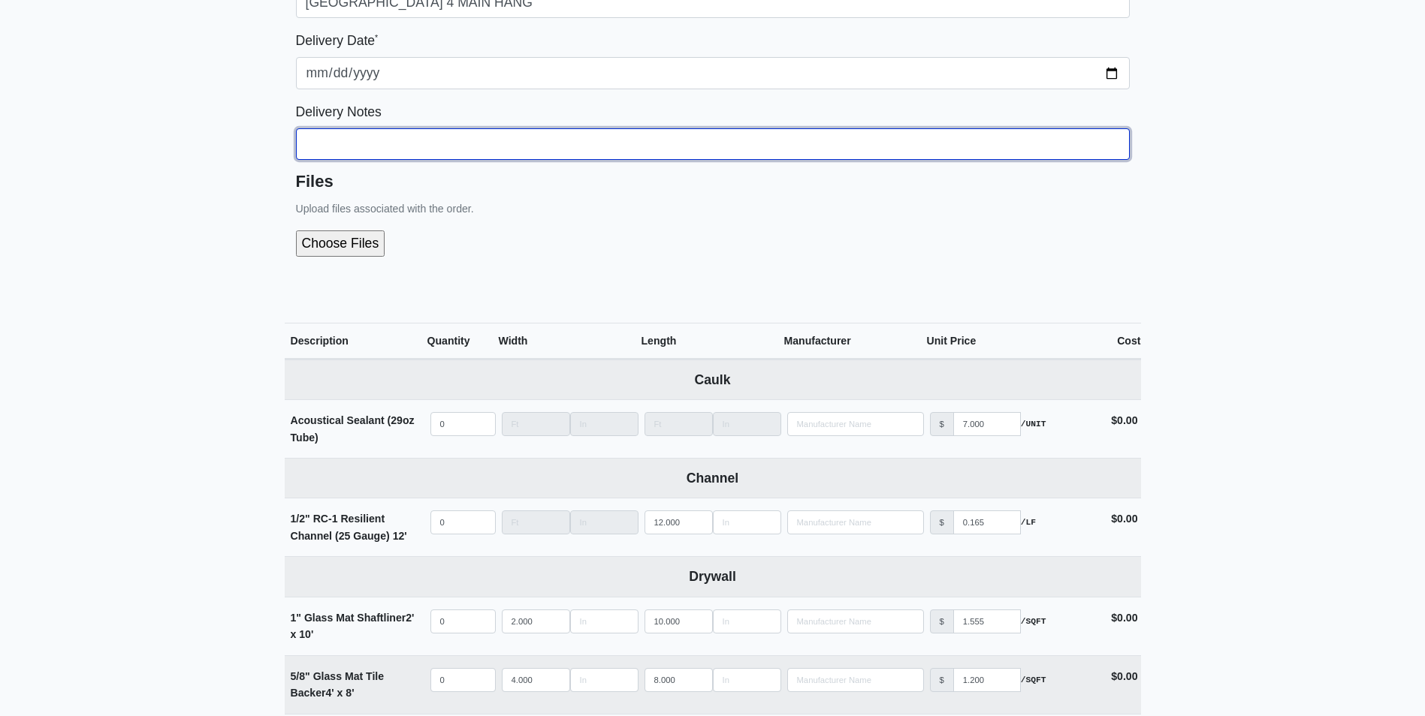
scroll to position [376, 0]
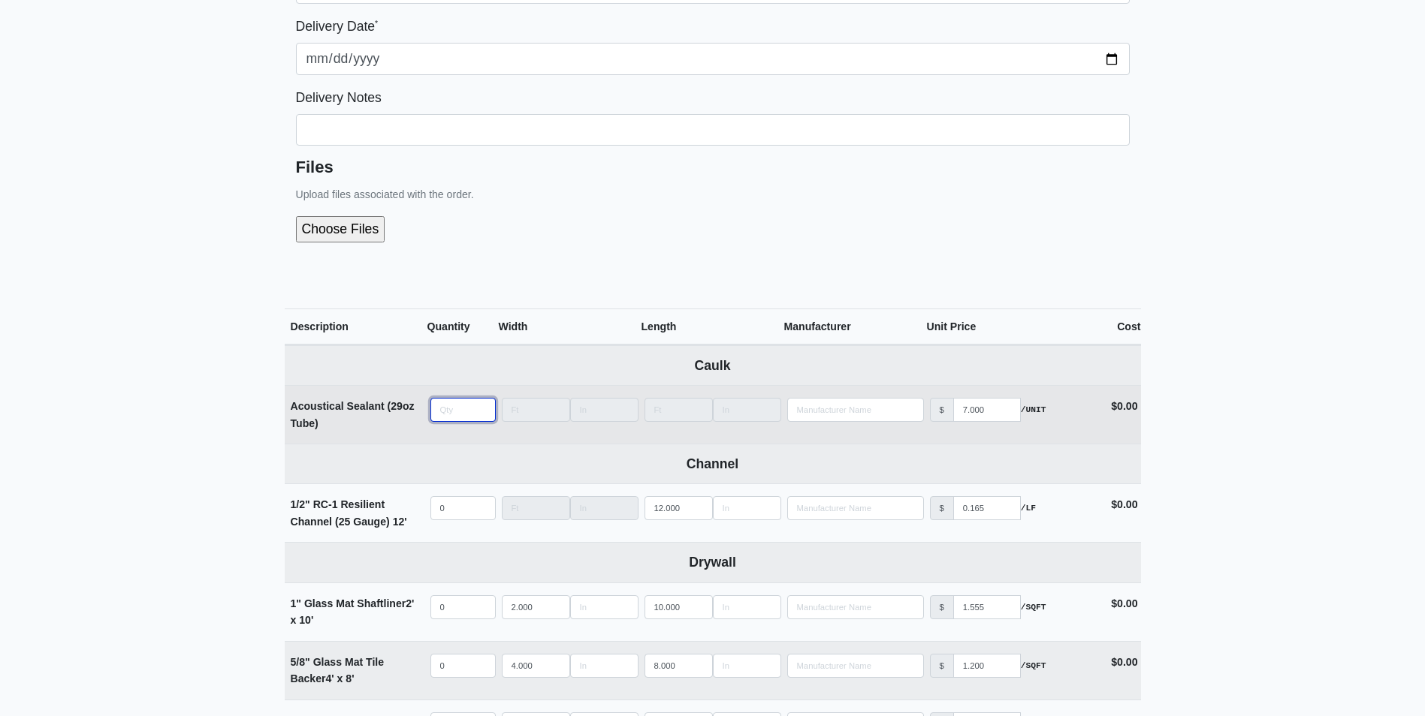
click at [454, 416] on input "quantity" at bounding box center [462, 410] width 65 height 24
type input "5"
select select
type input "50"
select select
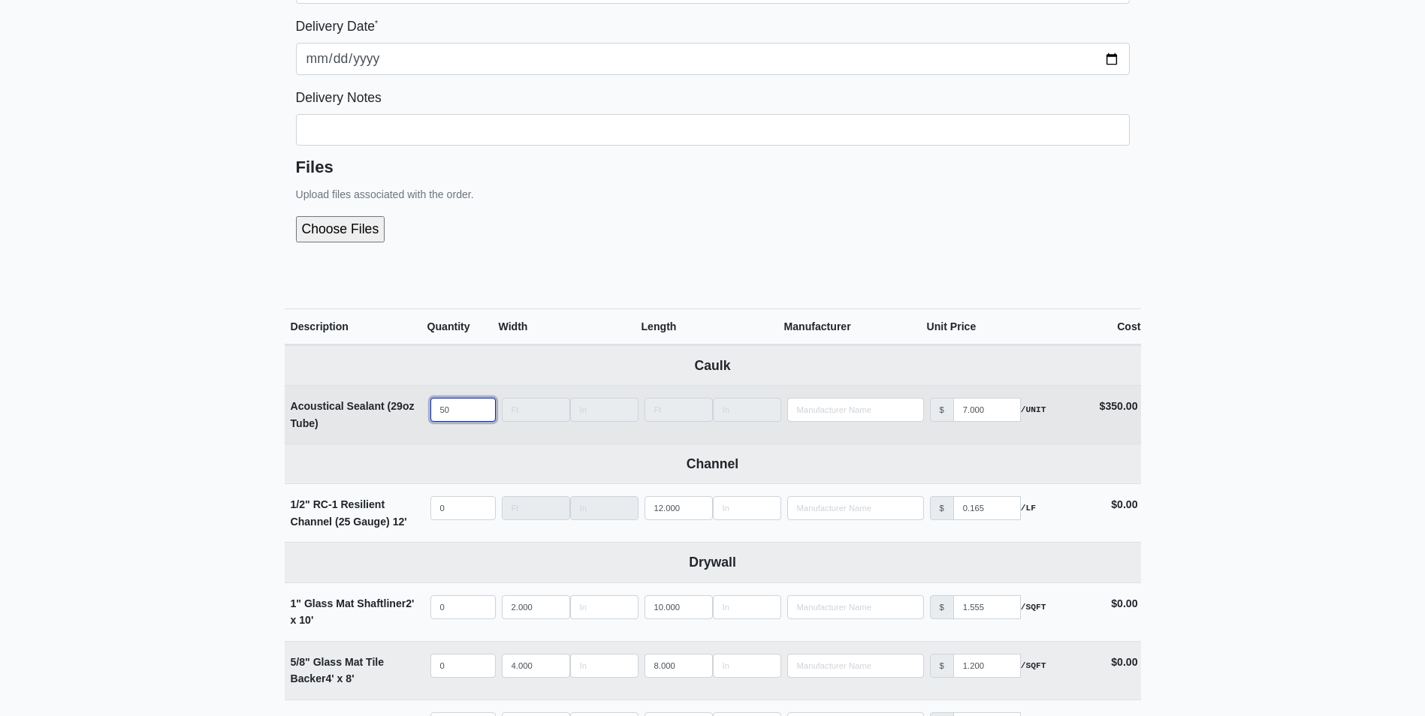
type input "50"
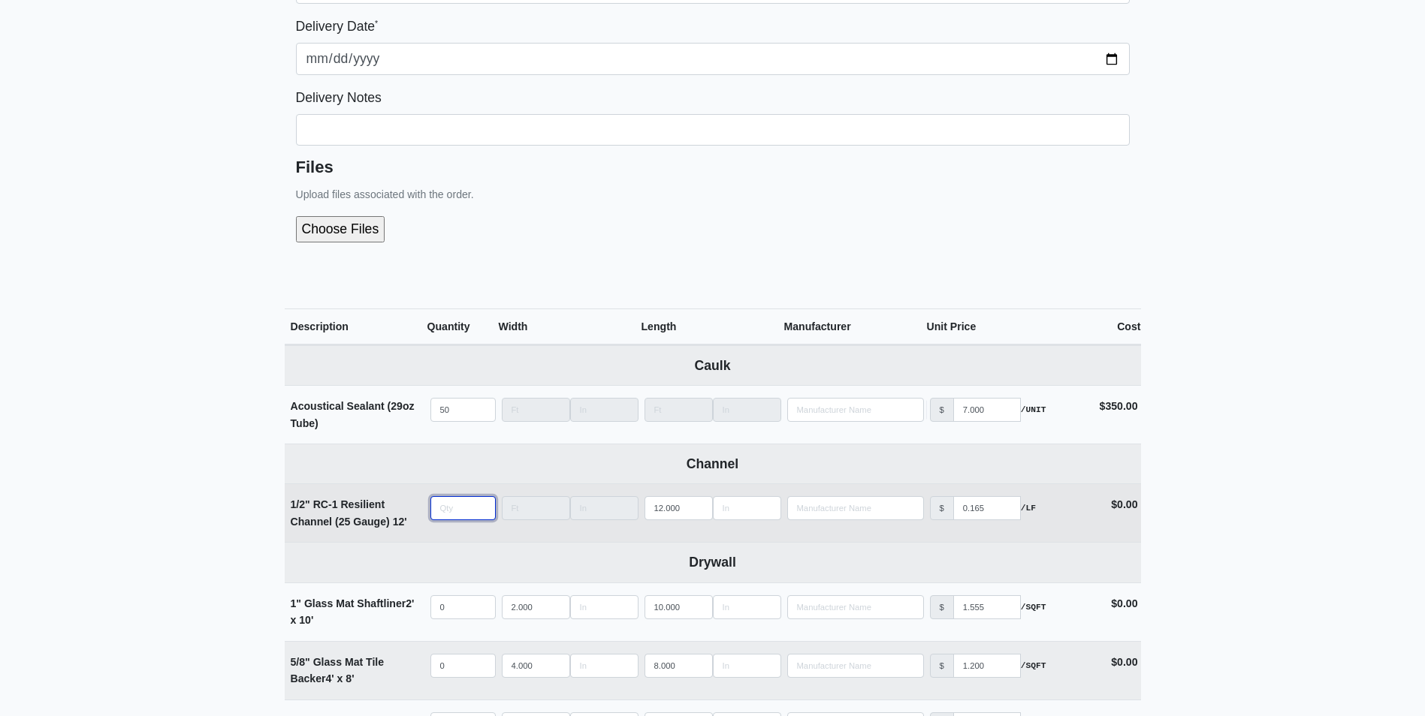
click at [471, 514] on input "quantity" at bounding box center [462, 508] width 65 height 24
type input "1"
select select
type input "10"
select select
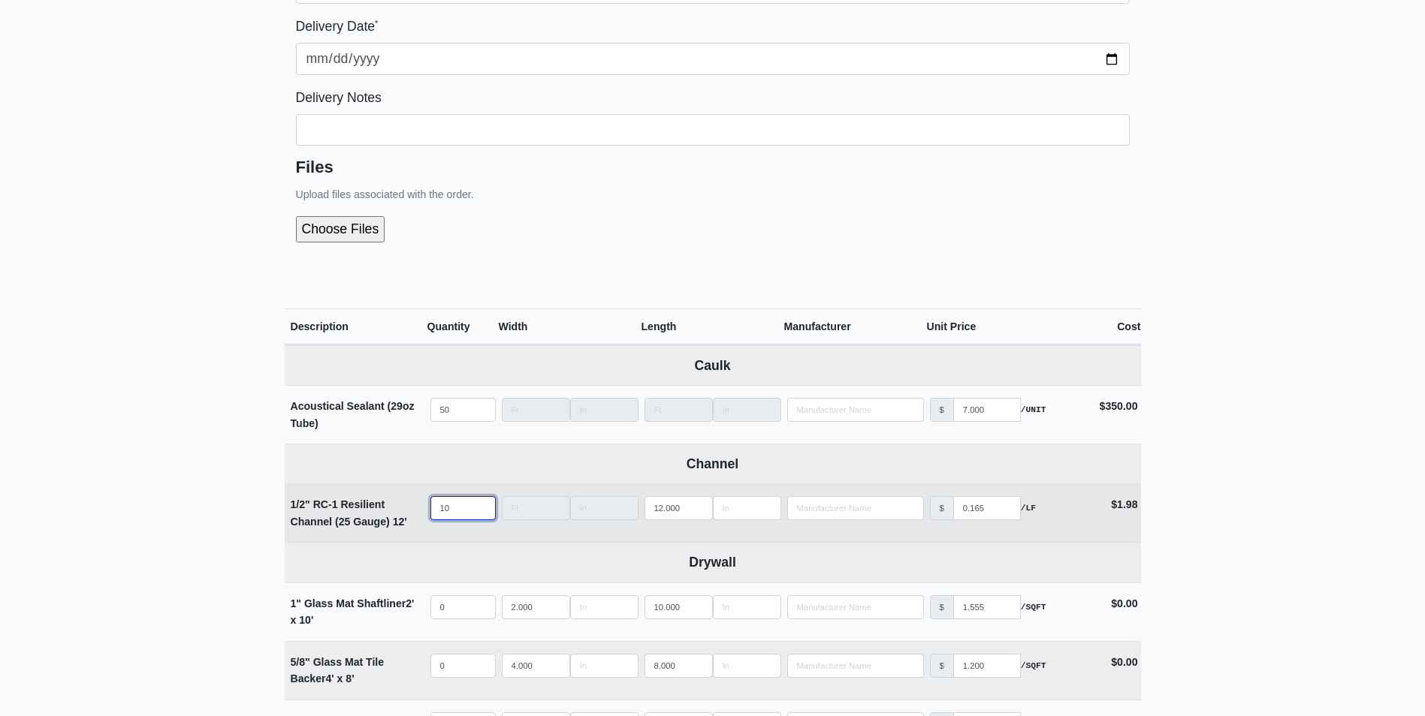
type input "100"
select select
type input "1000"
select select
type input "1000"
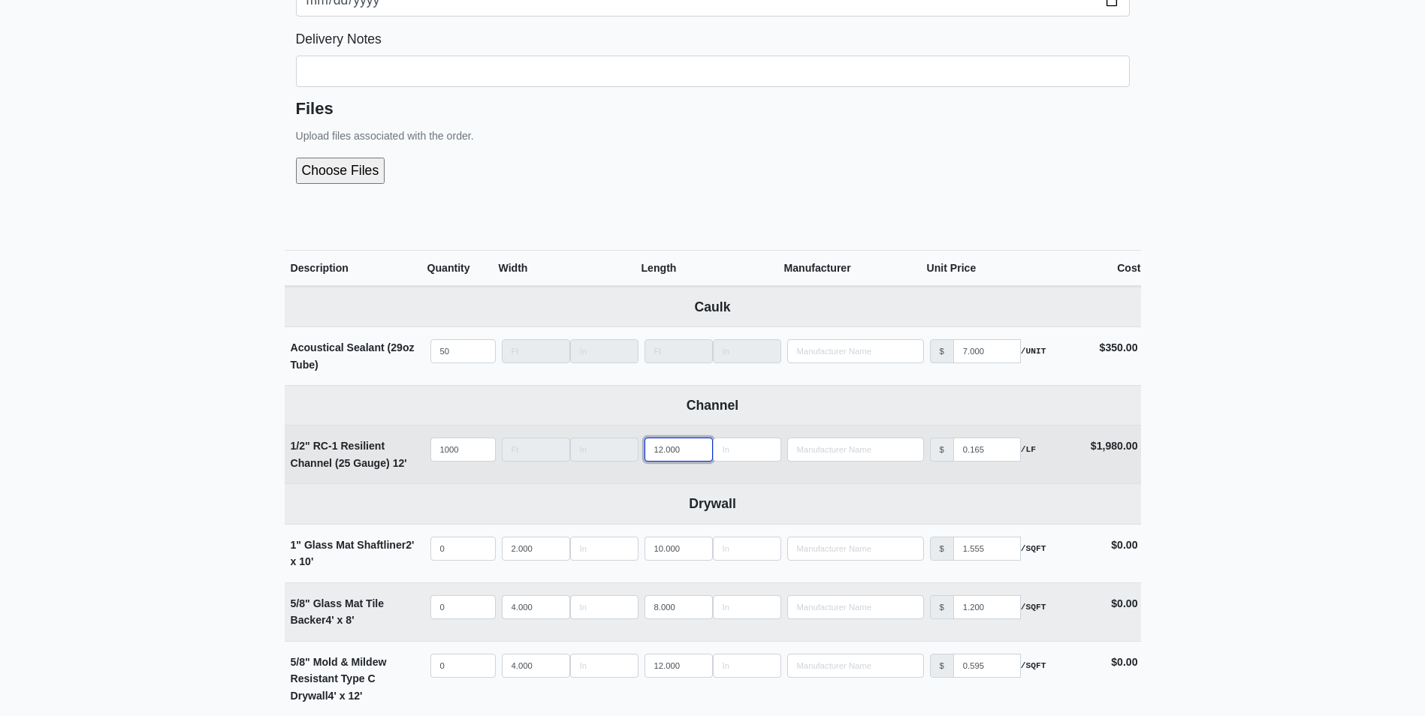
scroll to position [601, 0]
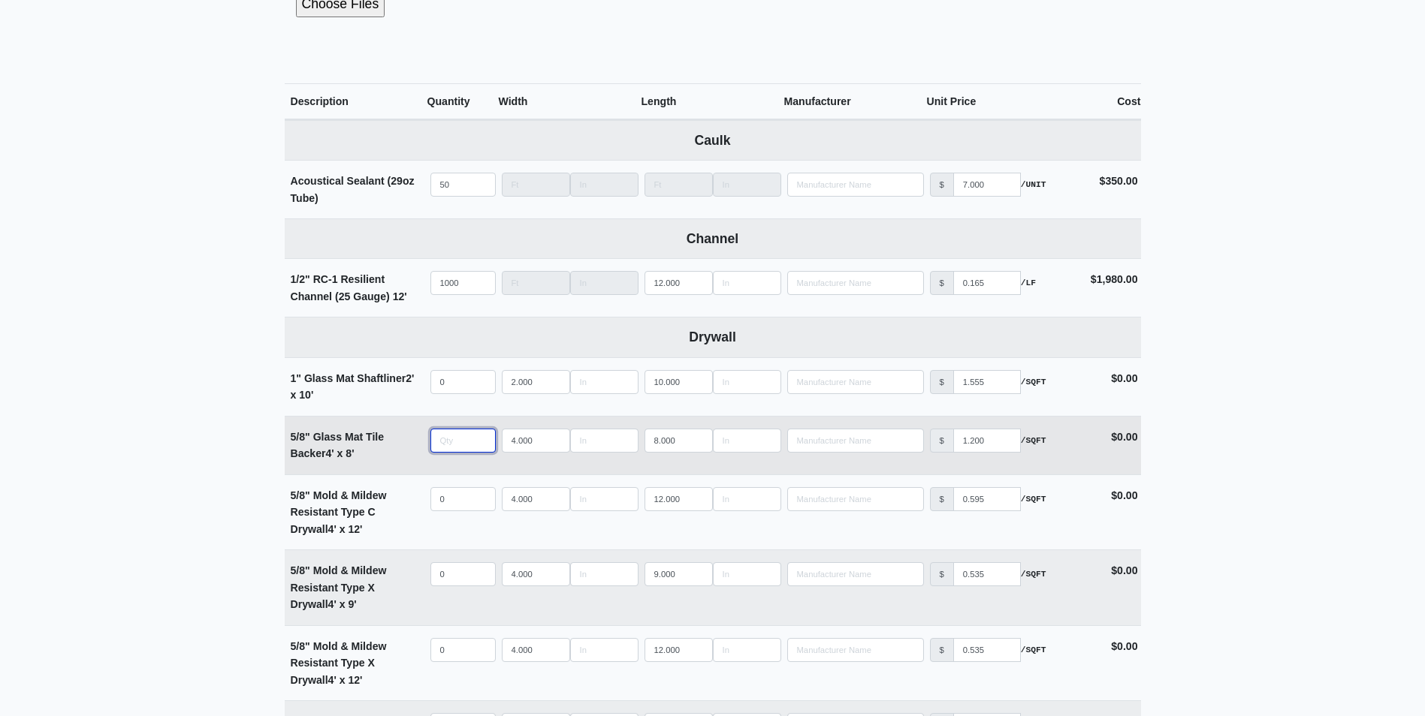
click at [457, 441] on input "quantity" at bounding box center [462, 441] width 65 height 24
type input "5"
select select
type input "50"
select select
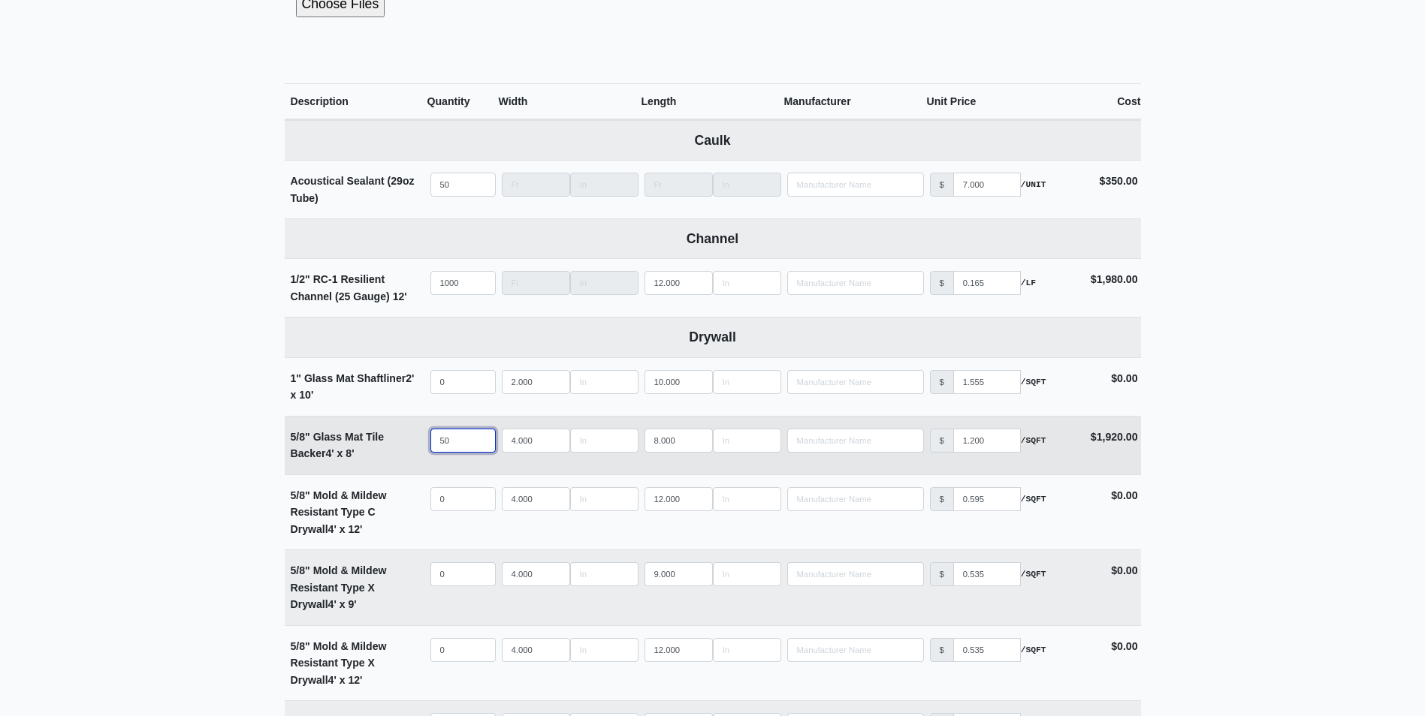
type input "50"
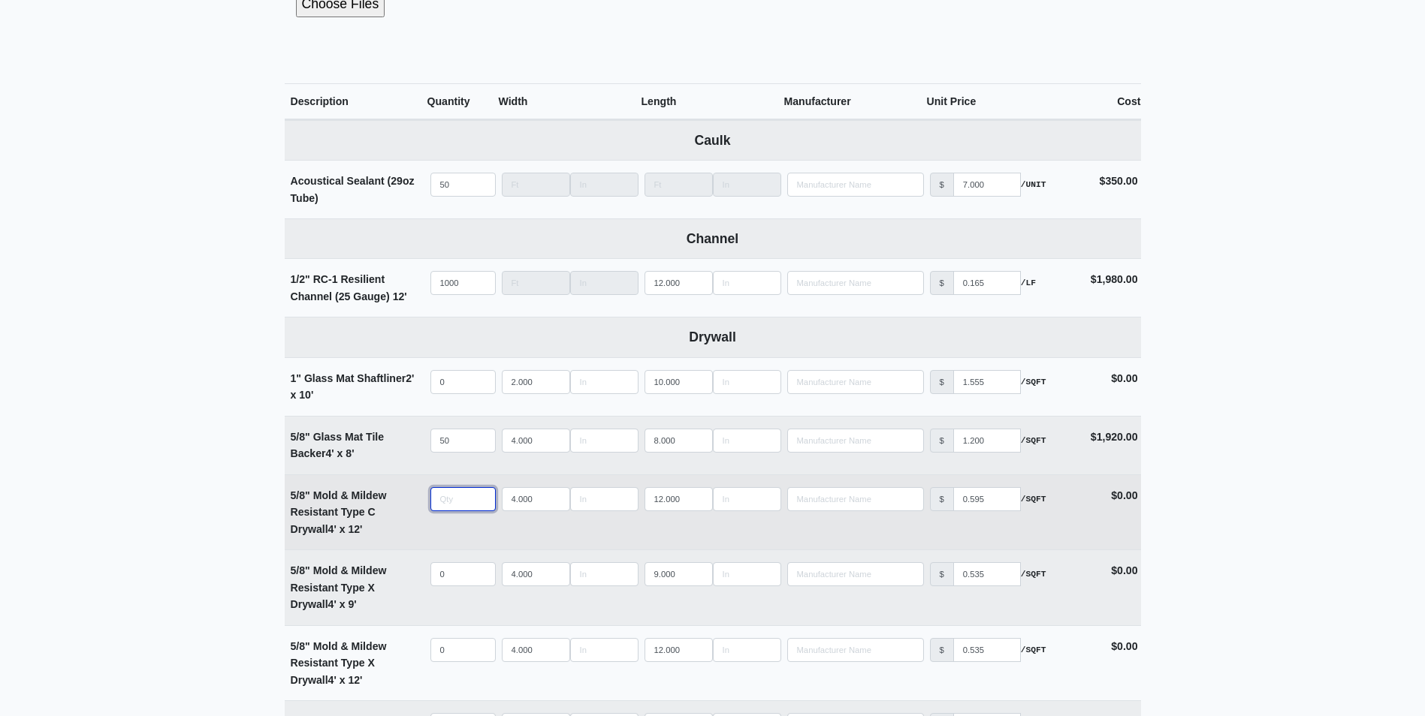
click at [471, 489] on input "quantity" at bounding box center [462, 499] width 65 height 24
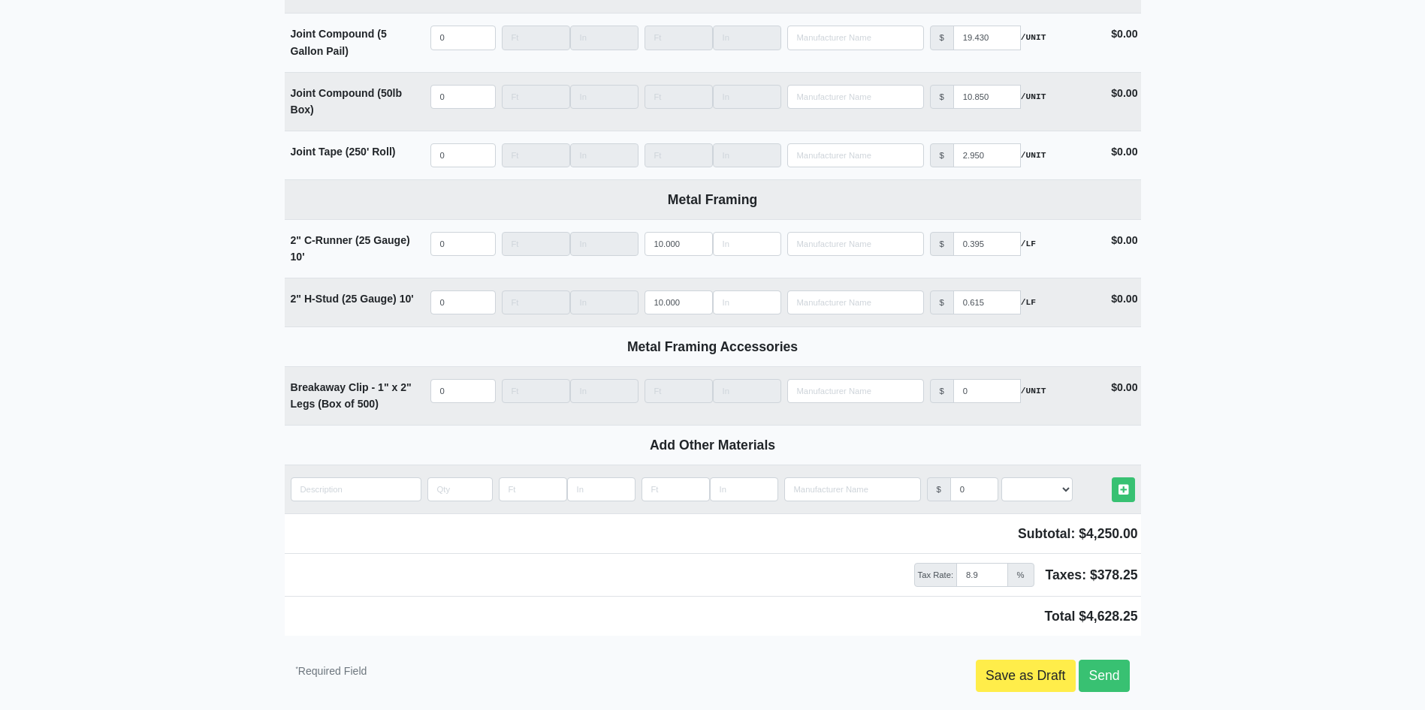
scroll to position [1617, 0]
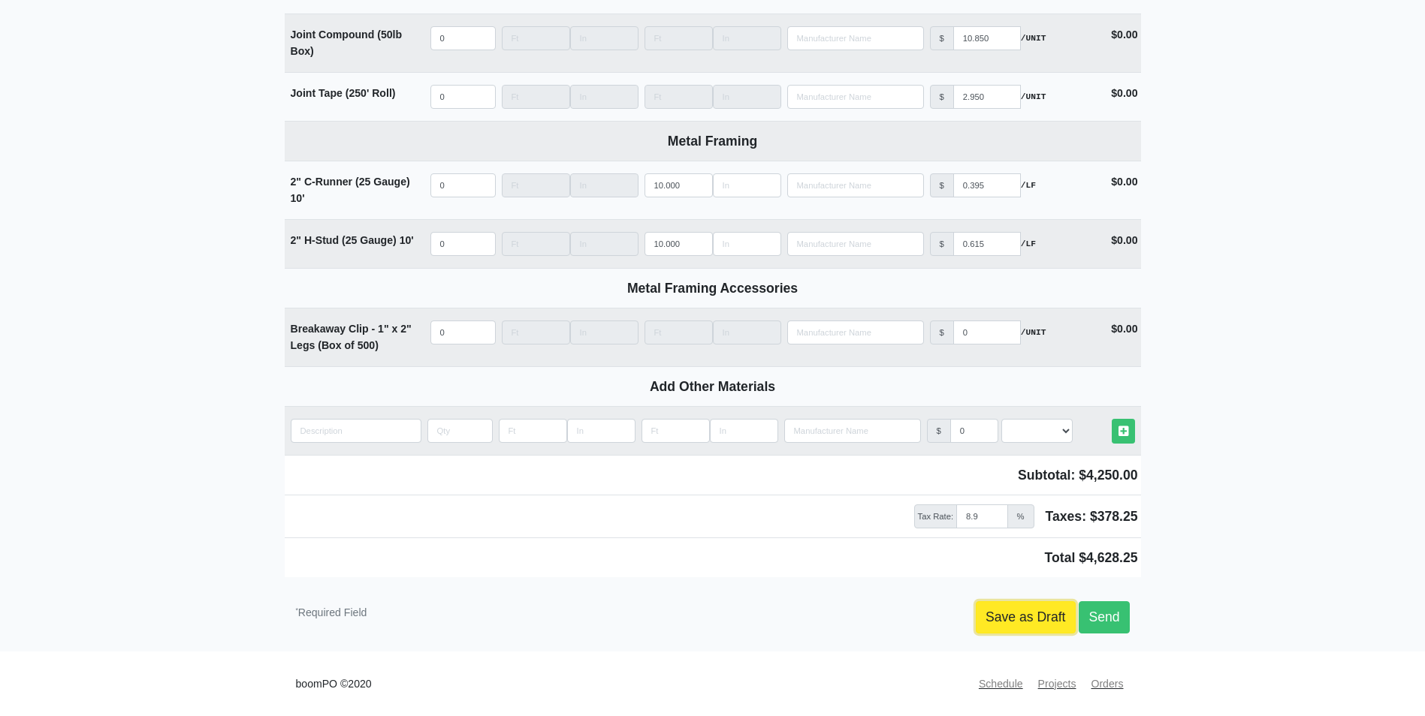
type input "0"
click at [1051, 615] on link "Save as Draft" at bounding box center [1026, 618] width 100 height 32
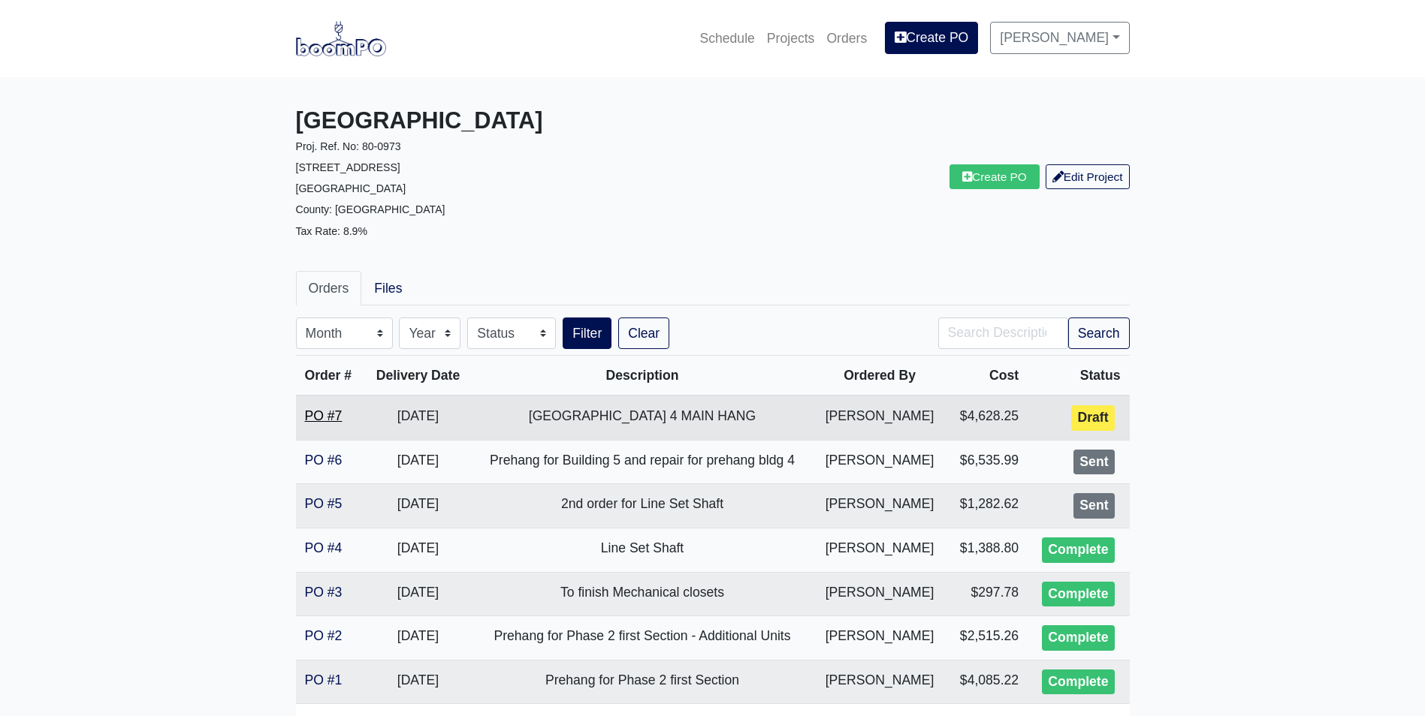
click at [306, 412] on link "PO #7" at bounding box center [324, 416] width 38 height 15
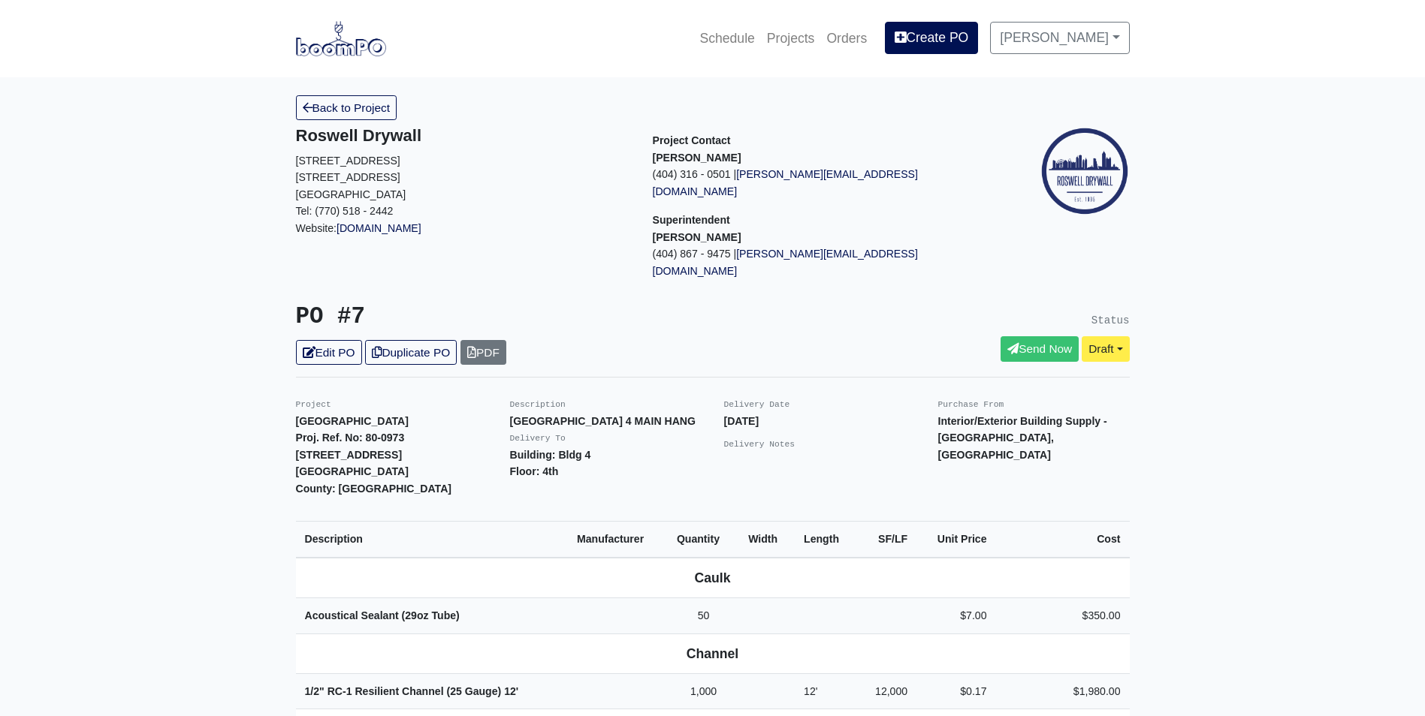
click at [1191, 382] on main "Back to Project Roswell Drywall [STREET_ADDRESS] Tel: (770) 518 - 2442 Website:…" at bounding box center [712, 653] width 1425 height 1153
